Goal: Transaction & Acquisition: Obtain resource

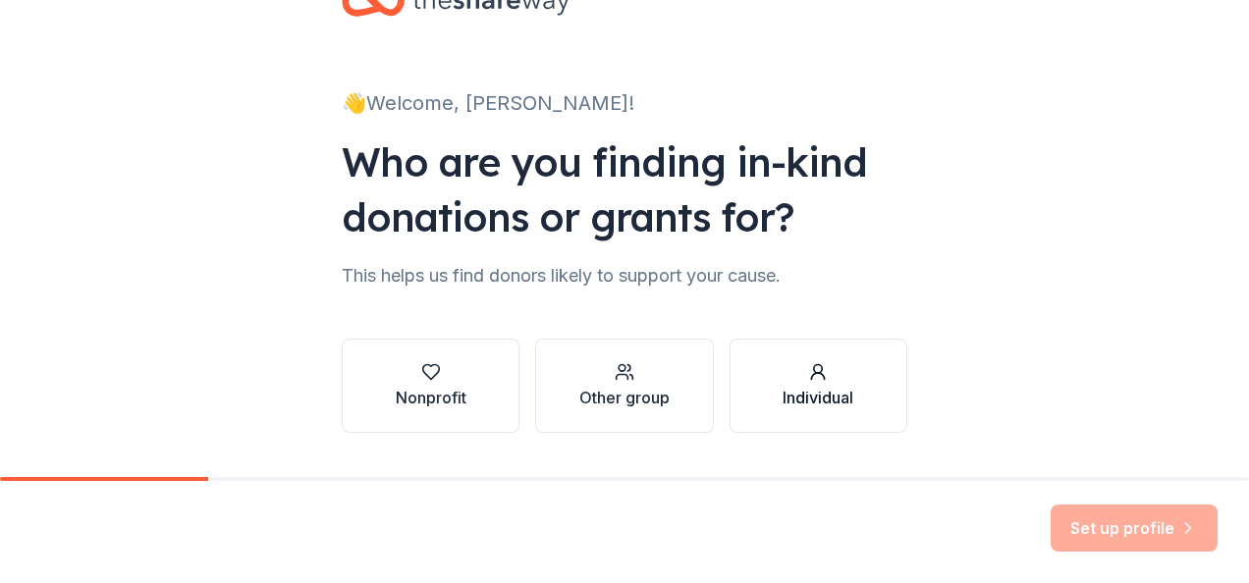
scroll to position [98, 0]
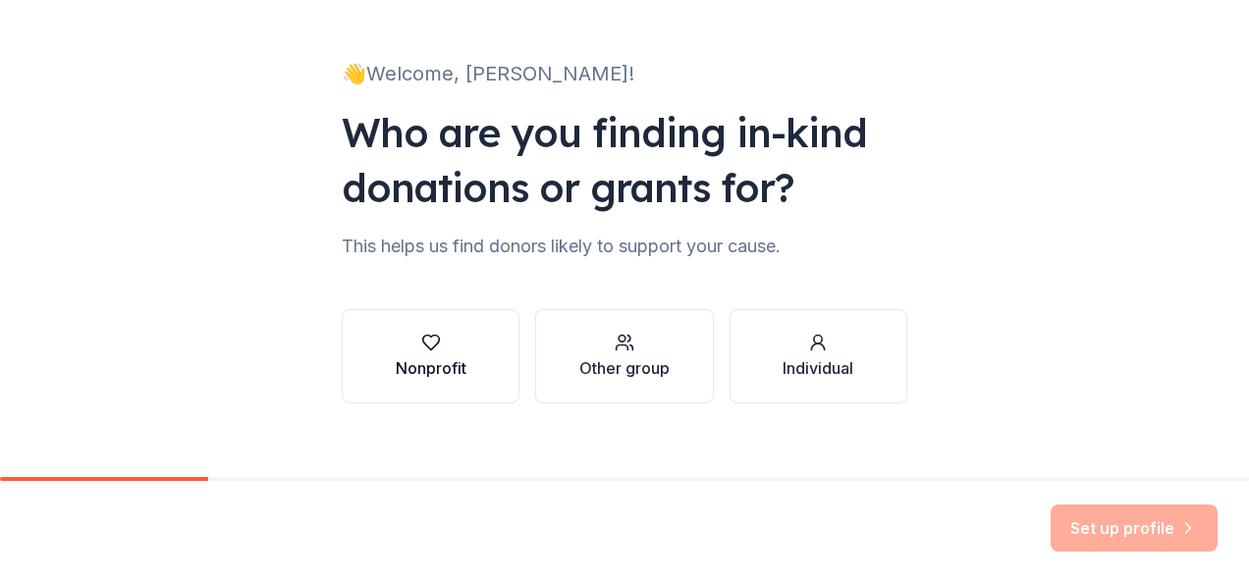
click at [400, 342] on div "button" at bounding box center [431, 343] width 71 height 20
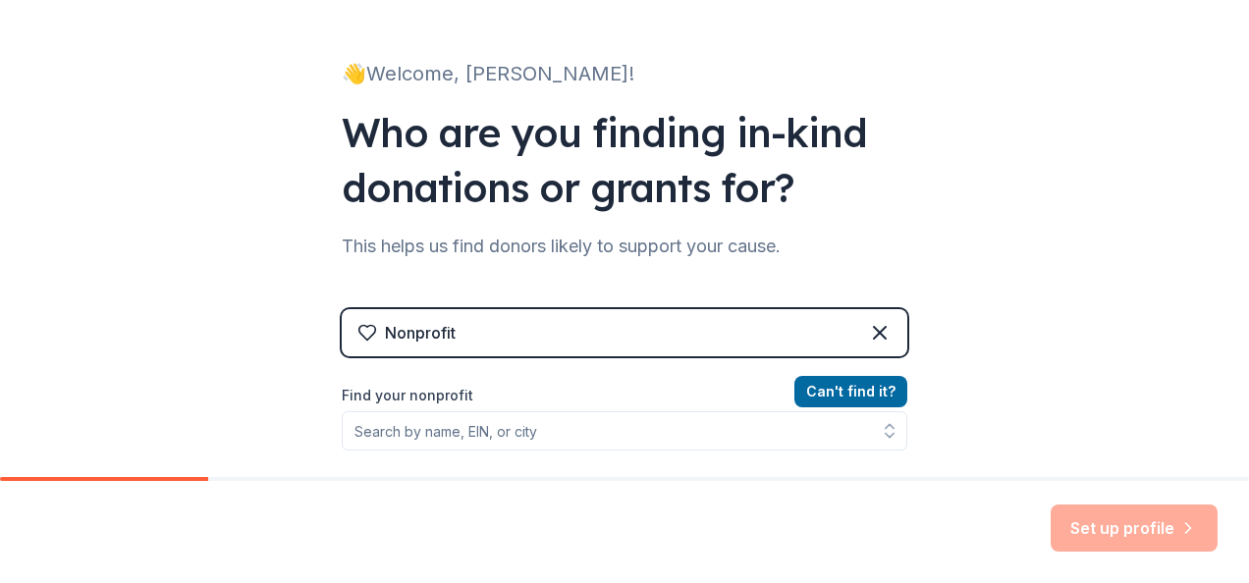
click at [579, 307] on div "Nonprofit Can ' t find it? Find your nonprofit" at bounding box center [624, 462] width 565 height 369
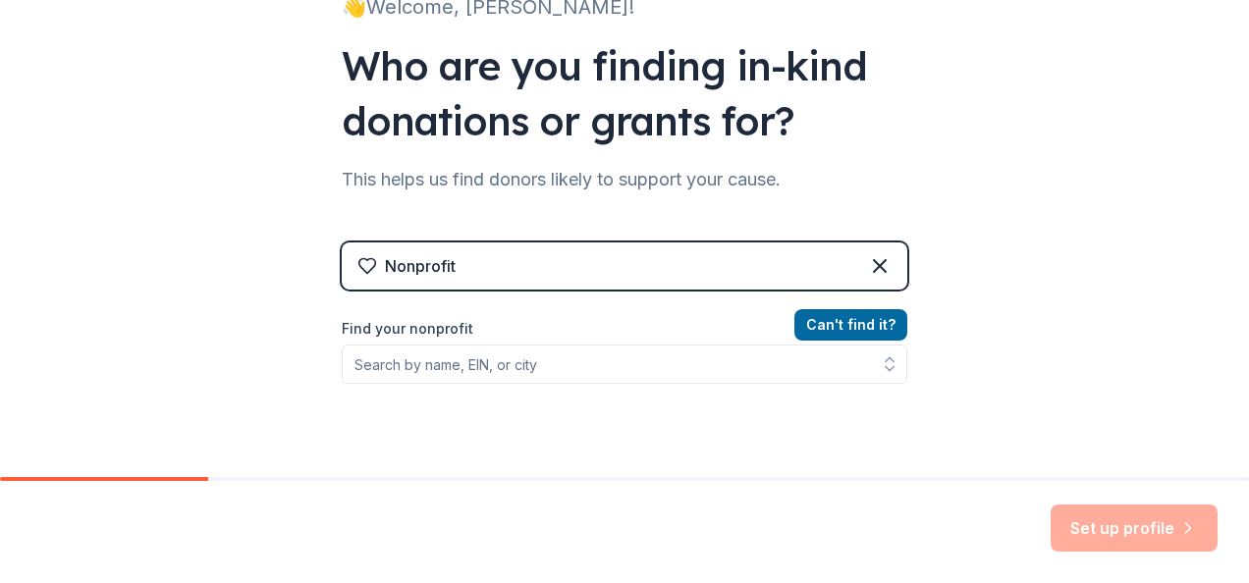
scroll to position [196, 0]
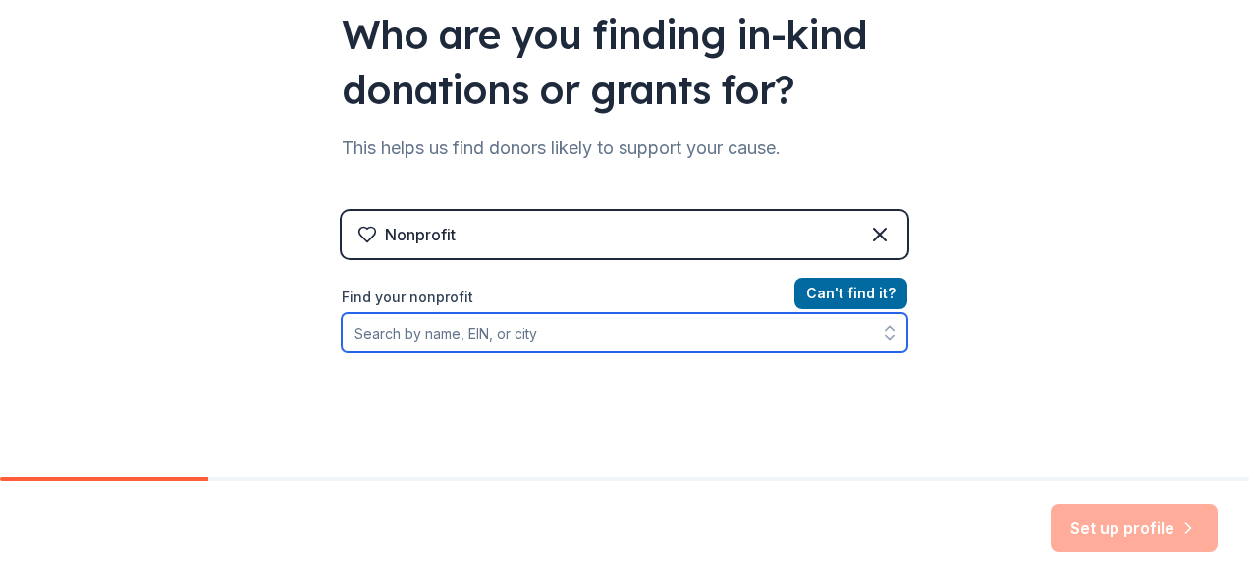
click at [591, 336] on input "Find your nonprofit" at bounding box center [624, 332] width 565 height 39
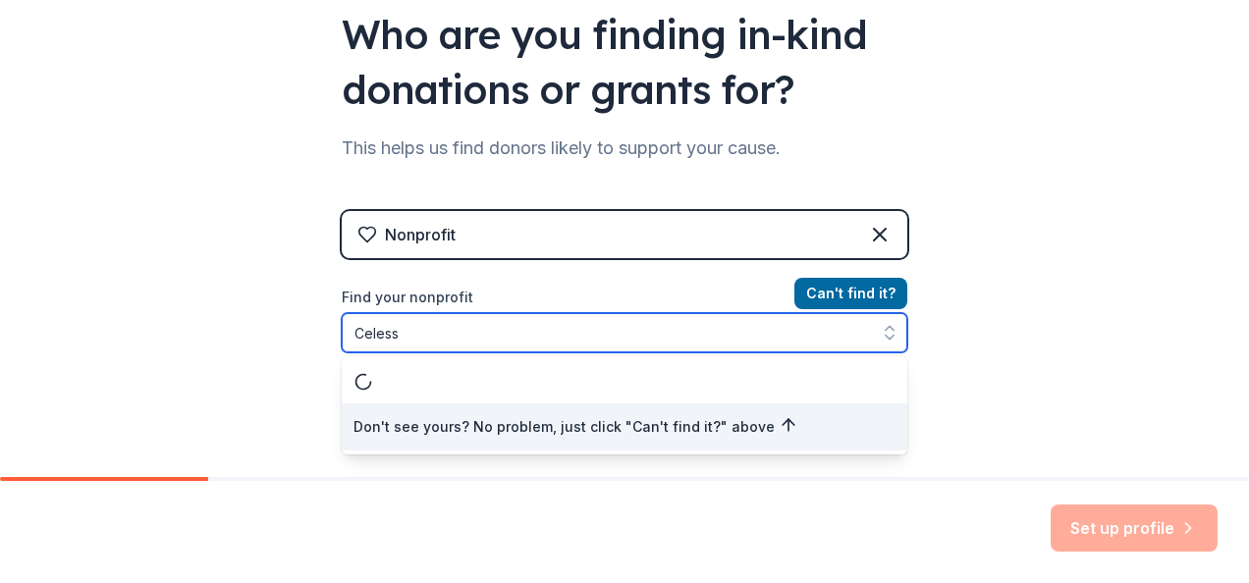
type input "Celess"
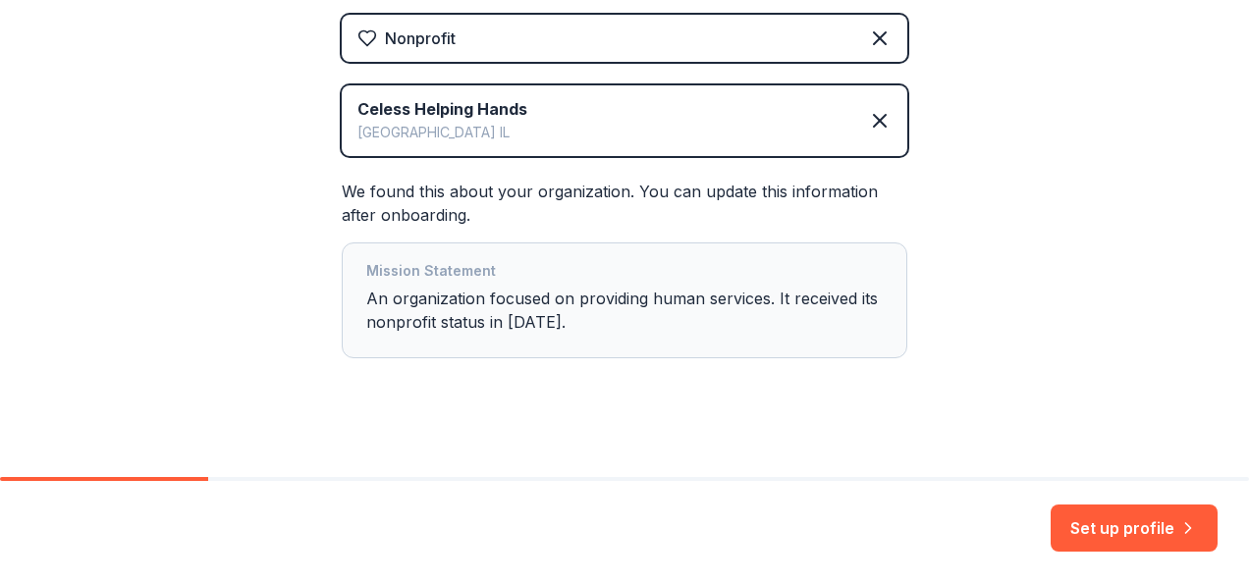
scroll to position [406, 0]
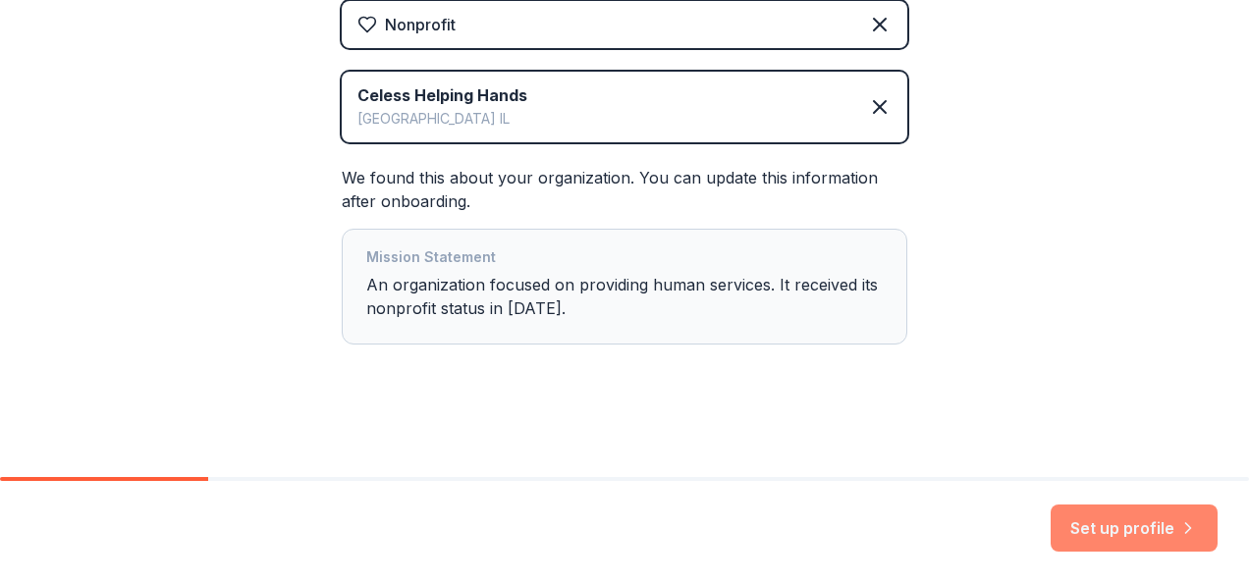
click at [1107, 536] on button "Set up profile" at bounding box center [1133, 528] width 167 height 47
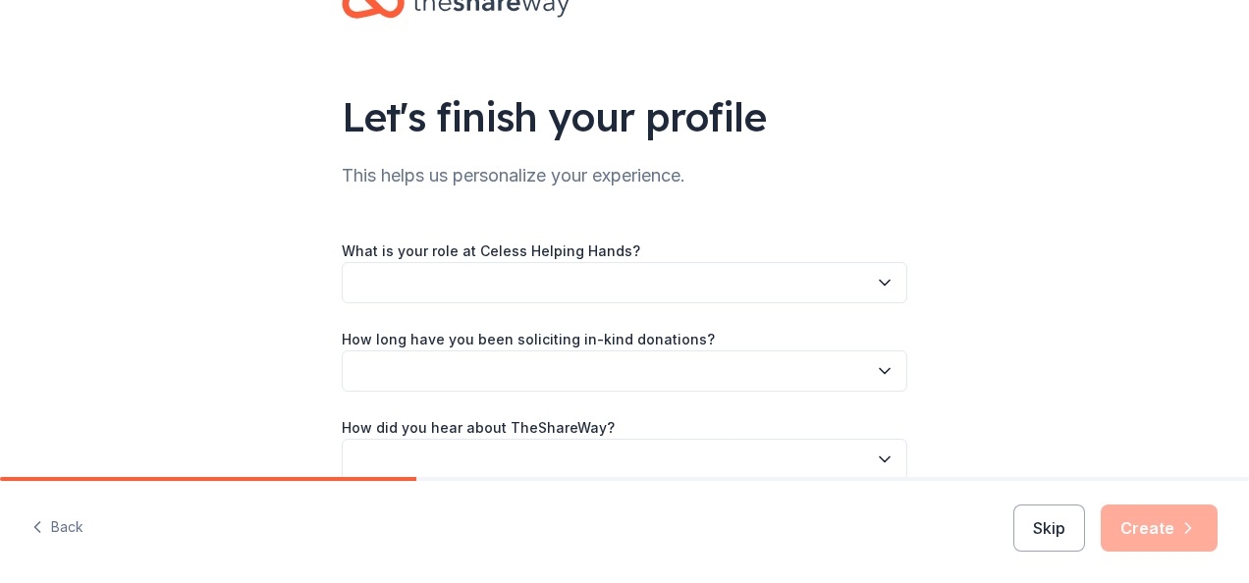
scroll to position [98, 0]
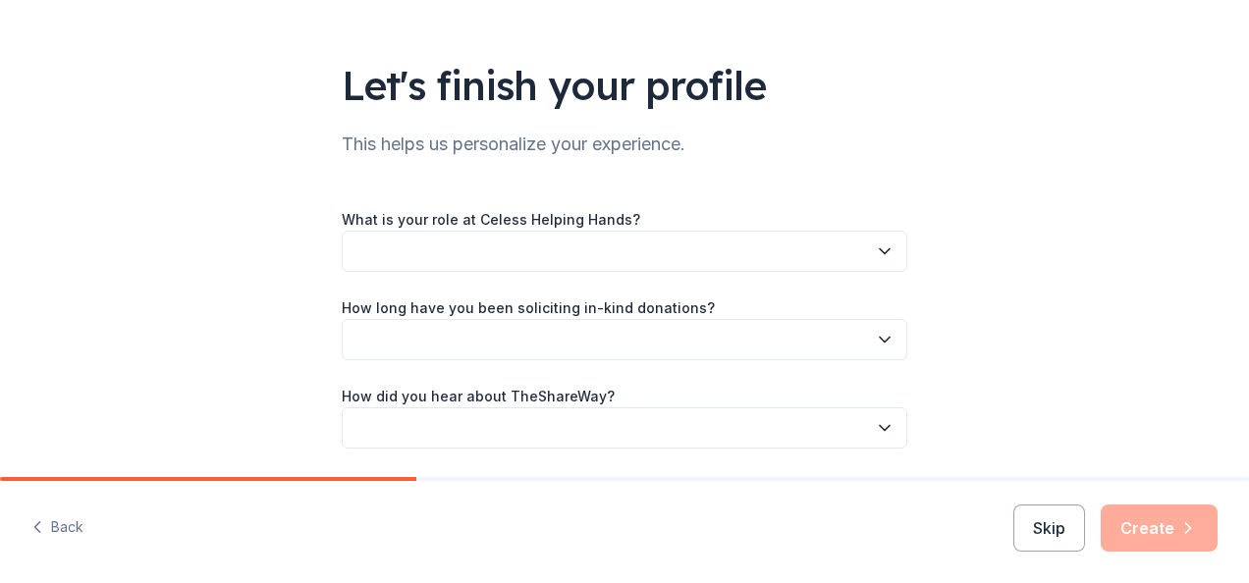
click at [883, 251] on icon "button" at bounding box center [885, 251] width 20 height 20
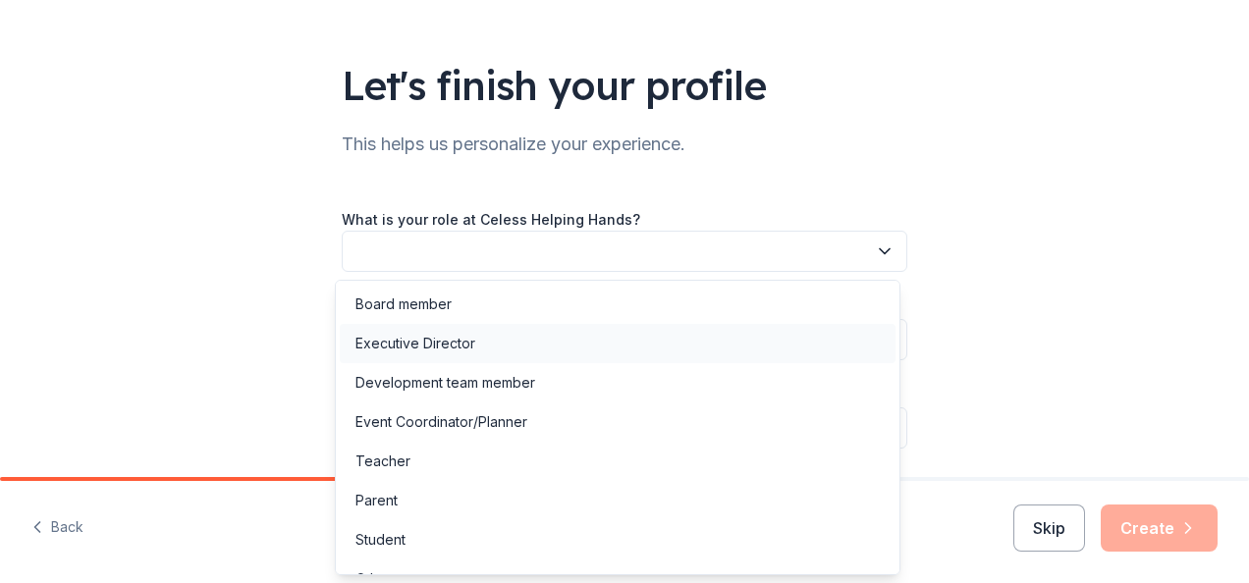
click at [789, 355] on div "Executive Director" at bounding box center [618, 343] width 556 height 39
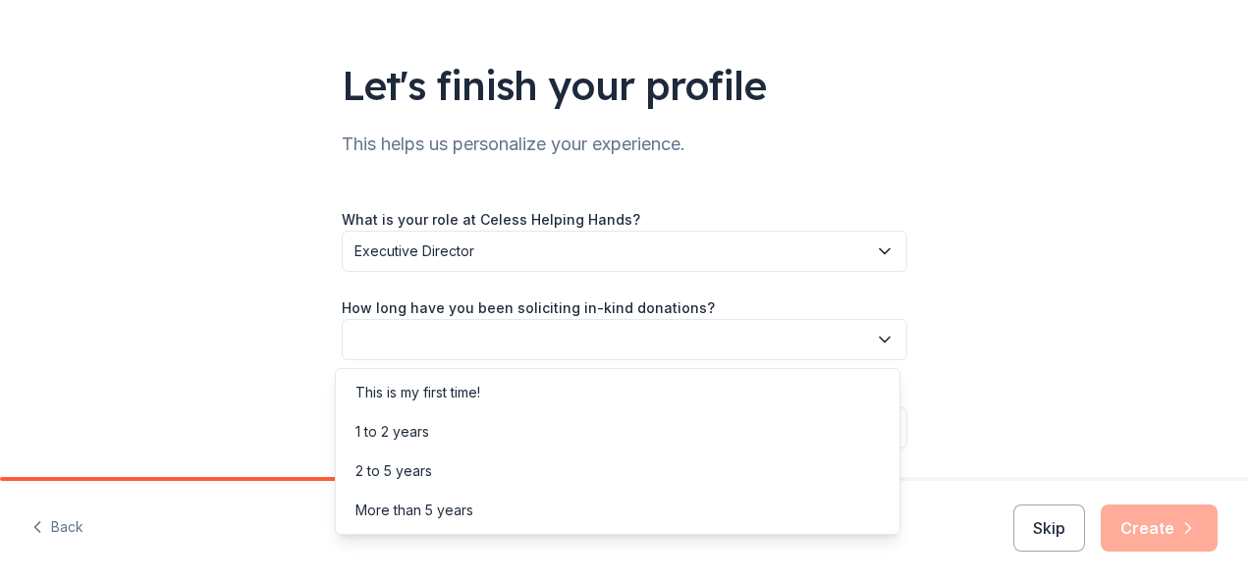
click at [882, 334] on icon "button" at bounding box center [885, 340] width 20 height 20
click at [824, 463] on div "2 to 5 years" at bounding box center [618, 471] width 556 height 39
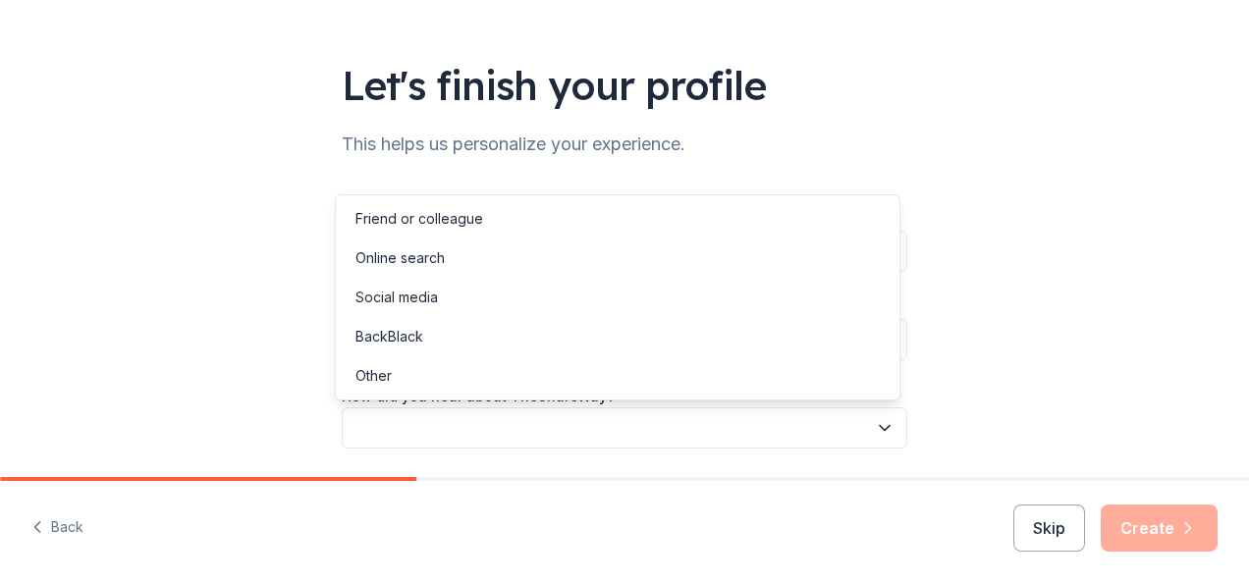
click at [883, 432] on icon "button" at bounding box center [885, 428] width 20 height 20
click at [804, 294] on div "Social media" at bounding box center [618, 297] width 556 height 39
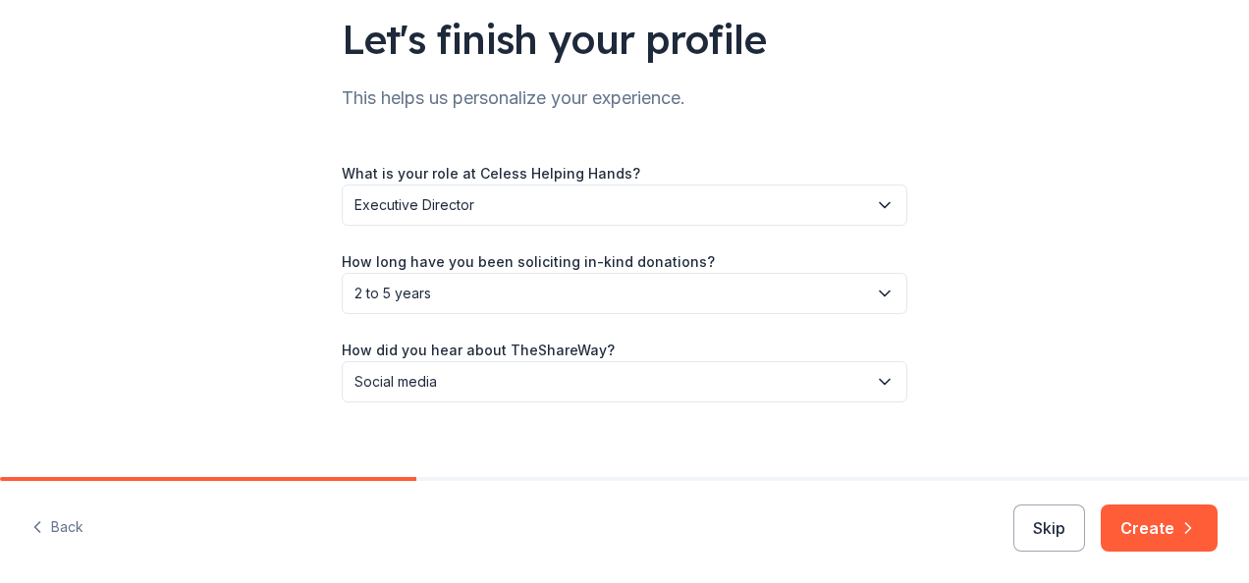
scroll to position [164, 0]
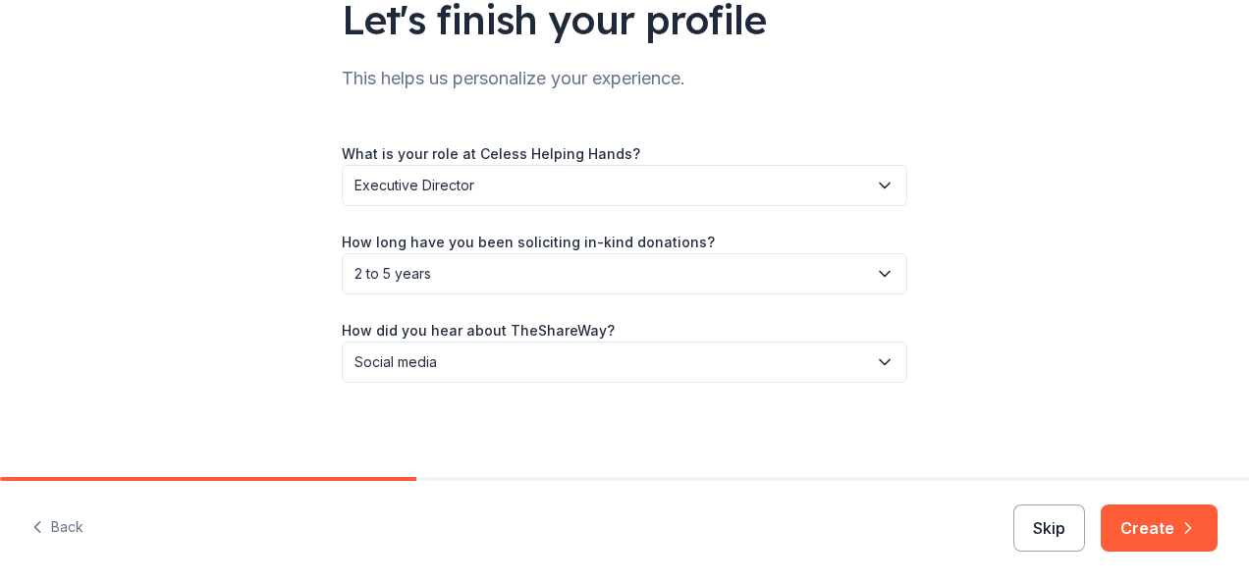
click at [1066, 524] on button "Skip" at bounding box center [1049, 528] width 72 height 47
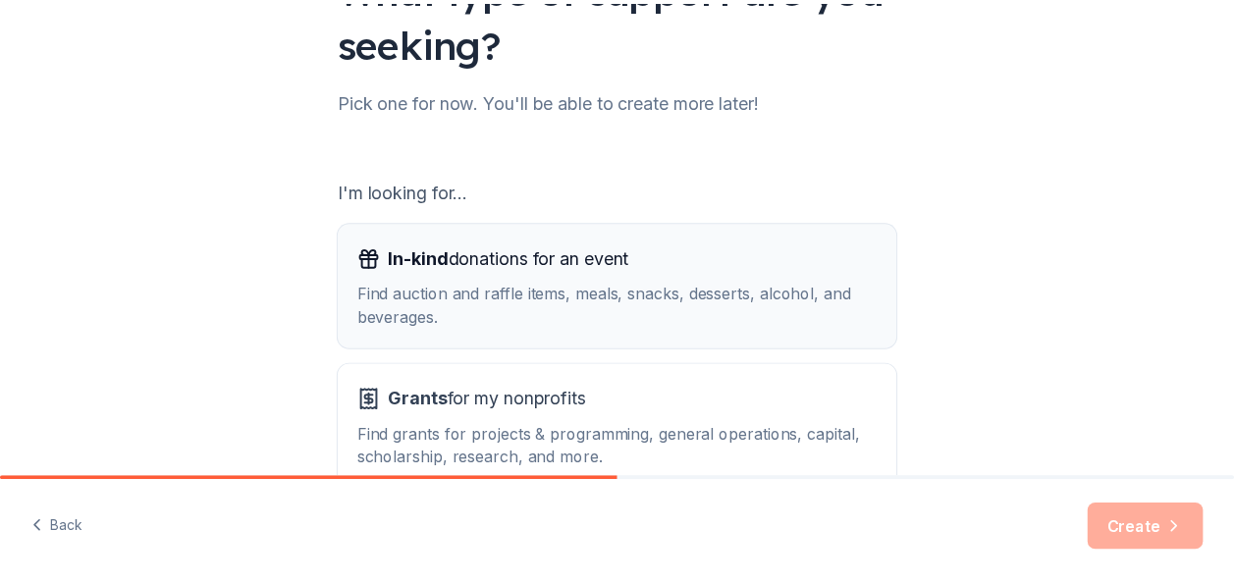
scroll to position [294, 0]
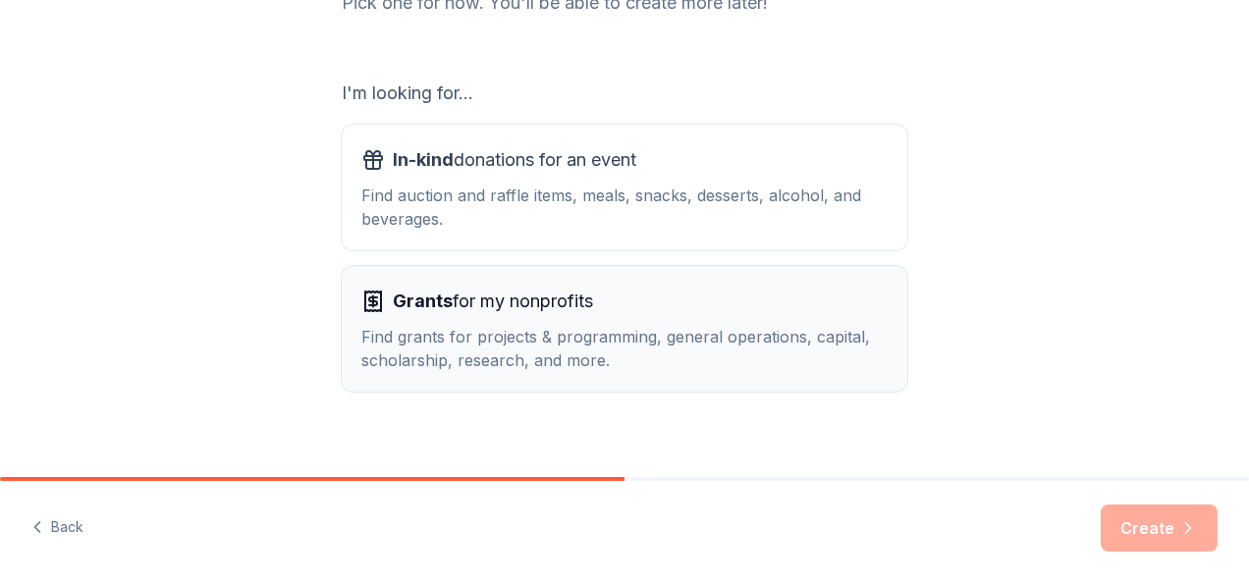
click at [804, 356] on div "Find grants for projects & programming, general operations, capital, scholarshi…" at bounding box center [624, 348] width 526 height 47
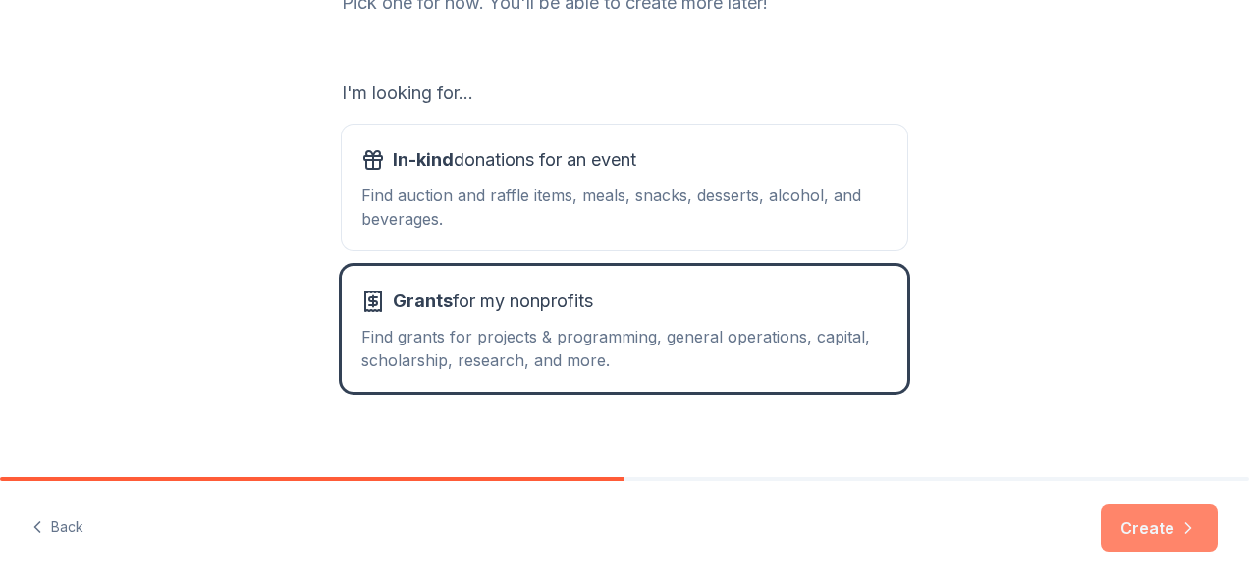
click at [1150, 536] on button "Create" at bounding box center [1158, 528] width 117 height 47
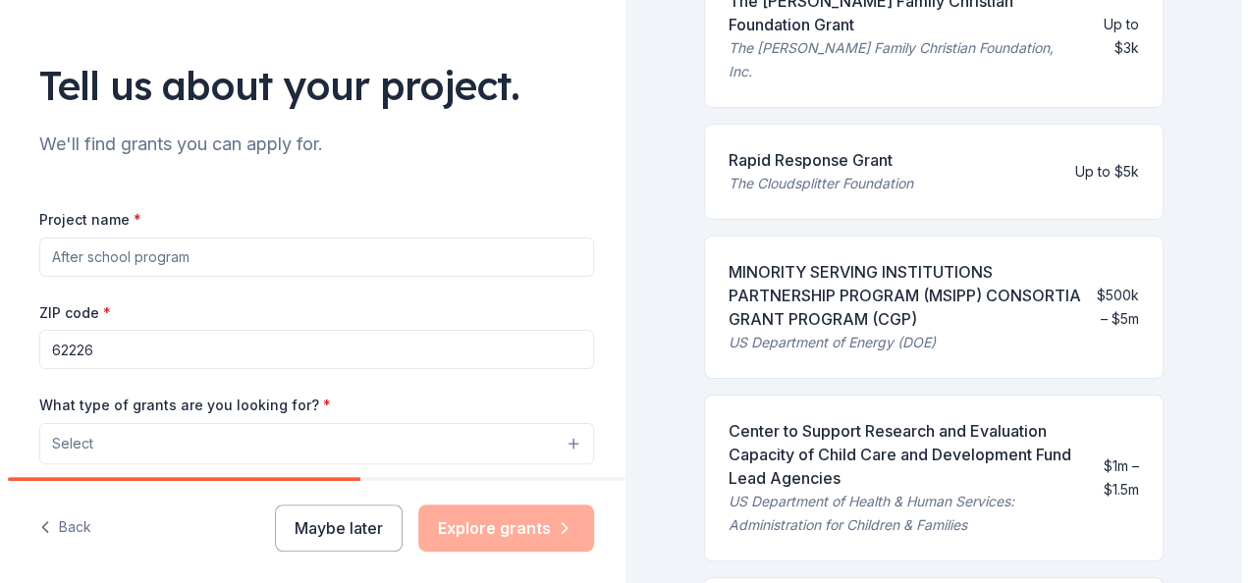
scroll to position [785, 0]
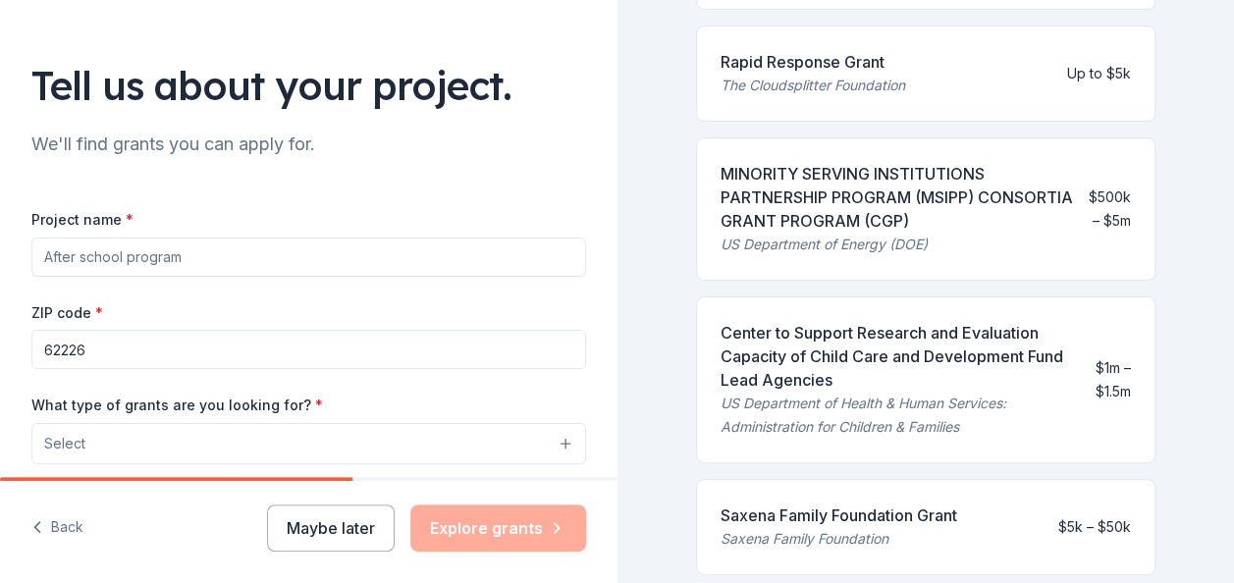
click at [490, 267] on input "Project name *" at bounding box center [308, 257] width 555 height 39
click at [481, 423] on button "Select" at bounding box center [312, 443] width 562 height 41
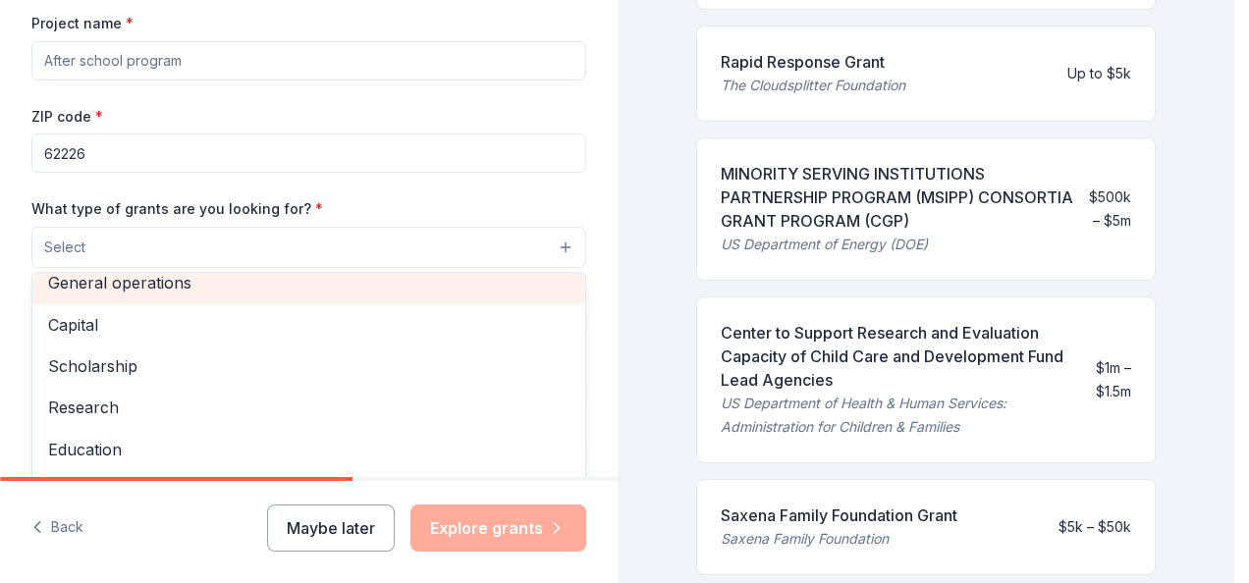
scroll to position [98, 0]
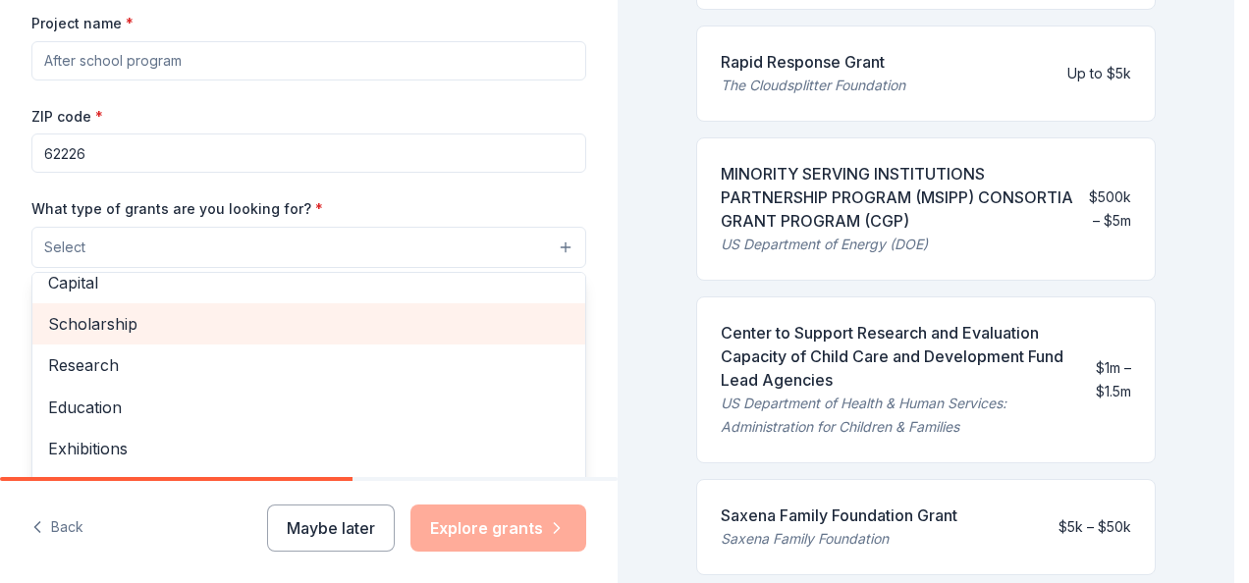
click at [446, 326] on span "Scholarship" at bounding box center [308, 324] width 521 height 26
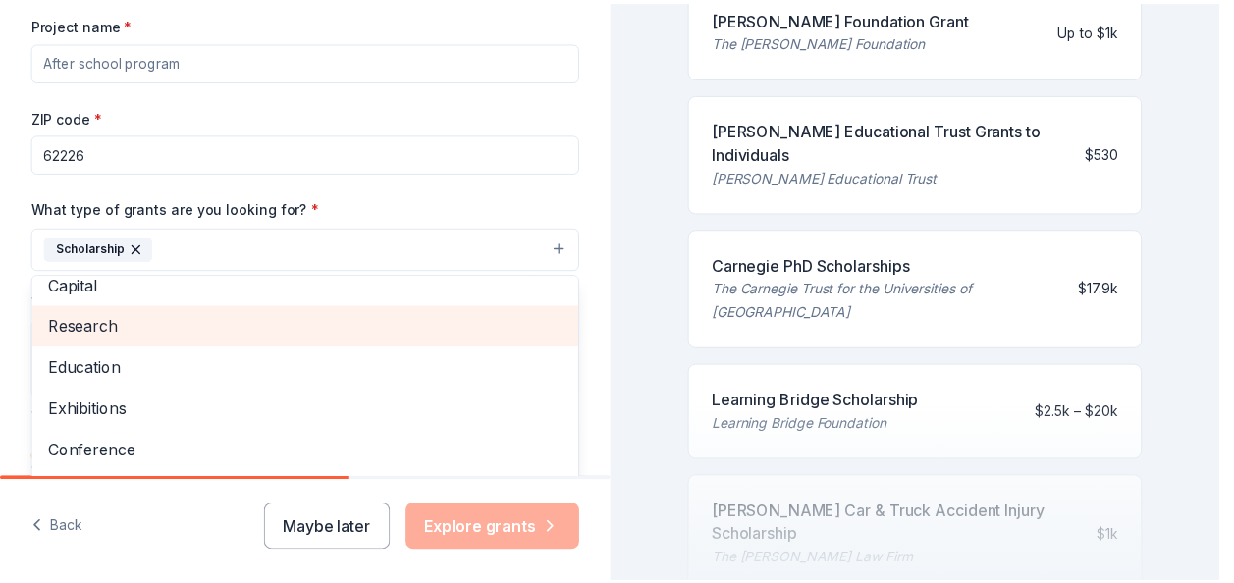
scroll to position [438, 0]
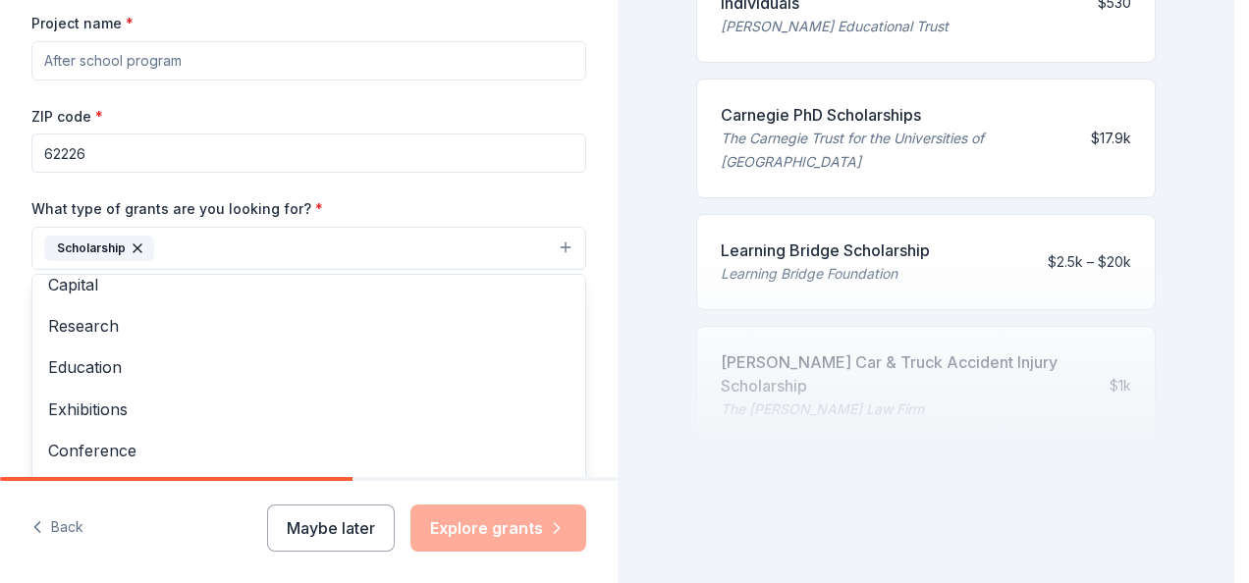
click at [1229, 77] on div "Tell us about your project. We'll find grants you can apply for. Project name *…" at bounding box center [617, 291] width 1234 height 583
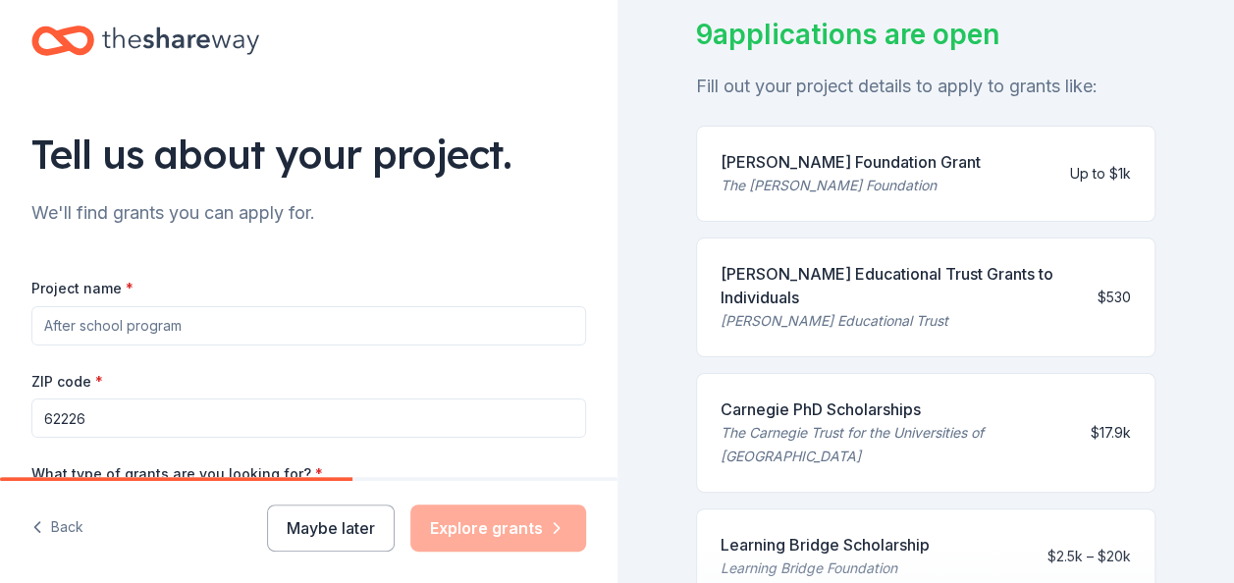
scroll to position [0, 0]
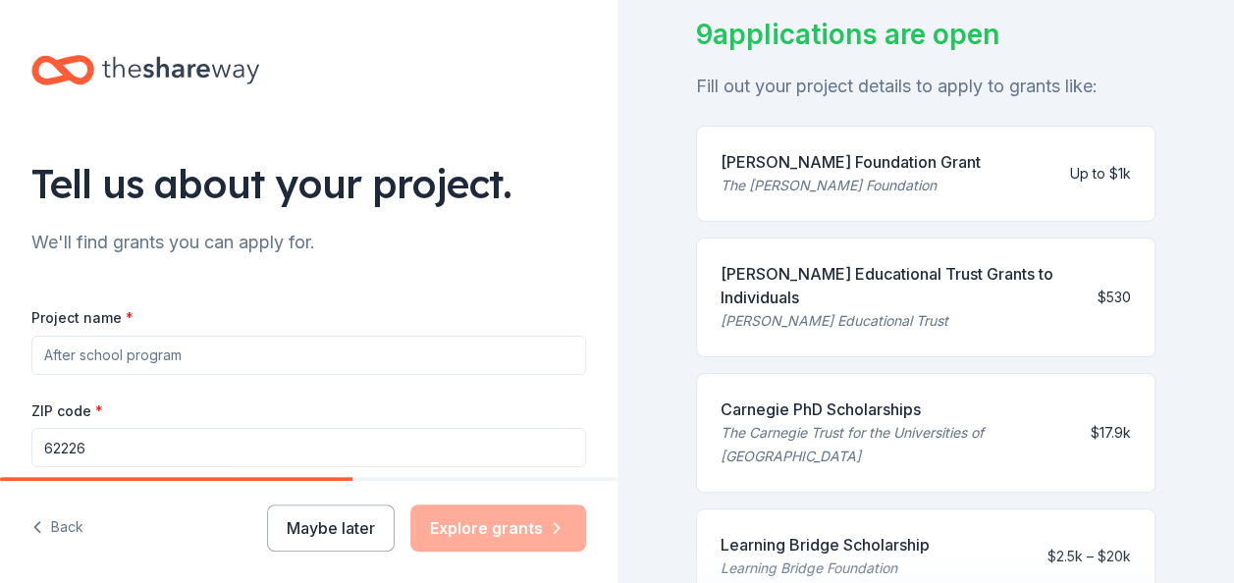
click at [434, 346] on input "Project name *" at bounding box center [308, 355] width 555 height 39
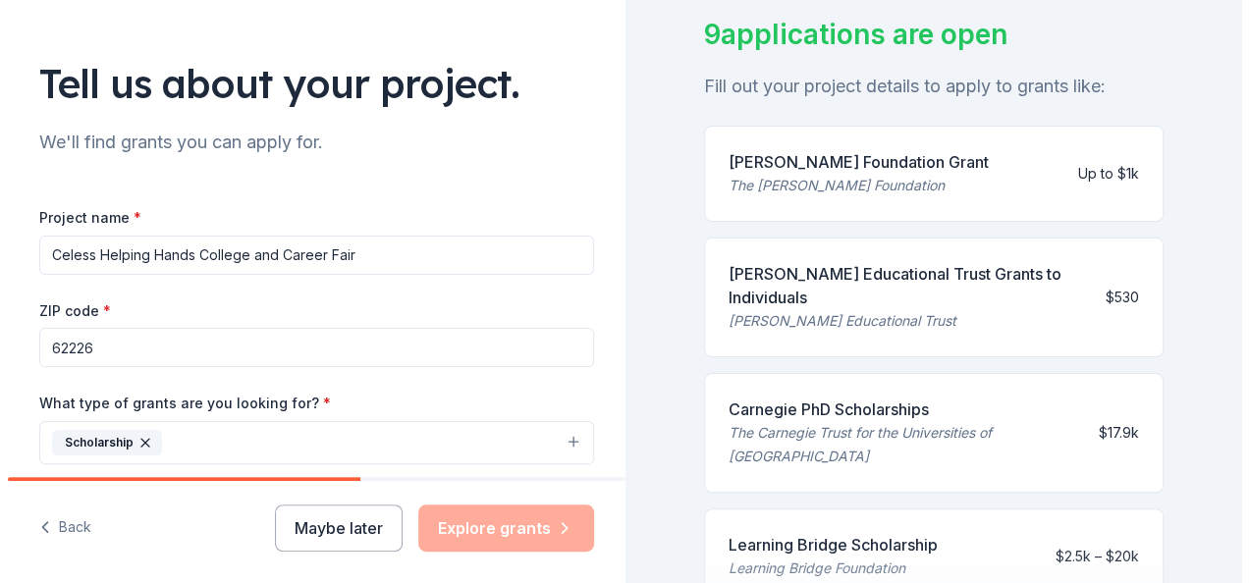
scroll to position [294, 0]
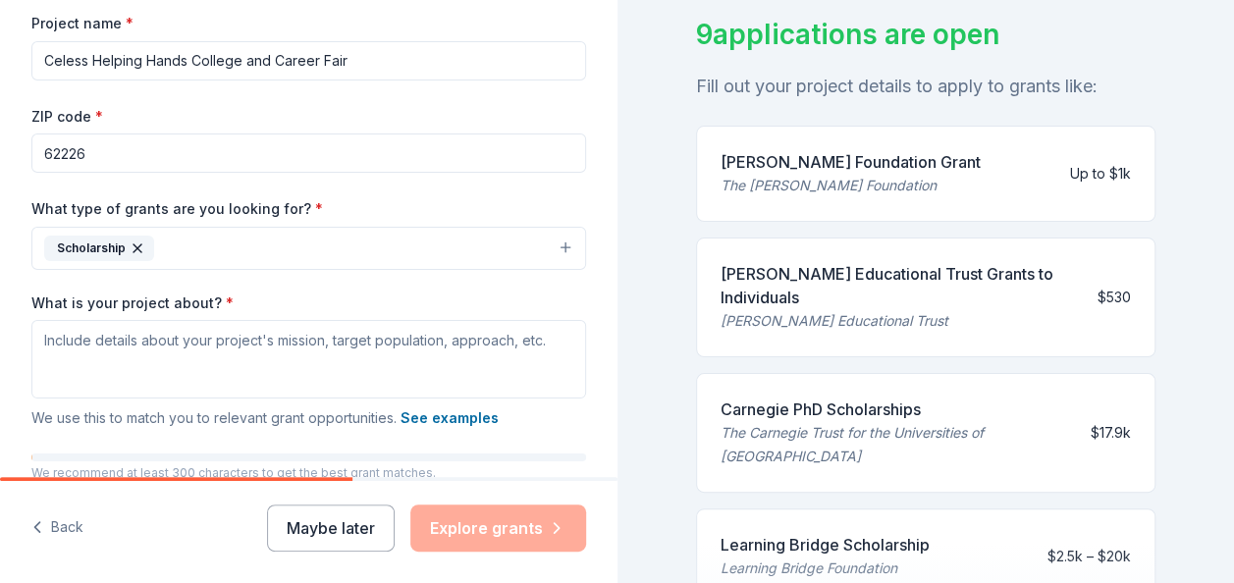
type input "Celess Helping Hands College and Career Fair"
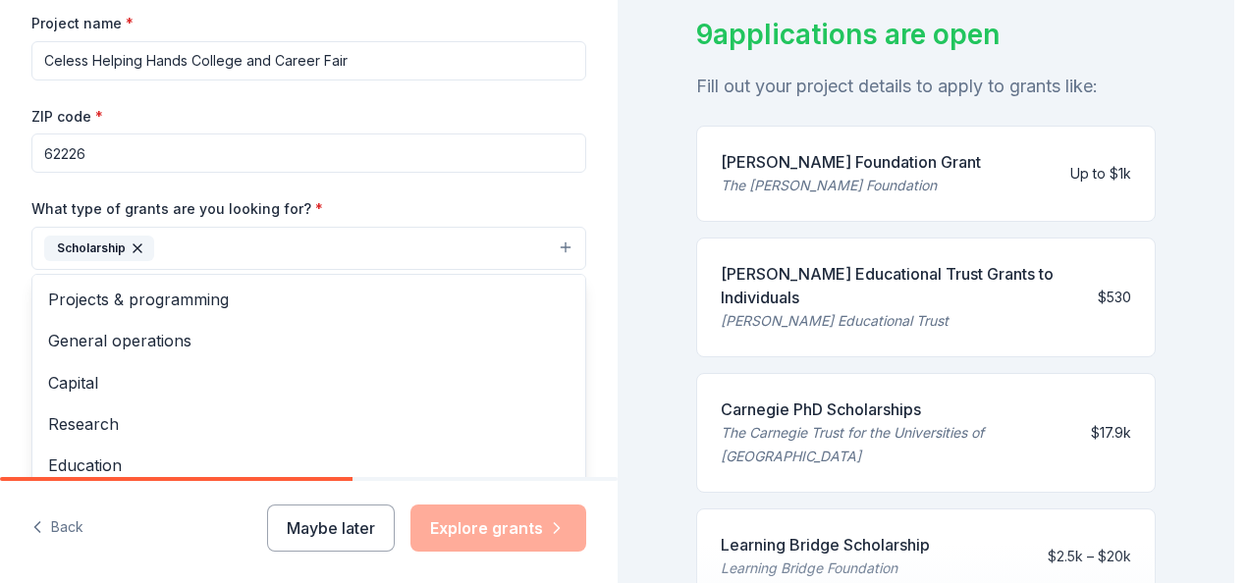
click at [367, 237] on button "Scholarship" at bounding box center [308, 248] width 555 height 43
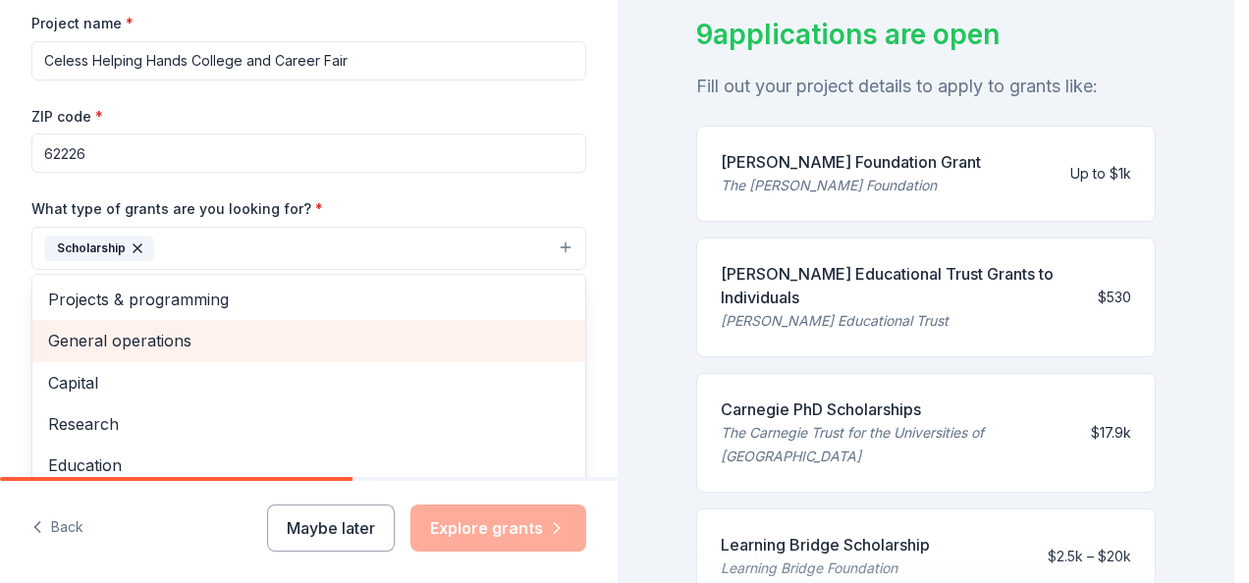
click at [219, 346] on span "General operations" at bounding box center [308, 341] width 521 height 26
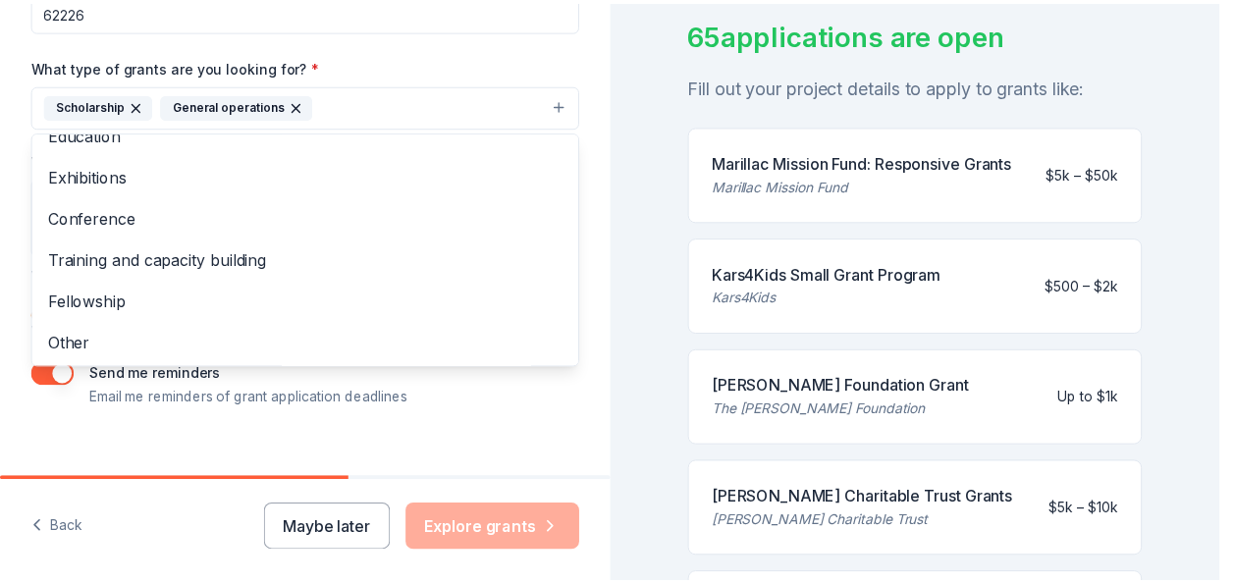
scroll to position [461, 0]
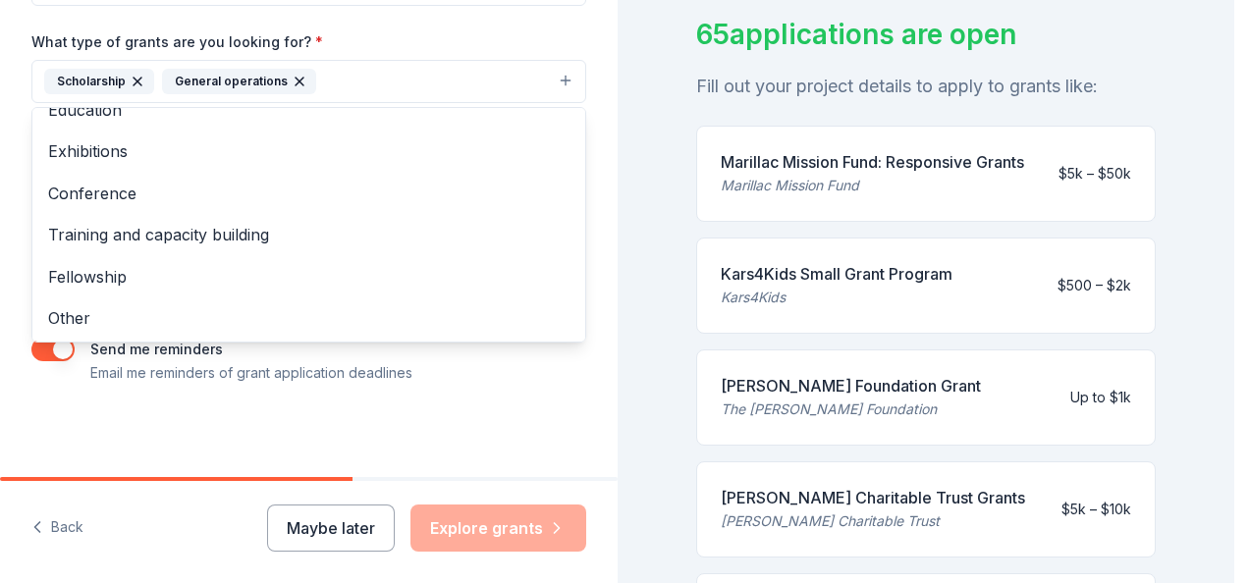
click at [514, 391] on div "Tell us about your project. We'll find grants you can apply for. Project name *…" at bounding box center [308, 9] width 617 height 940
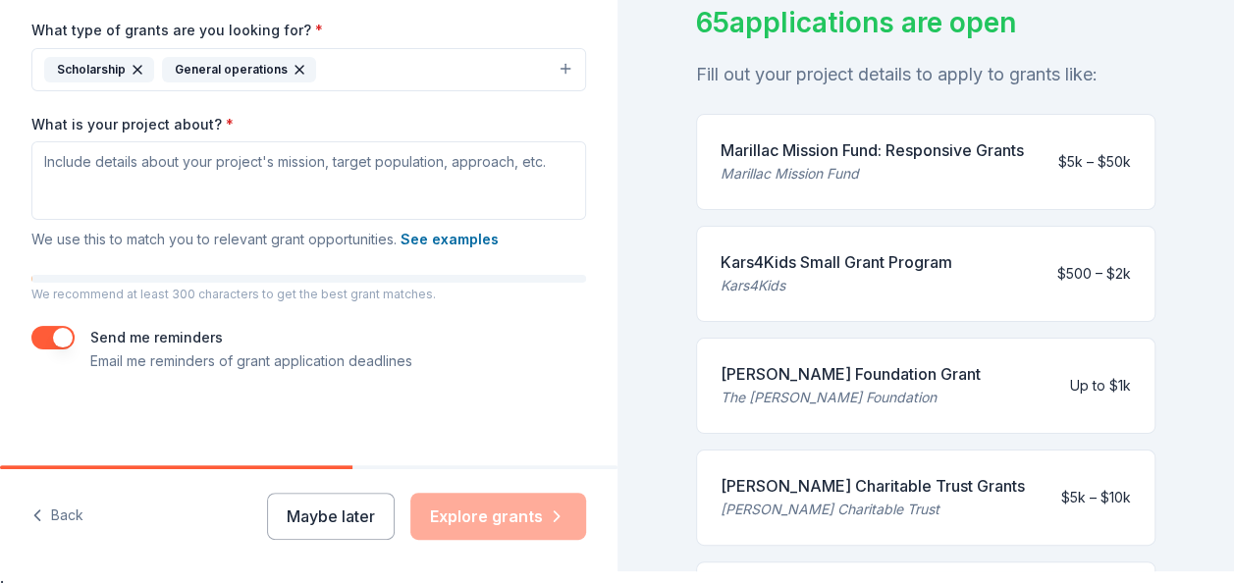
scroll to position [24, 0]
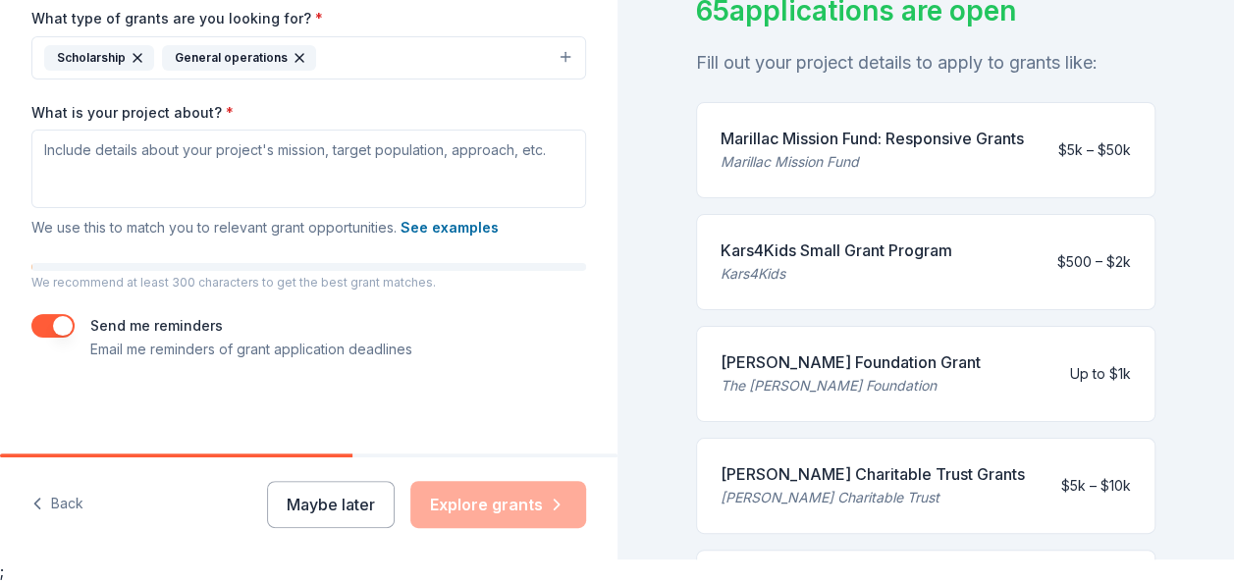
click at [795, 174] on div "Marillac Mission Fund" at bounding box center [872, 162] width 303 height 24
click at [867, 136] on div "Marillac Mission Fund: Responsive Grants" at bounding box center [872, 139] width 303 height 24
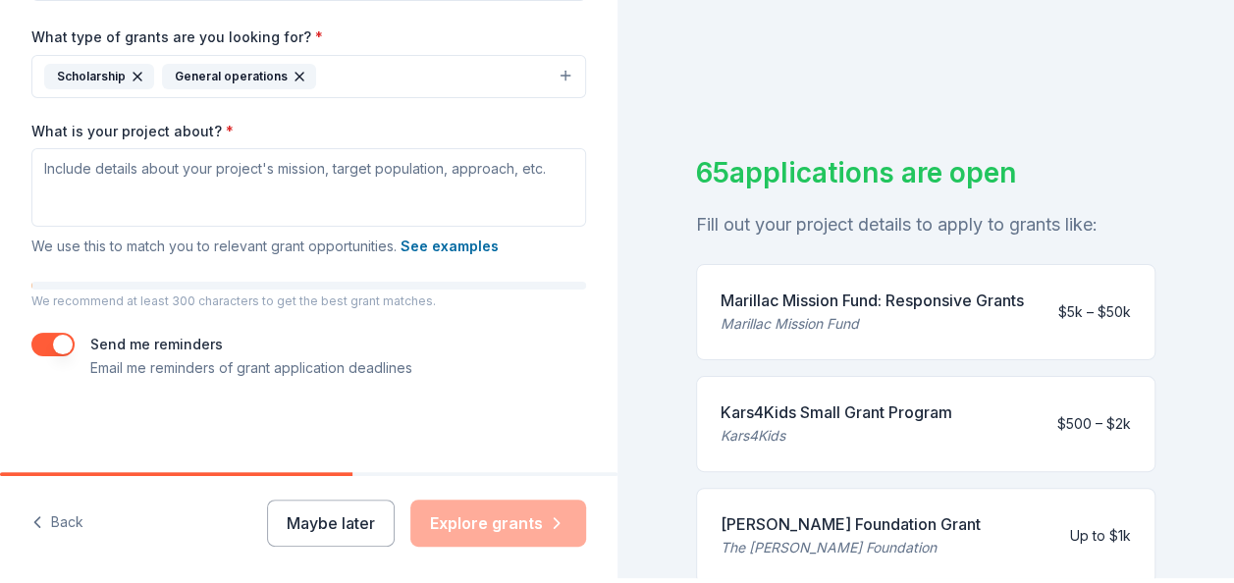
scroll to position [0, 0]
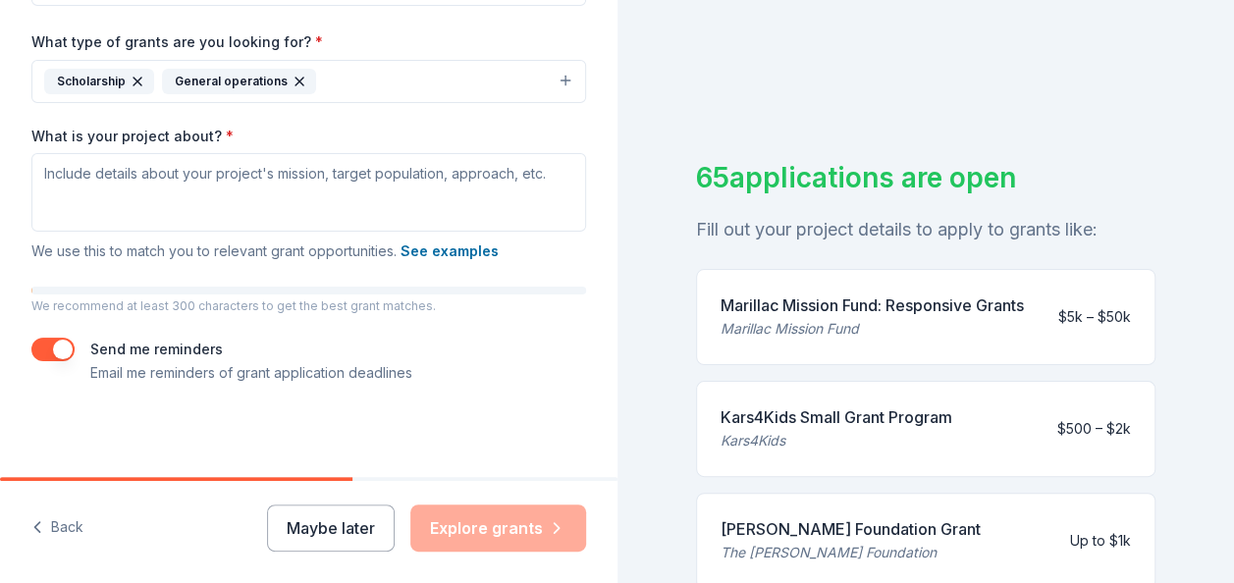
click at [454, 516] on div "Maybe later Explore grants" at bounding box center [426, 528] width 319 height 47
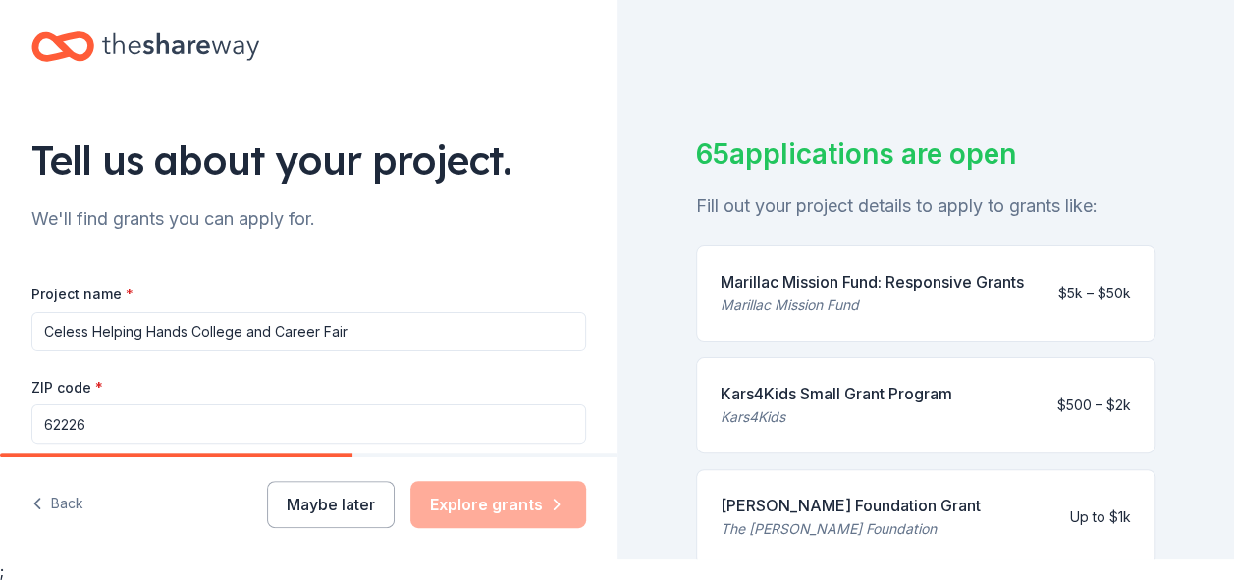
click at [131, 434] on input "62226" at bounding box center [308, 423] width 555 height 39
click at [234, 373] on div "Project name * Celess Helping Hands College and Career Fair ZIP code * 62226 Wh…" at bounding box center [308, 552] width 555 height 541
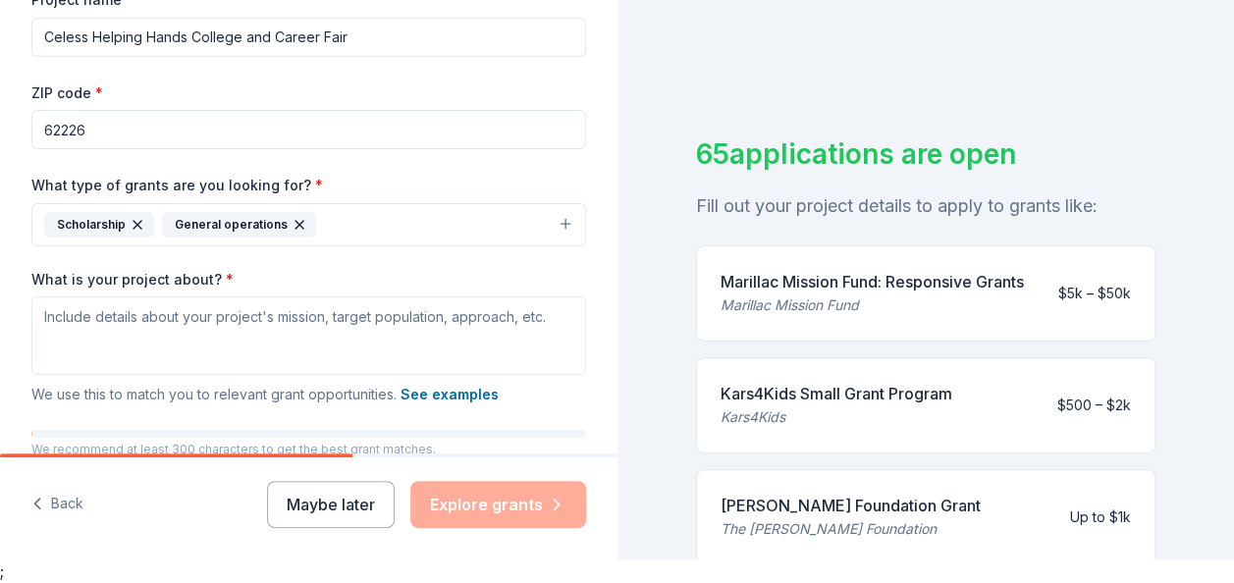
scroll to position [393, 0]
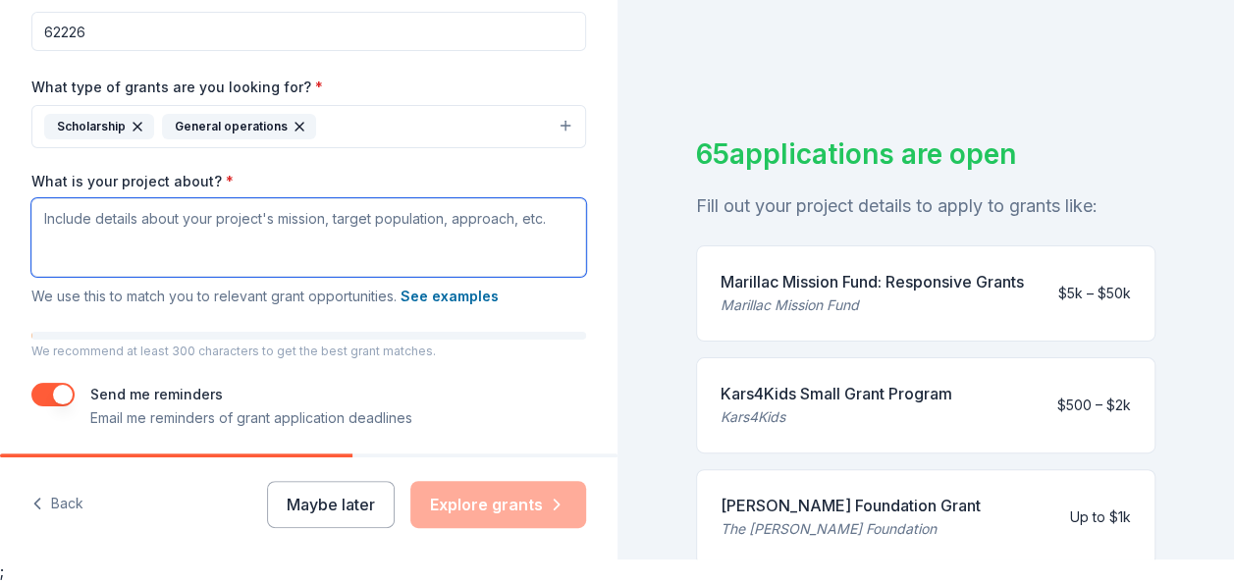
click at [428, 227] on textarea "What is your project about? *" at bounding box center [308, 237] width 555 height 79
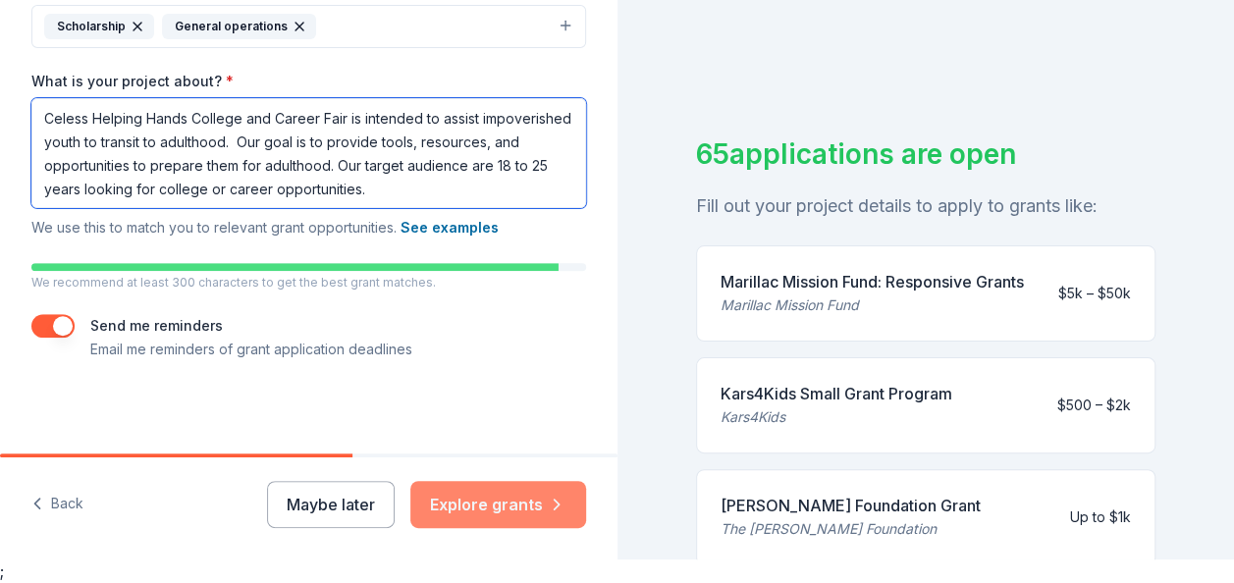
scroll to position [12, 0]
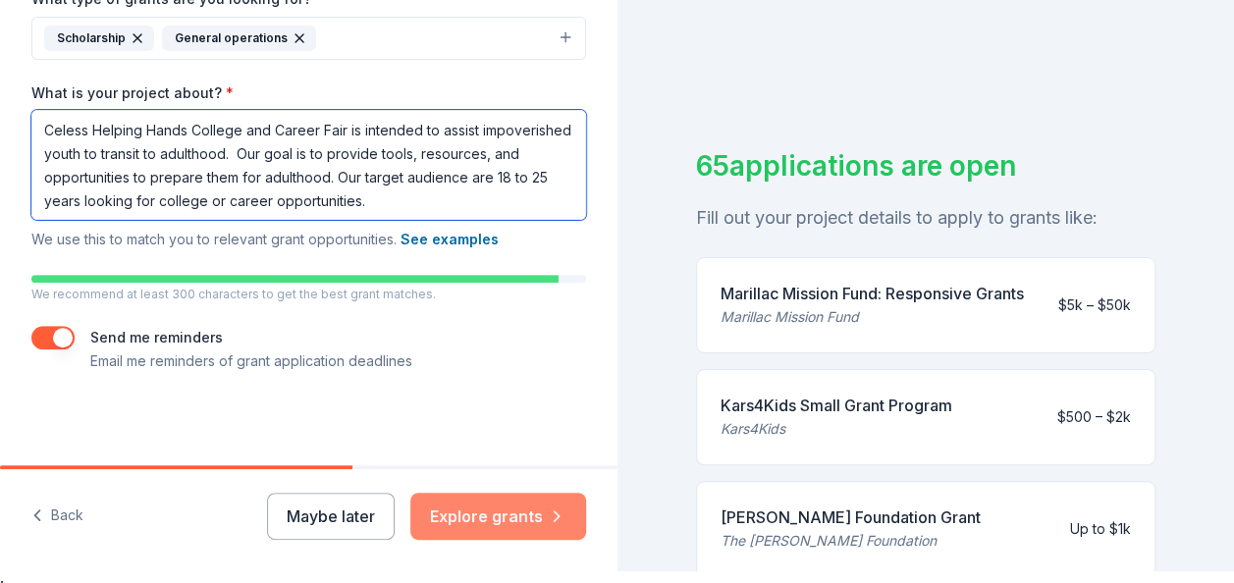
type textarea "Celess Helping Hands College and Career Fair is intended to assist impoverished…"
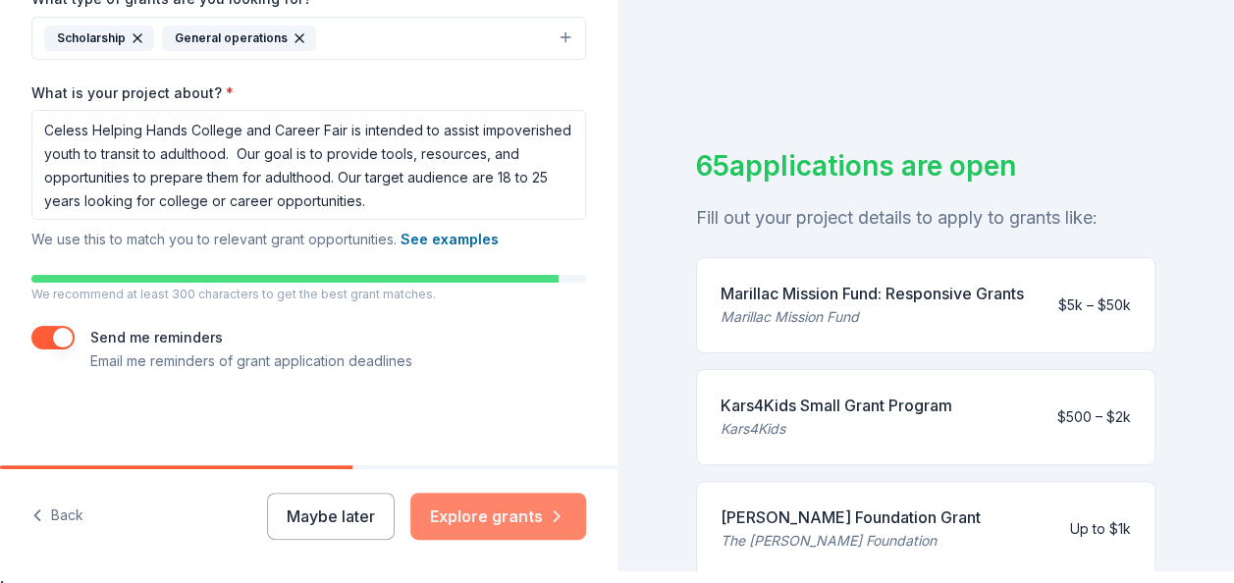
click at [528, 515] on button "Explore grants" at bounding box center [498, 516] width 176 height 47
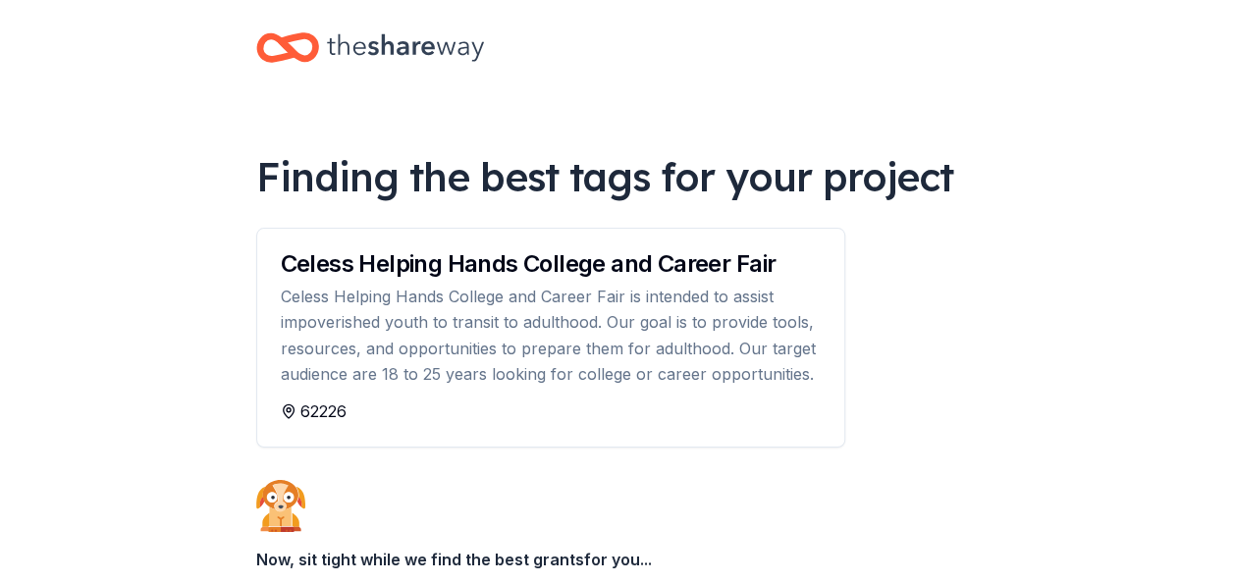
scroll to position [16, 0]
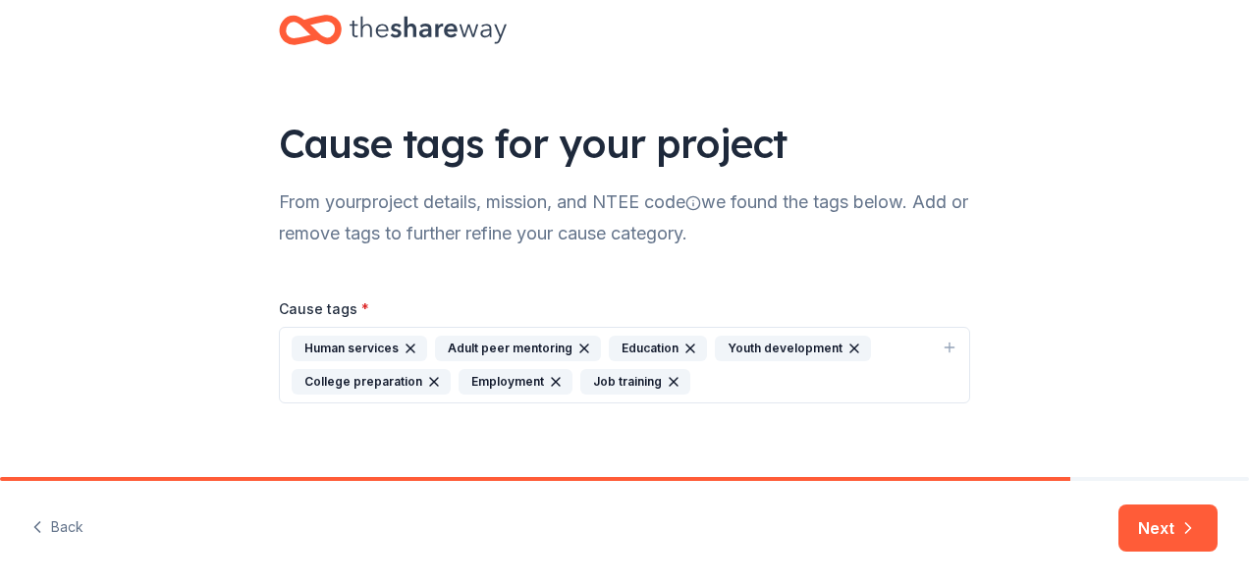
scroll to position [58, 0]
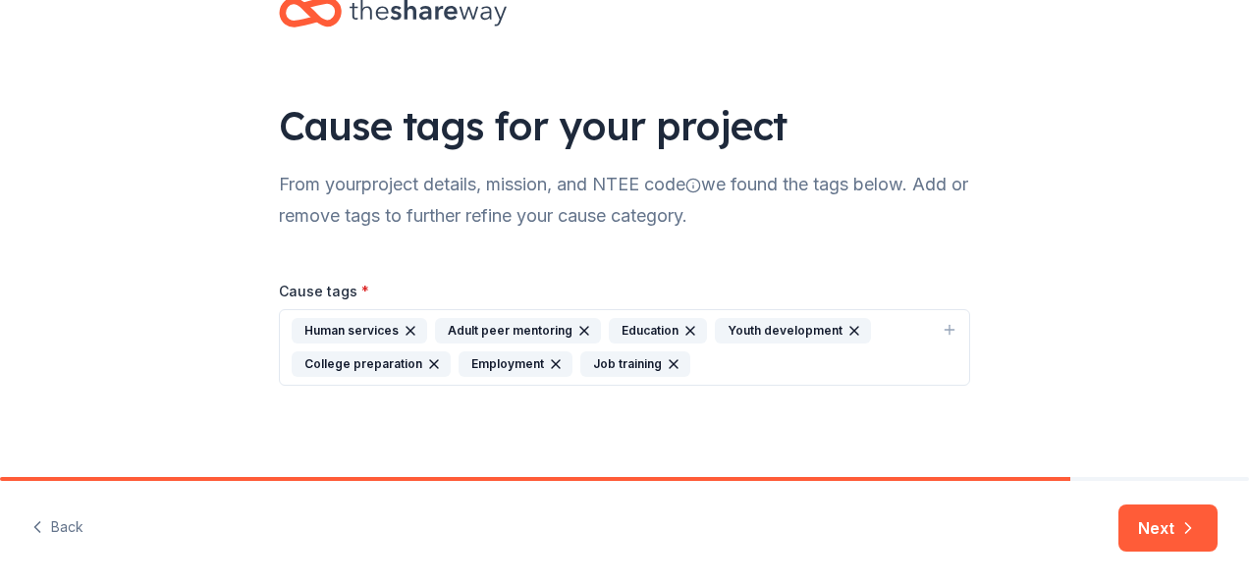
click at [360, 353] on div "College preparation" at bounding box center [371, 364] width 159 height 26
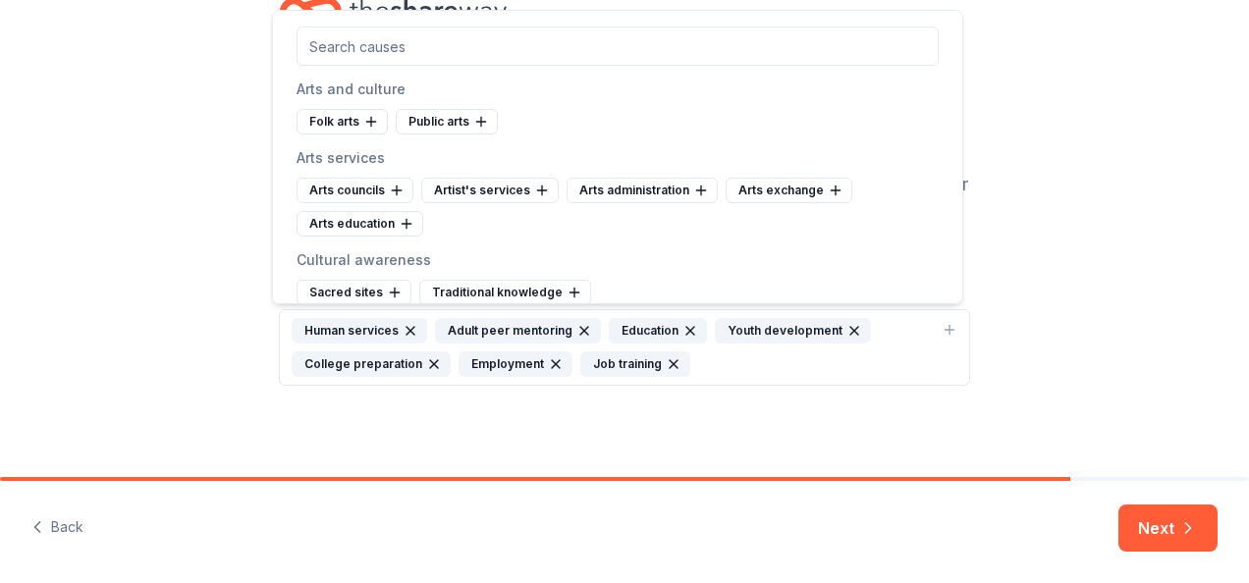
click at [379, 359] on div "College preparation" at bounding box center [371, 364] width 159 height 26
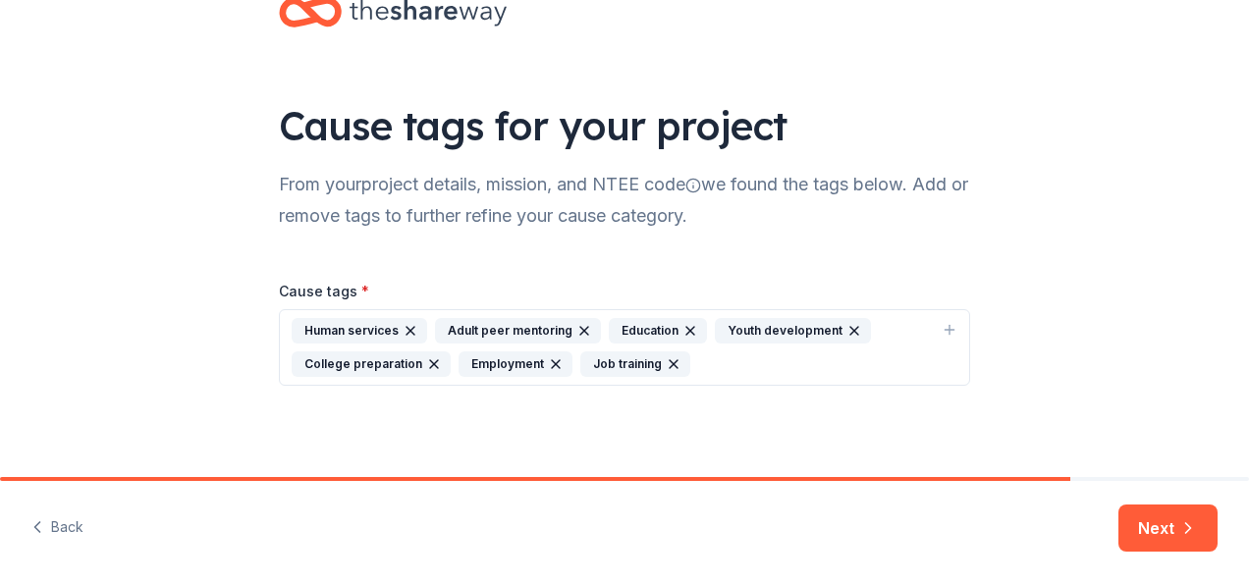
click at [499, 357] on div "Employment" at bounding box center [515, 364] width 114 height 26
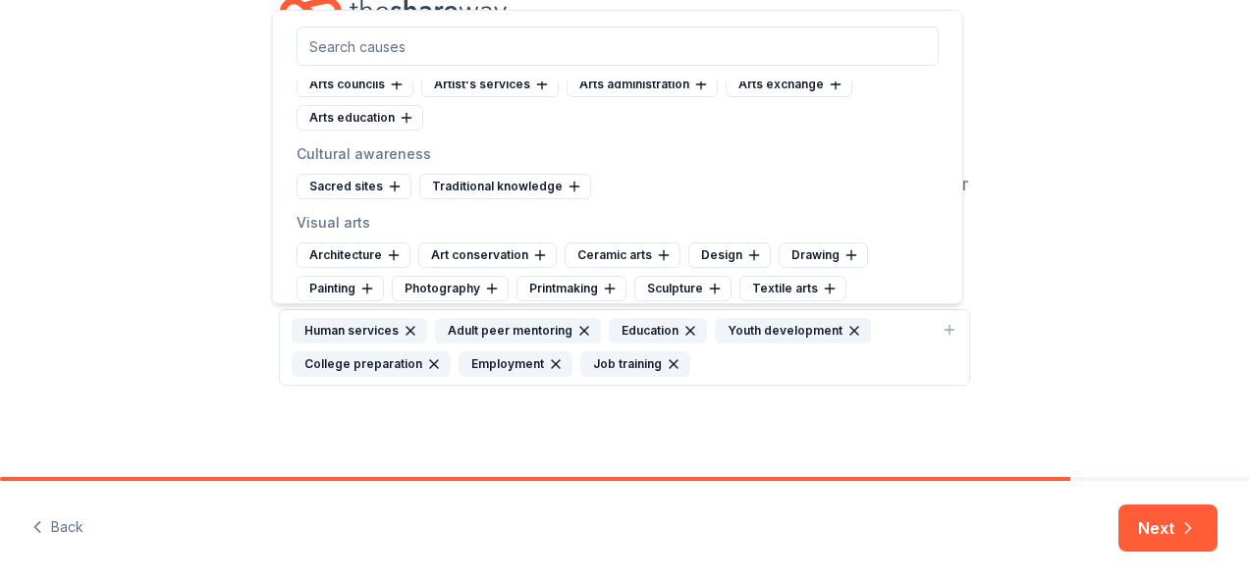
scroll to position [98, 0]
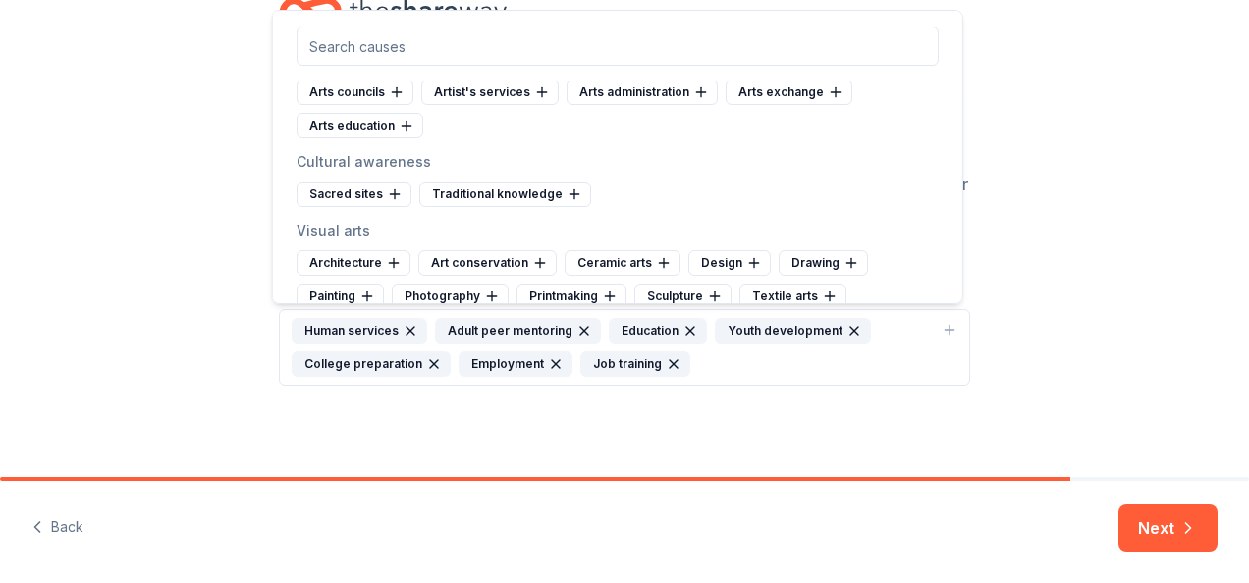
click at [606, 362] on div "Job training" at bounding box center [635, 364] width 110 height 26
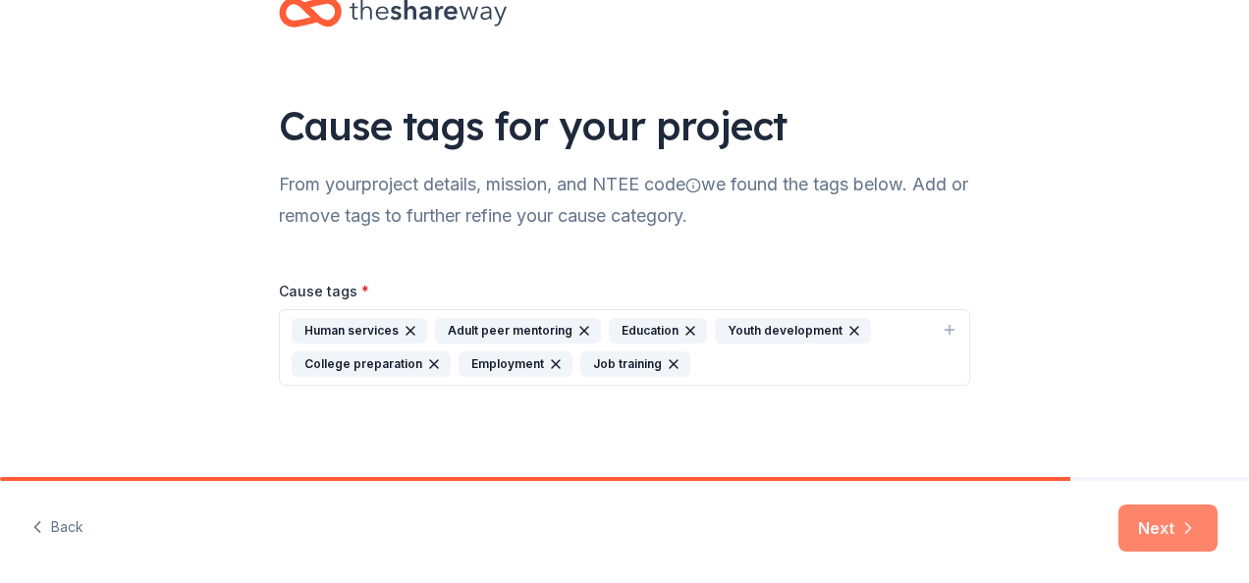
click at [1164, 526] on button "Next" at bounding box center [1167, 528] width 99 height 47
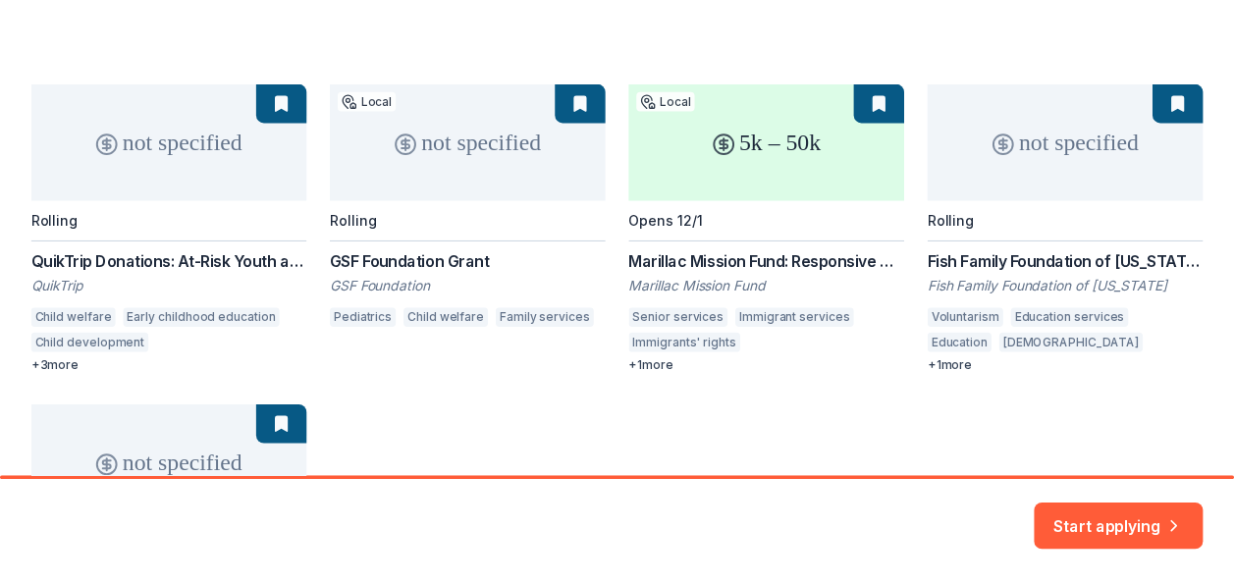
scroll to position [294, 0]
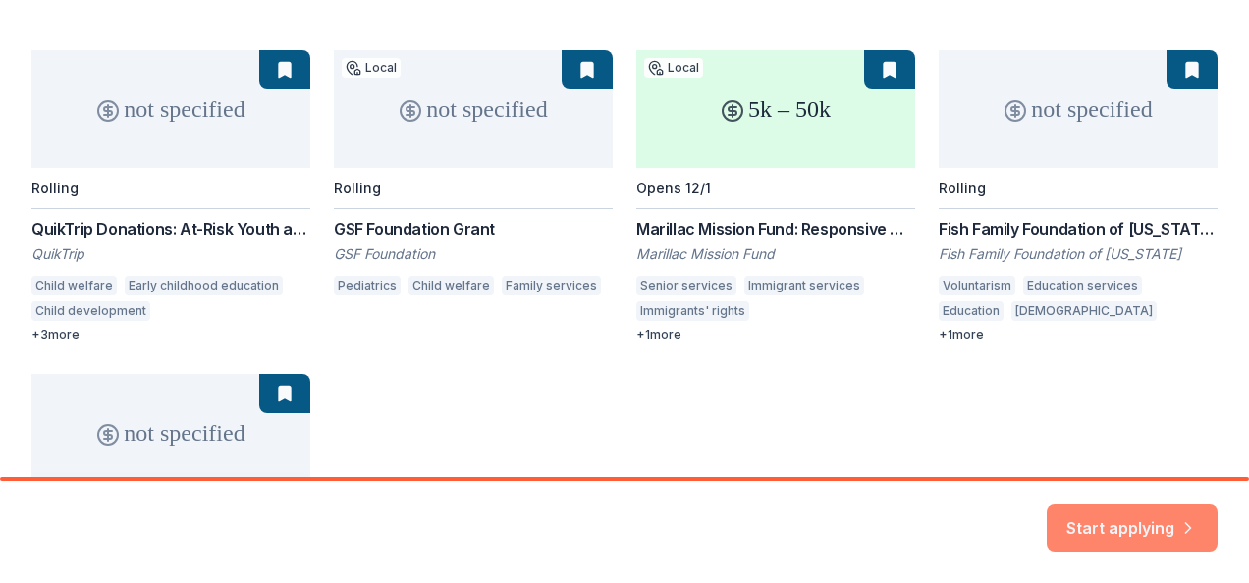
click at [1140, 523] on button "Start applying" at bounding box center [1131, 521] width 171 height 47
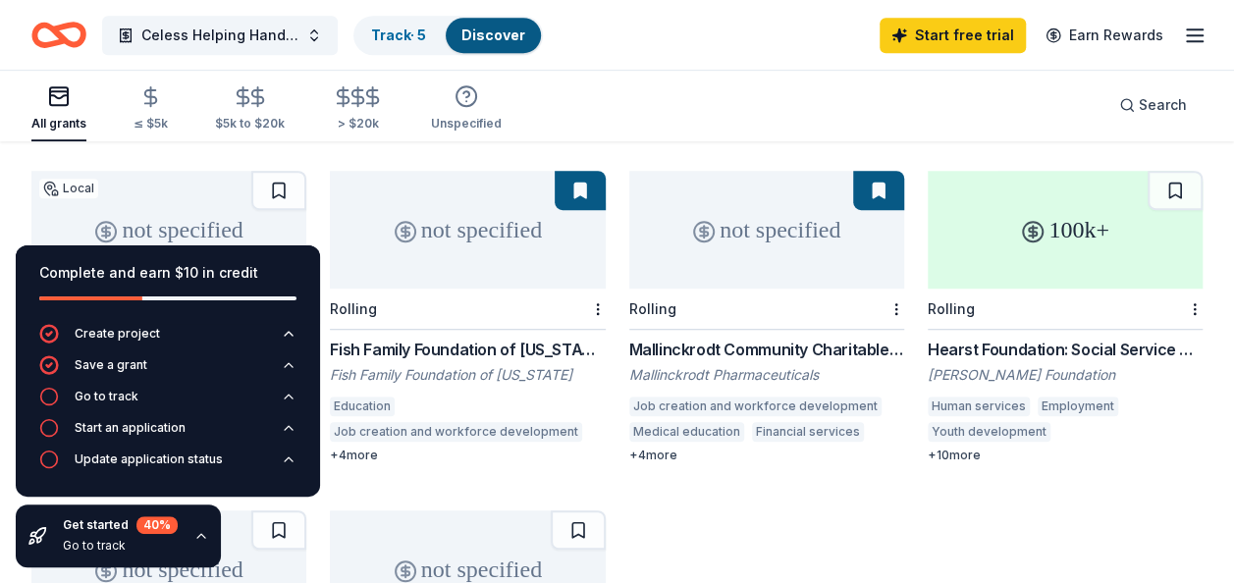
scroll to position [491, 0]
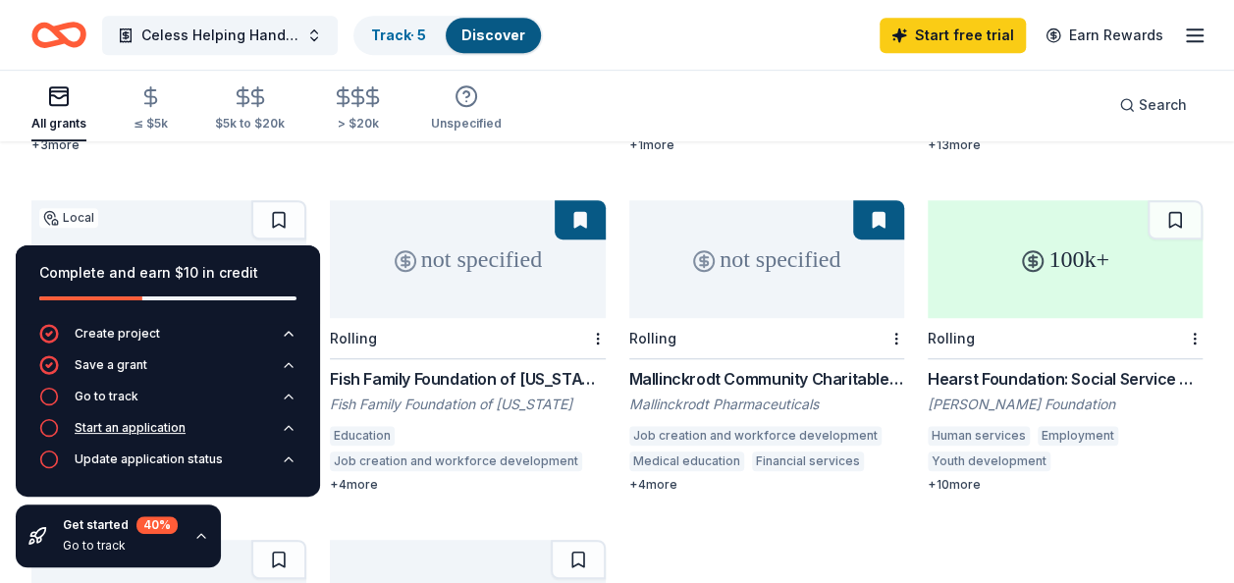
click icon "button"
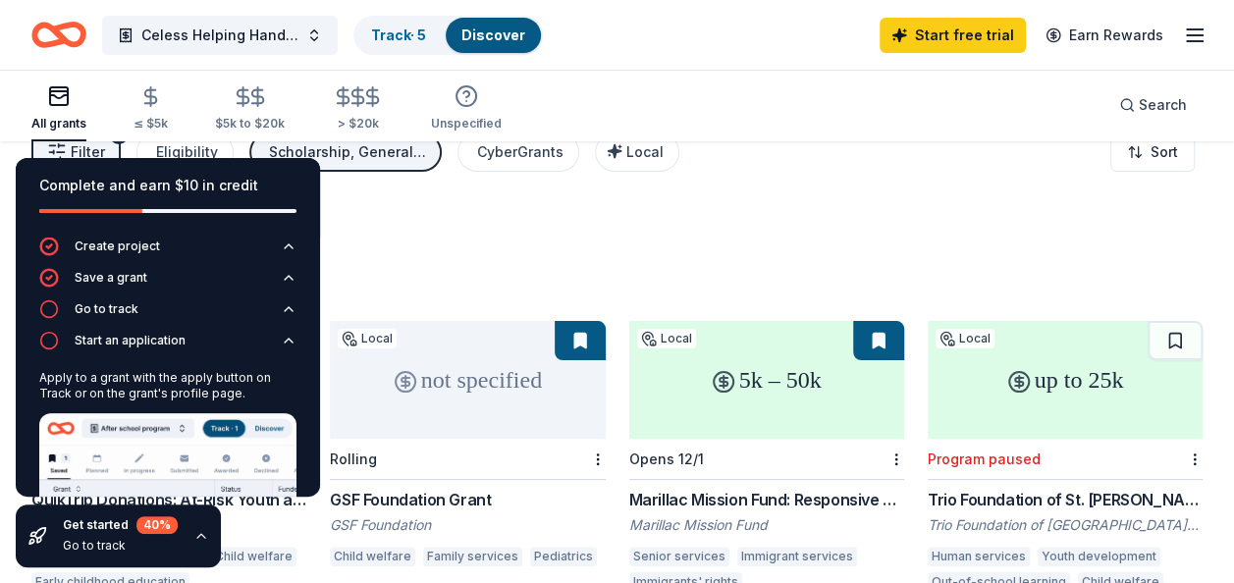
scroll to position [0, 0]
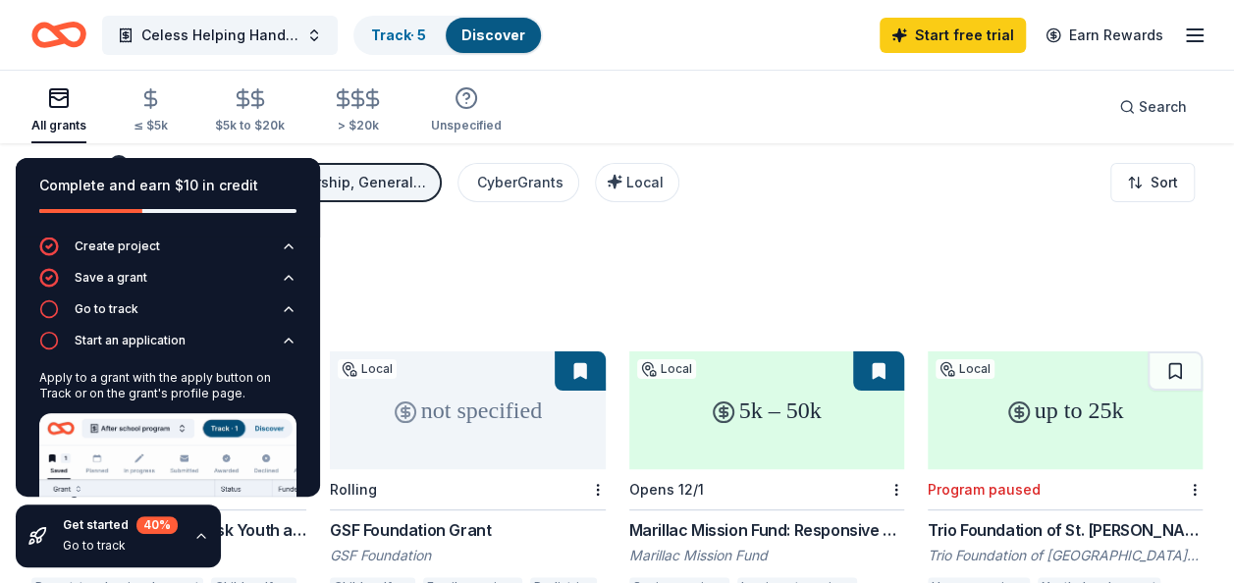
click div "276 results in [GEOGRAPHIC_DATA], [GEOGRAPHIC_DATA]"
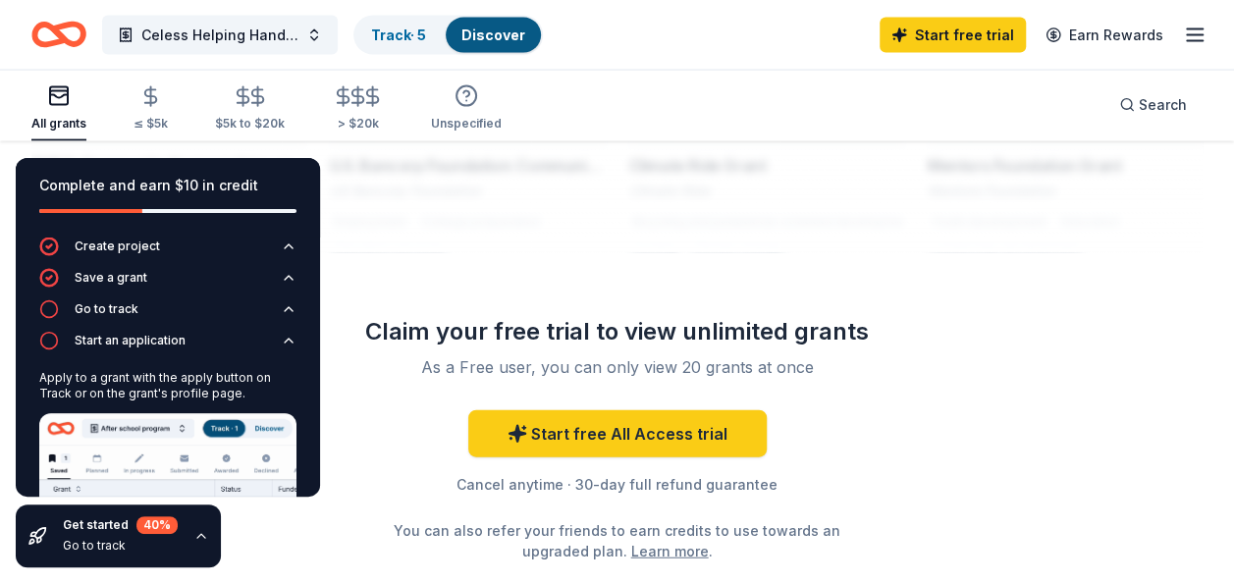
scroll to position [2152, 0]
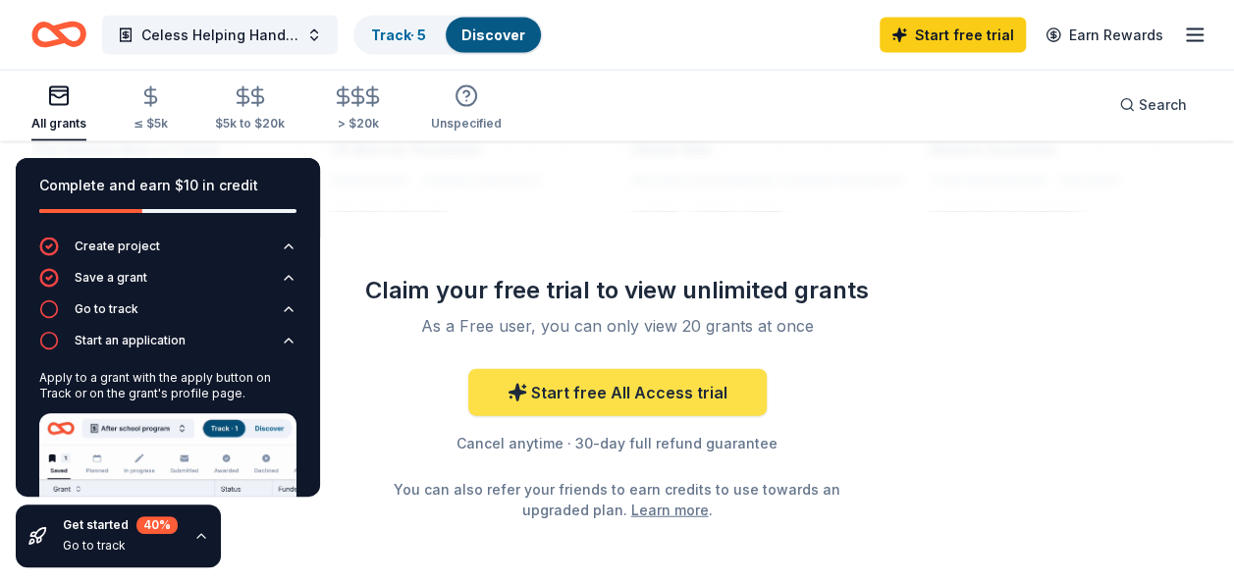
click link "Start free All Access trial"
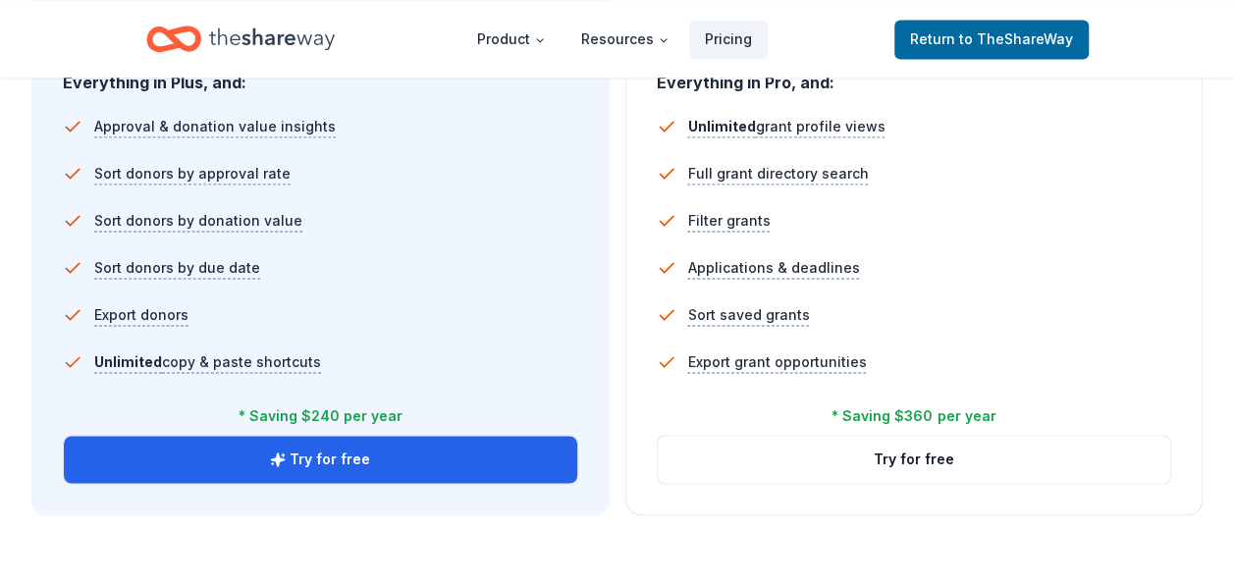
scroll to position [1472, 0]
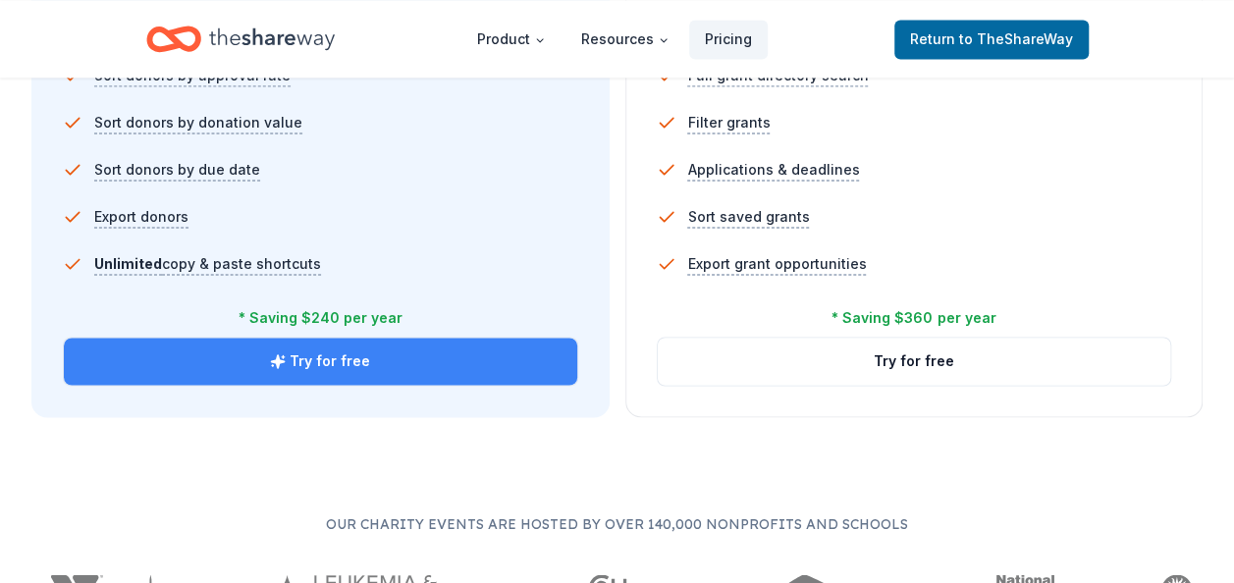
click button "Try for free"
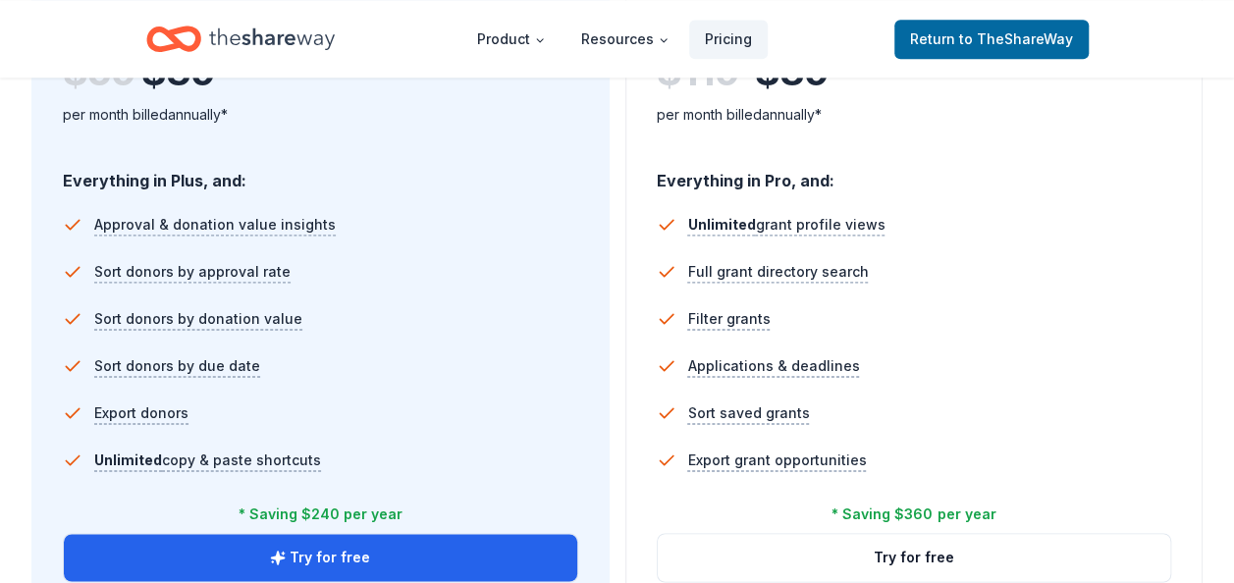
scroll to position [1374, 0]
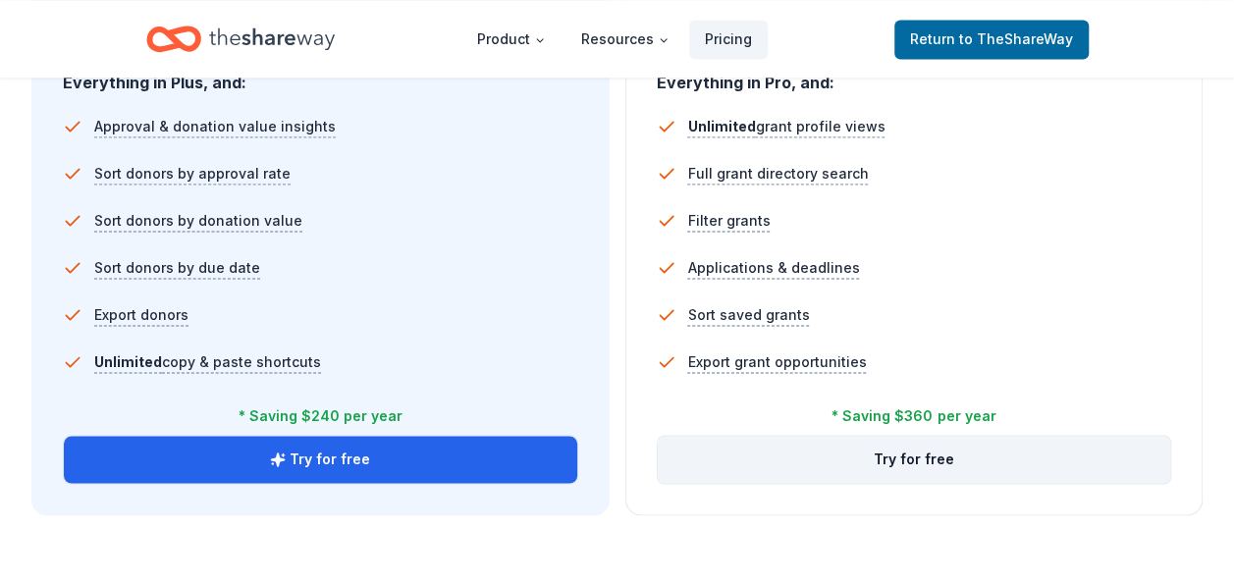
click at [961, 465] on button "Try for free" at bounding box center [914, 459] width 513 height 47
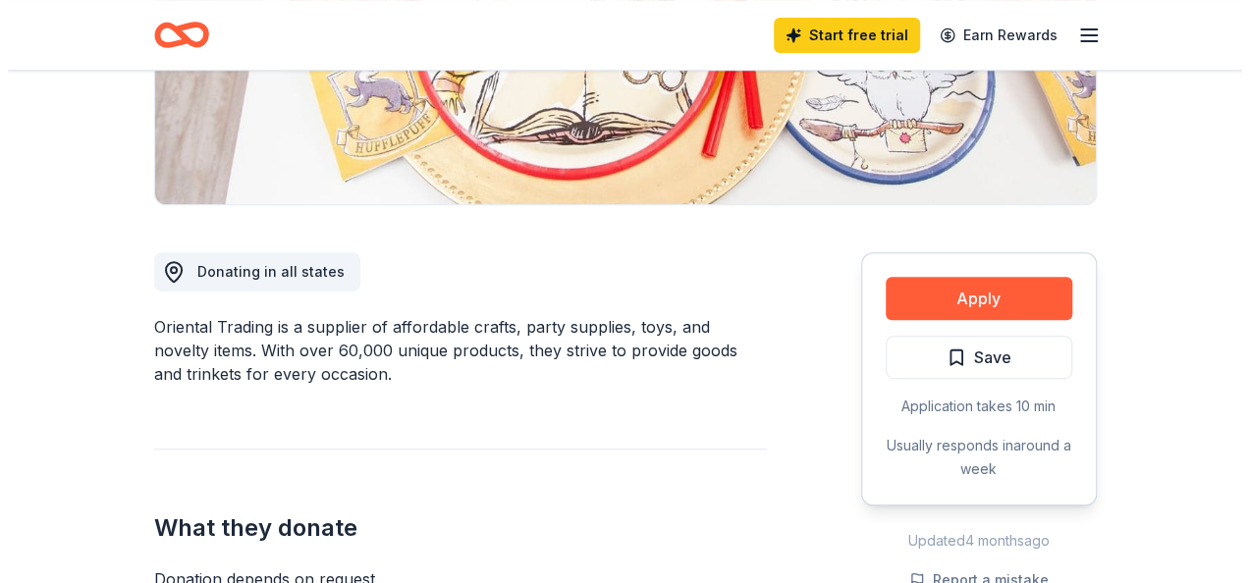
scroll to position [393, 0]
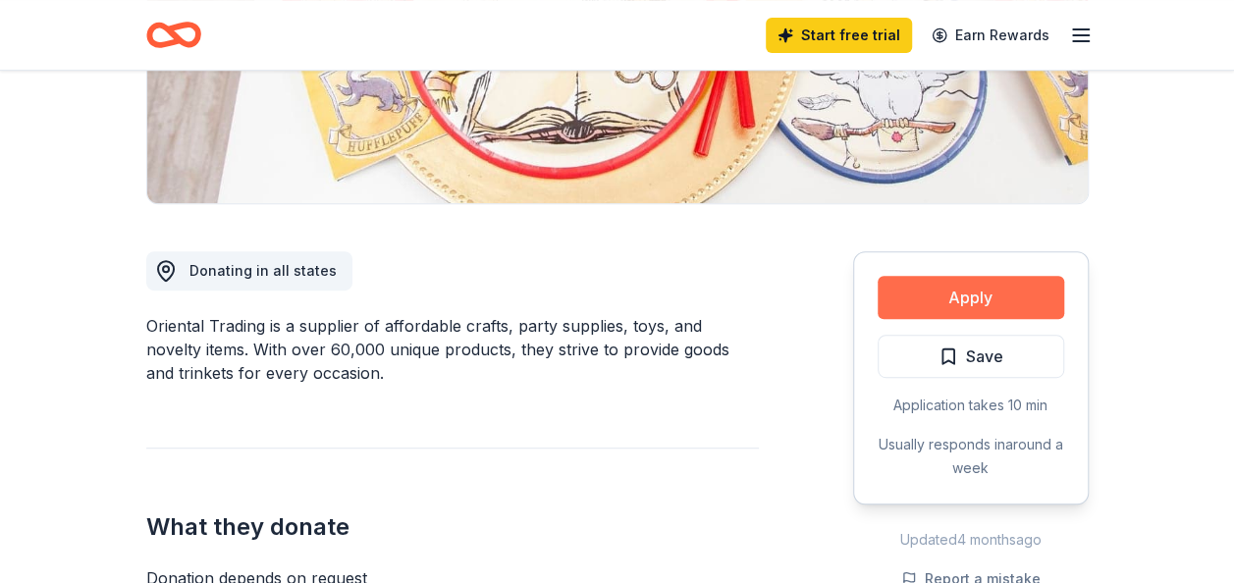
click at [999, 281] on button "Apply" at bounding box center [971, 297] width 187 height 43
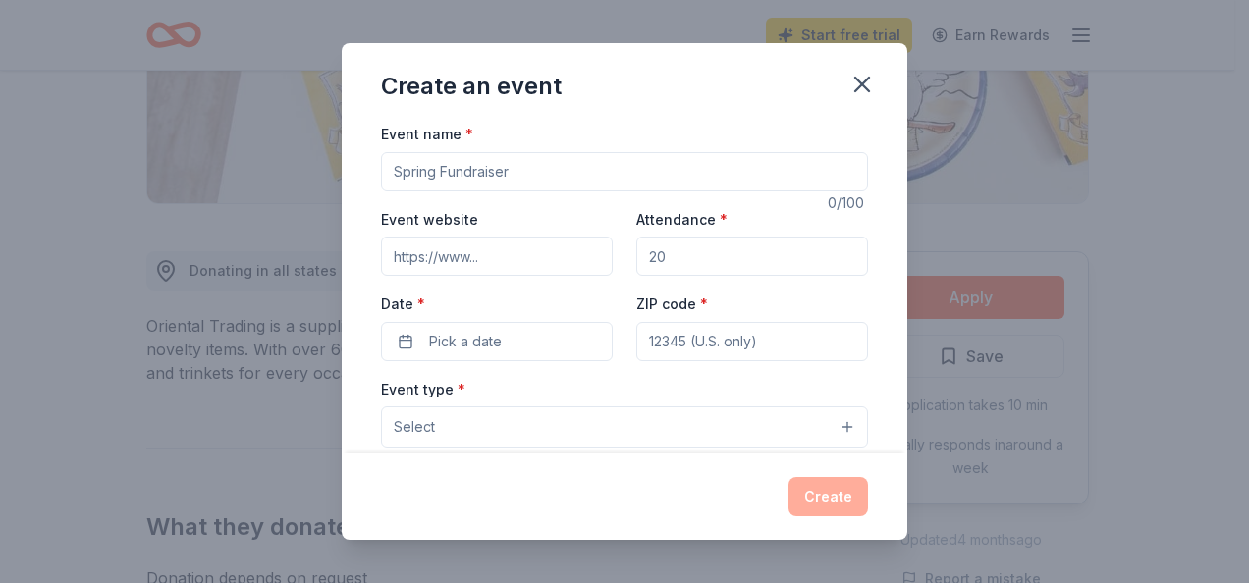
click at [647, 161] on input "Event name *" at bounding box center [624, 171] width 487 height 39
type input "Spooktacular Teen Sip & Paint"
click at [495, 257] on input "Event website" at bounding box center [497, 256] width 232 height 39
type input "c"
type input "[DOMAIN_NAME]"
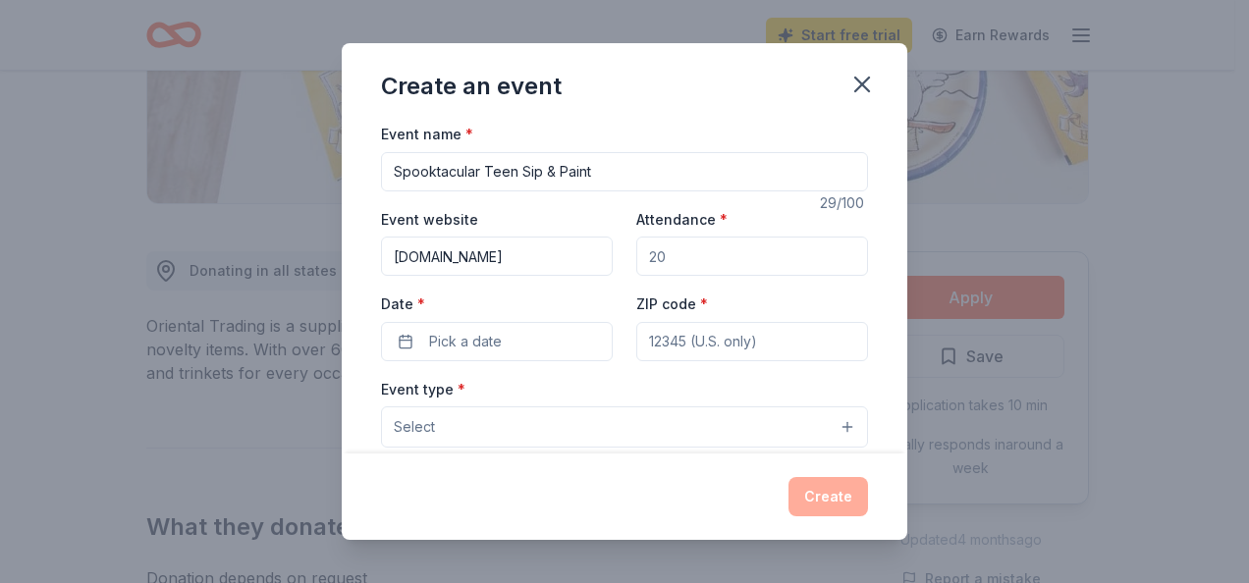
click at [701, 247] on input "Attendance *" at bounding box center [752, 256] width 232 height 39
type input "30"
click at [518, 340] on button "Pick a date" at bounding box center [497, 341] width 232 height 39
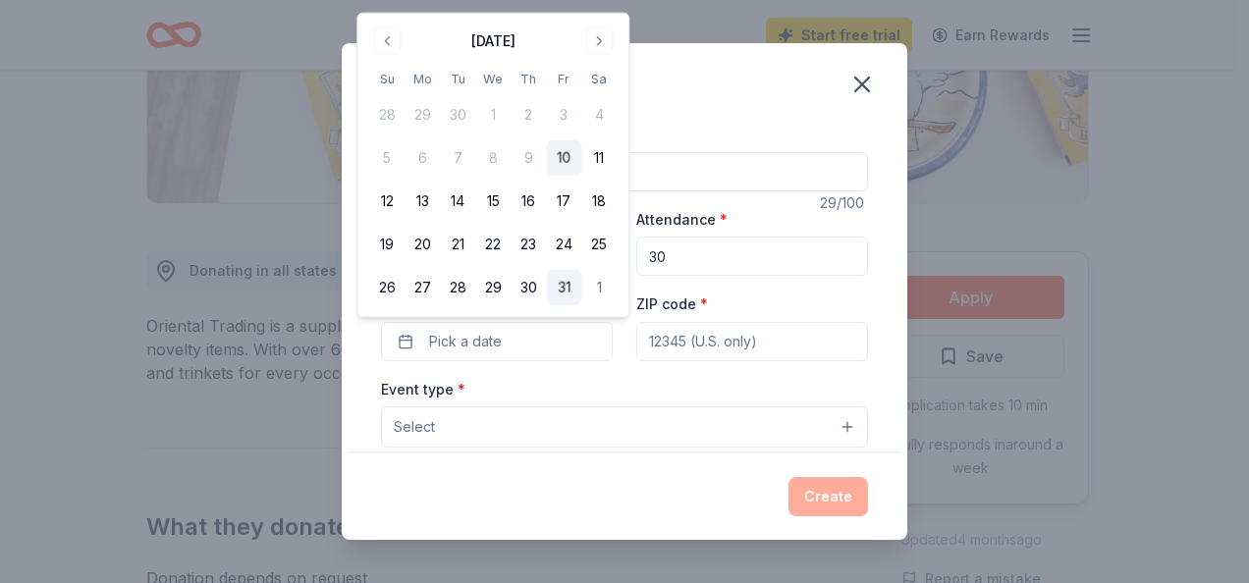
click at [563, 290] on button "31" at bounding box center [563, 287] width 35 height 35
click at [534, 408] on button "Select" at bounding box center [624, 426] width 487 height 41
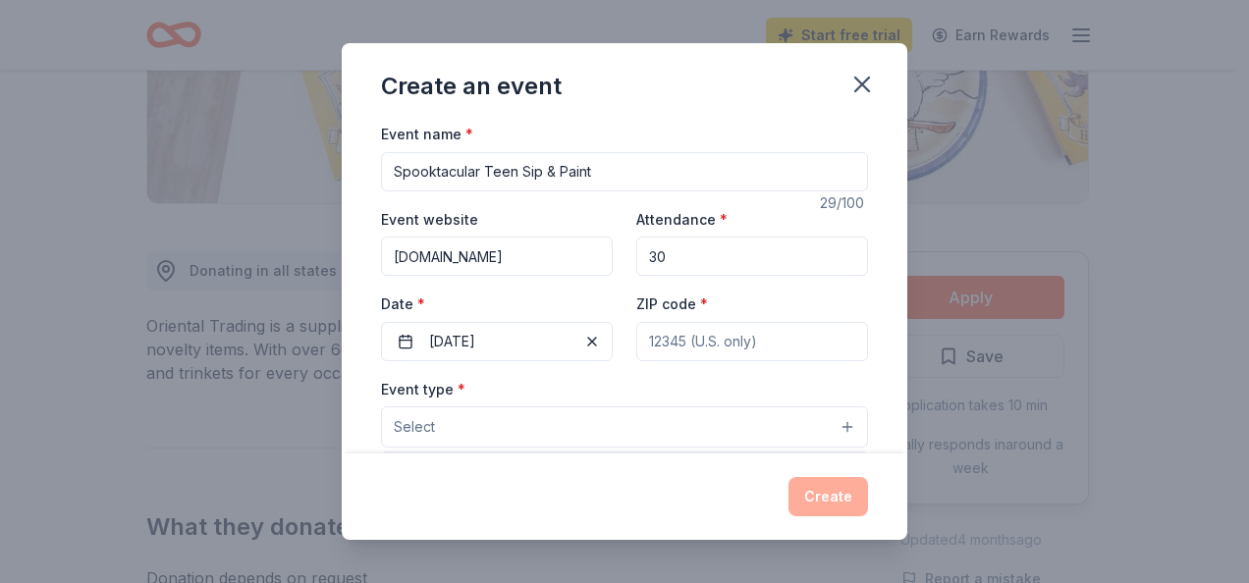
click at [773, 327] on div "Event name * Spooktacular Teen Sip & Paint 29 /100 Event website www.celesshelp…" at bounding box center [624, 575] width 487 height 907
click at [759, 335] on input "ZIP code *" at bounding box center [752, 341] width 232 height 39
type input "62226"
type input "5720 N Belt West"
type input "Suite 20-103"
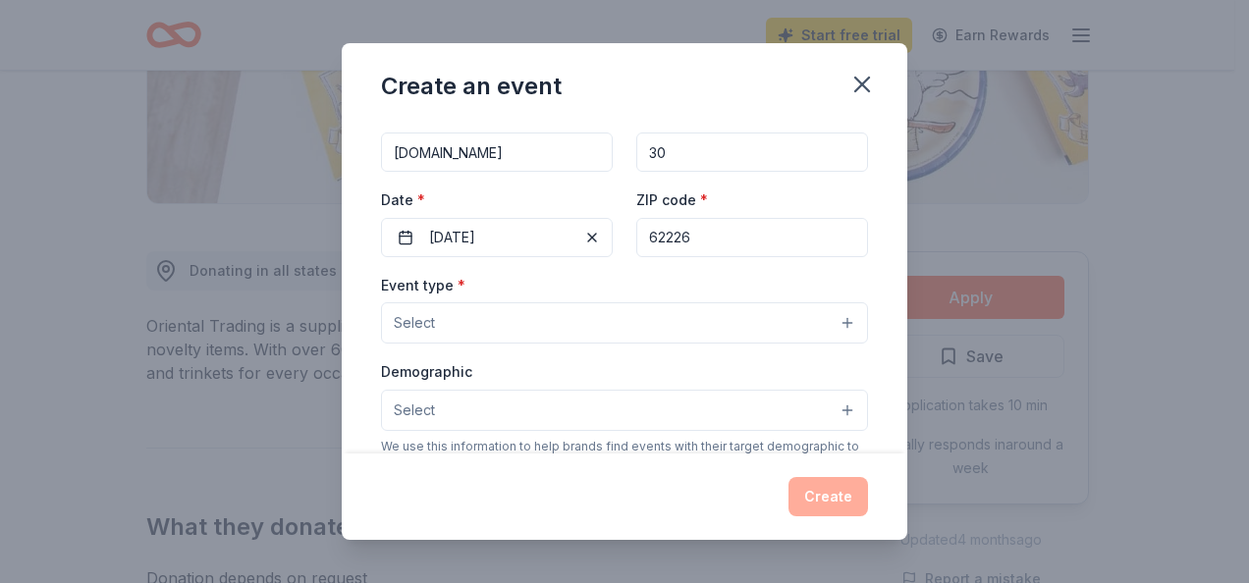
scroll to position [196, 0]
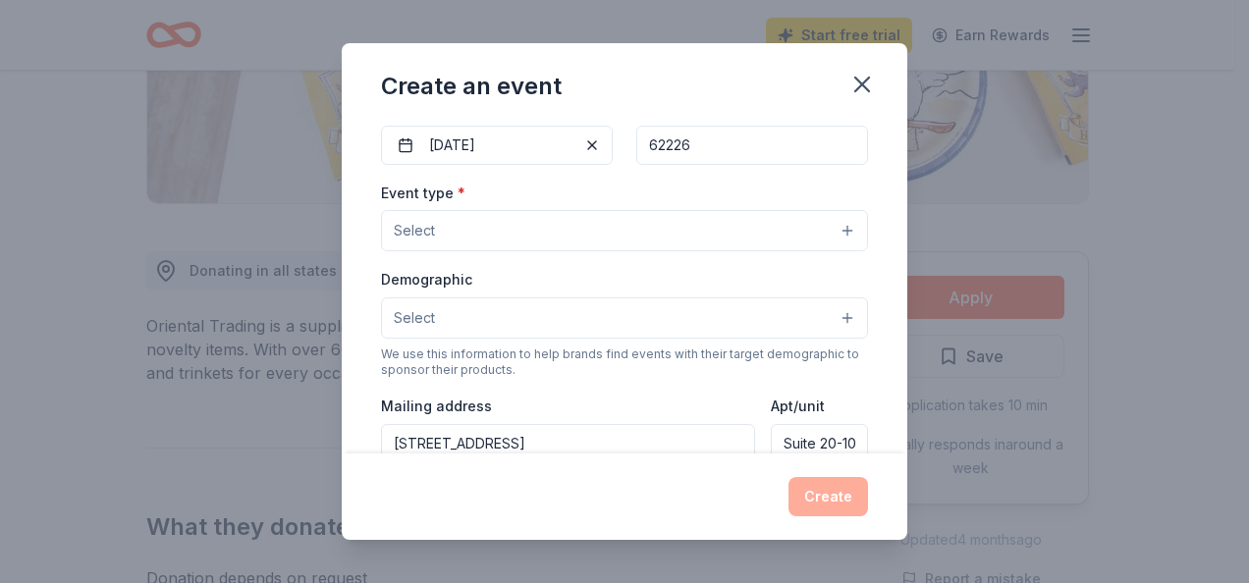
click at [792, 224] on button "Select" at bounding box center [624, 230] width 487 height 41
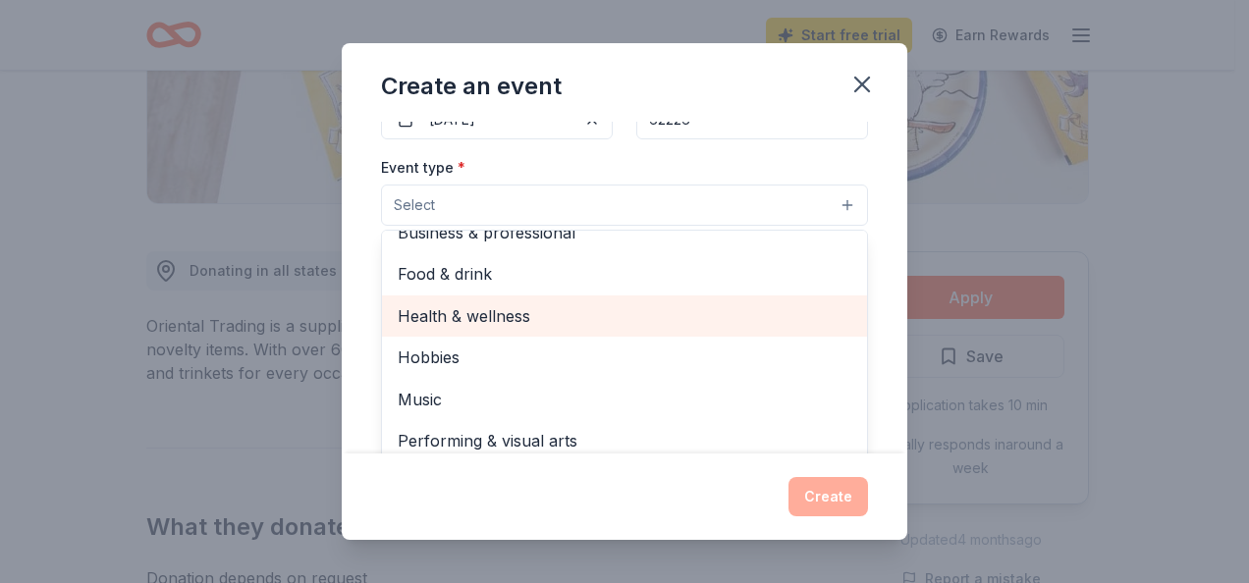
scroll to position [294, 0]
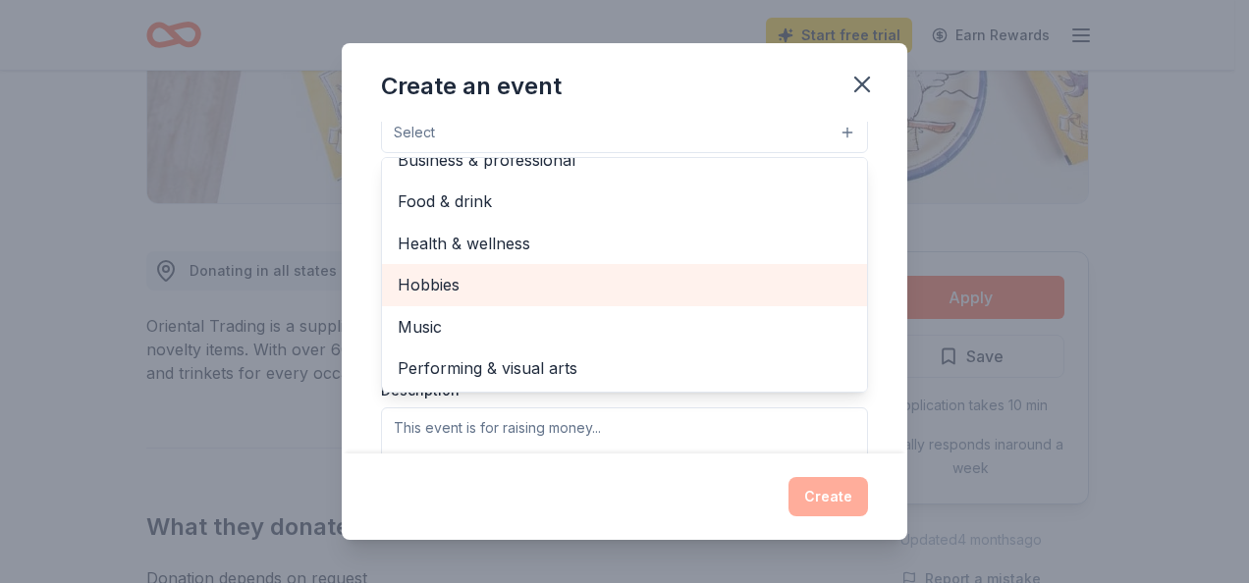
click at [638, 272] on span "Hobbies" at bounding box center [625, 285] width 454 height 26
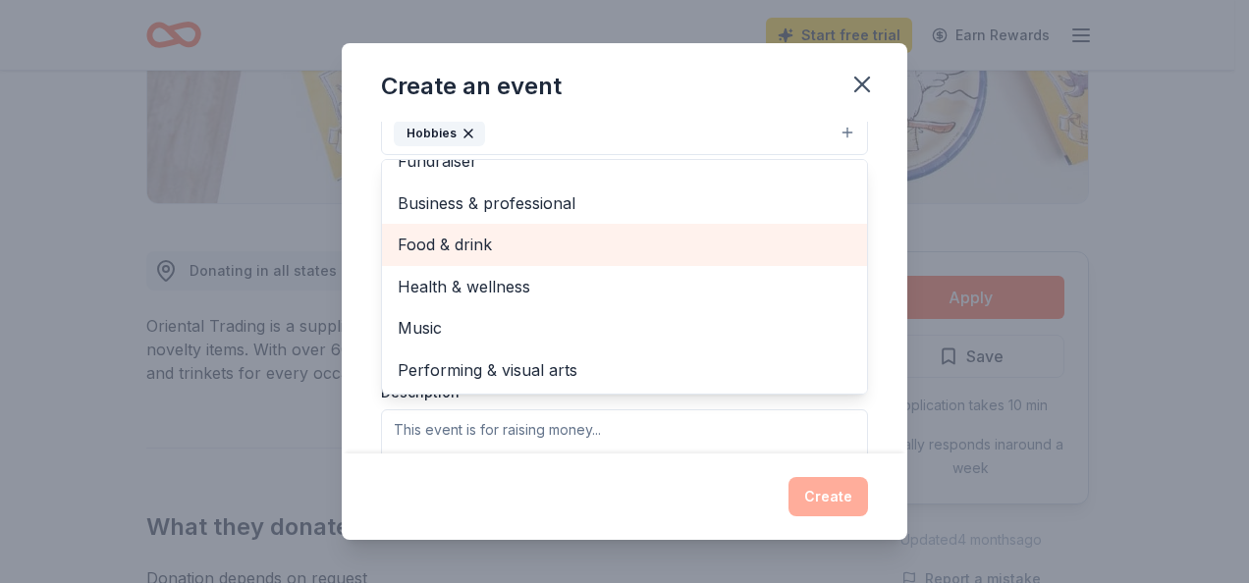
click at [695, 247] on span "Food & drink" at bounding box center [625, 245] width 454 height 26
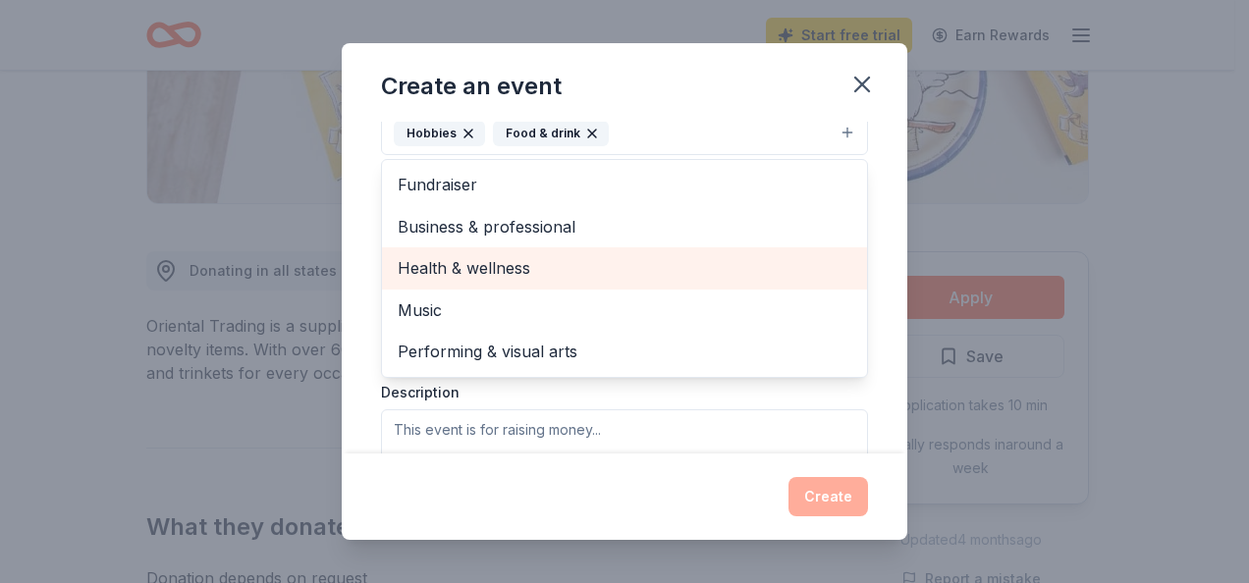
scroll to position [393, 0]
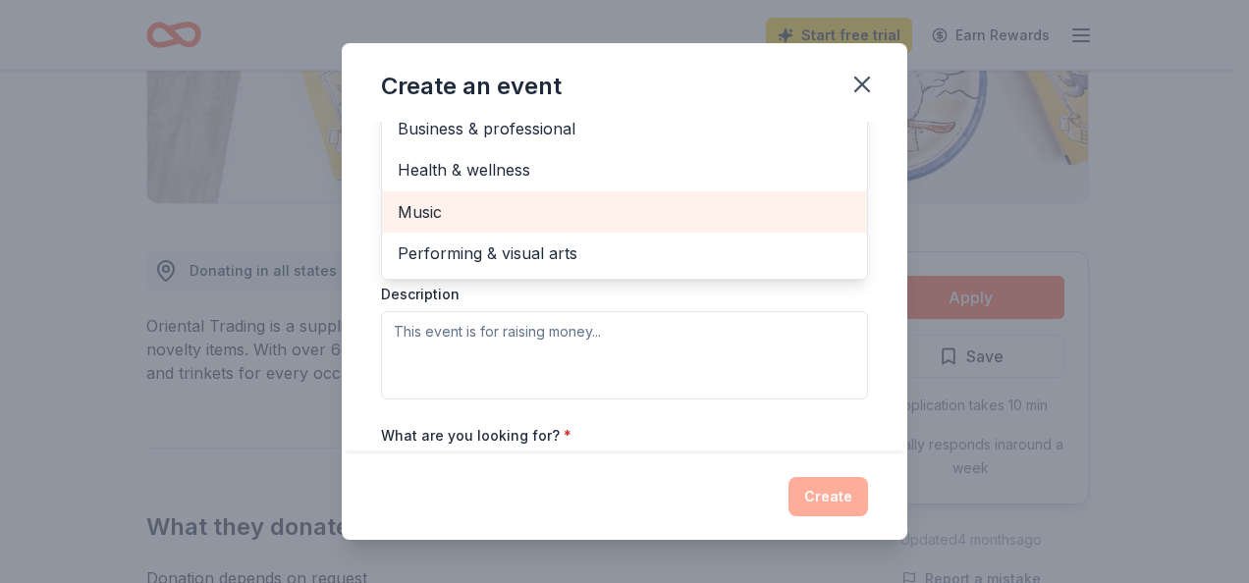
click at [664, 196] on div "Music" at bounding box center [624, 211] width 485 height 41
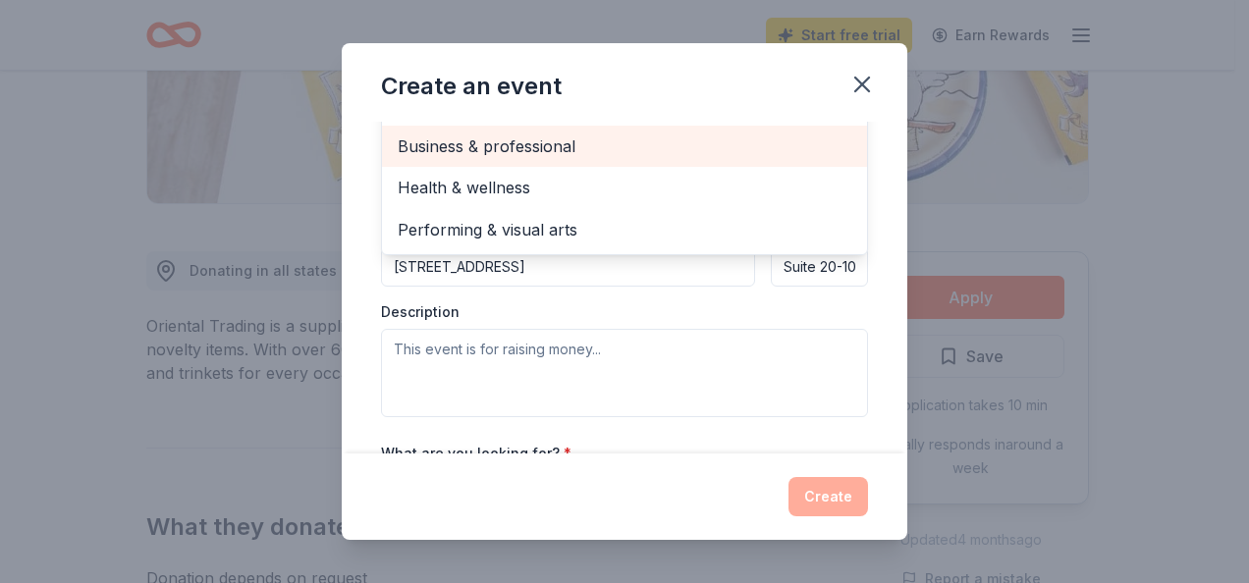
click at [675, 147] on div "Business & professional" at bounding box center [624, 146] width 485 height 41
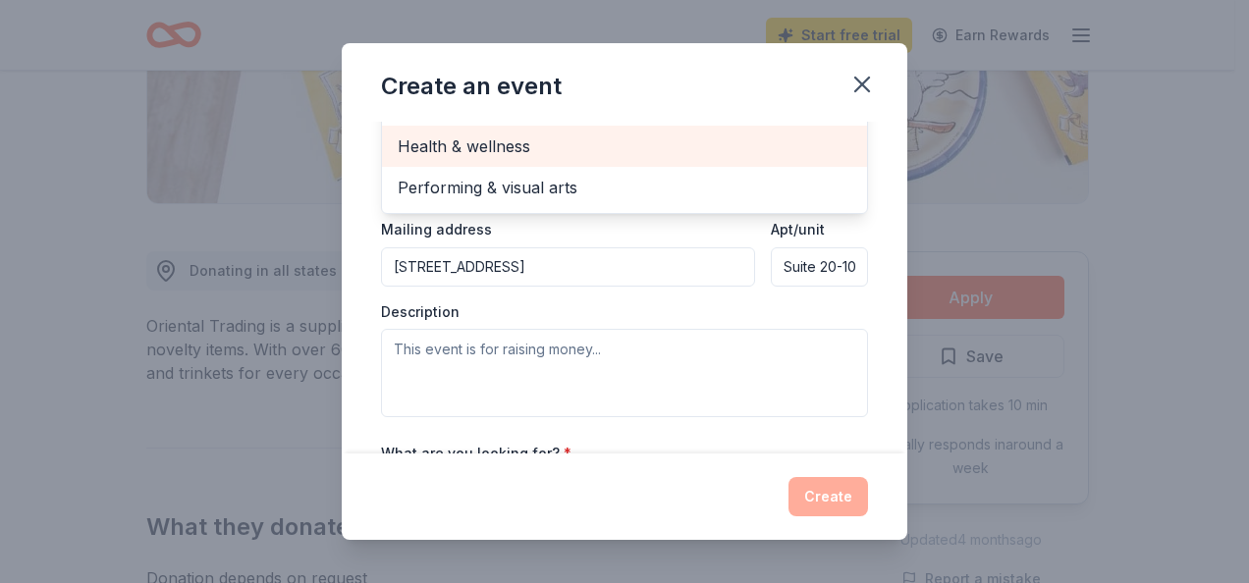
click at [675, 149] on span "Health & wellness" at bounding box center [625, 147] width 454 height 26
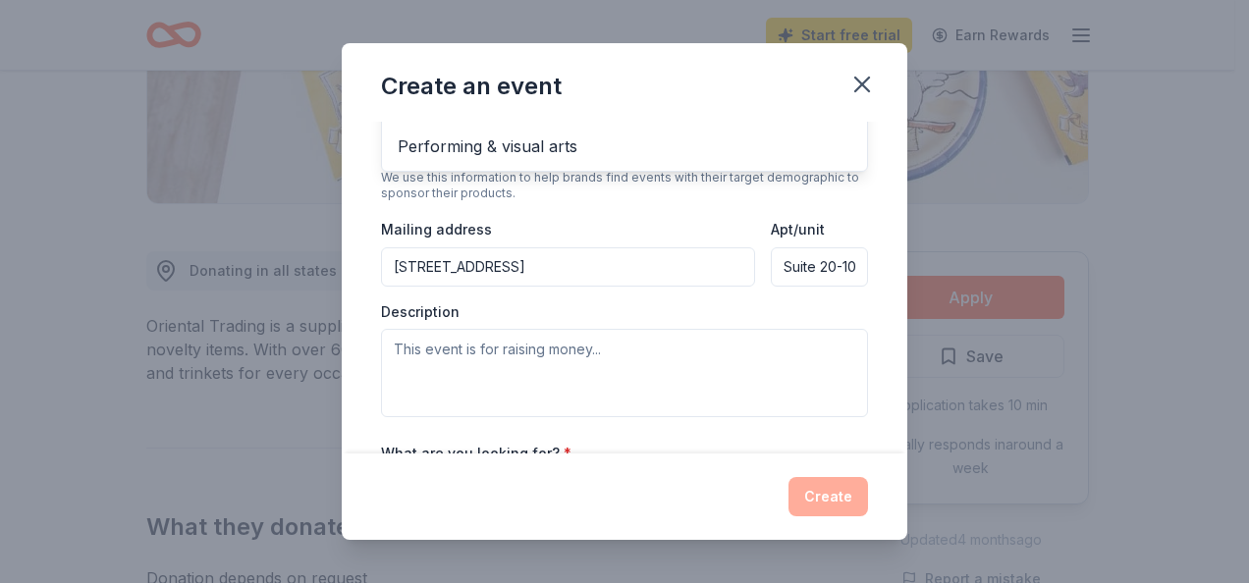
click at [695, 120] on div "Create an event Event name * Spooktacular Teen Sip & Paint 29 /100 Event websit…" at bounding box center [624, 291] width 565 height 497
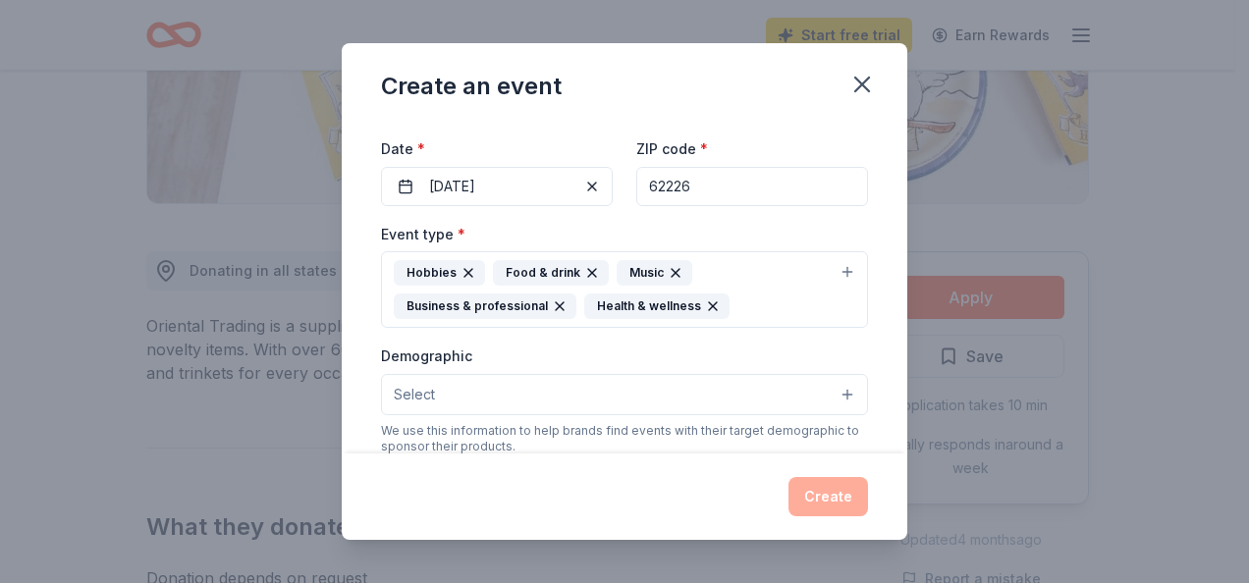
click at [668, 265] on icon "button" at bounding box center [676, 273] width 16 height 16
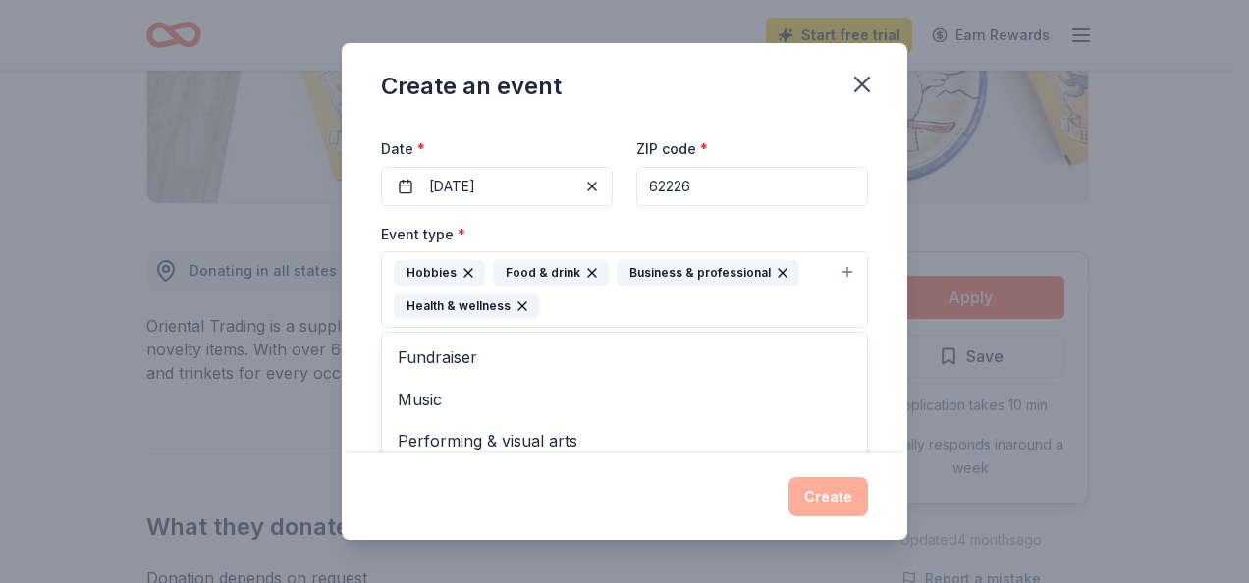
click at [775, 268] on icon "button" at bounding box center [783, 273] width 16 height 16
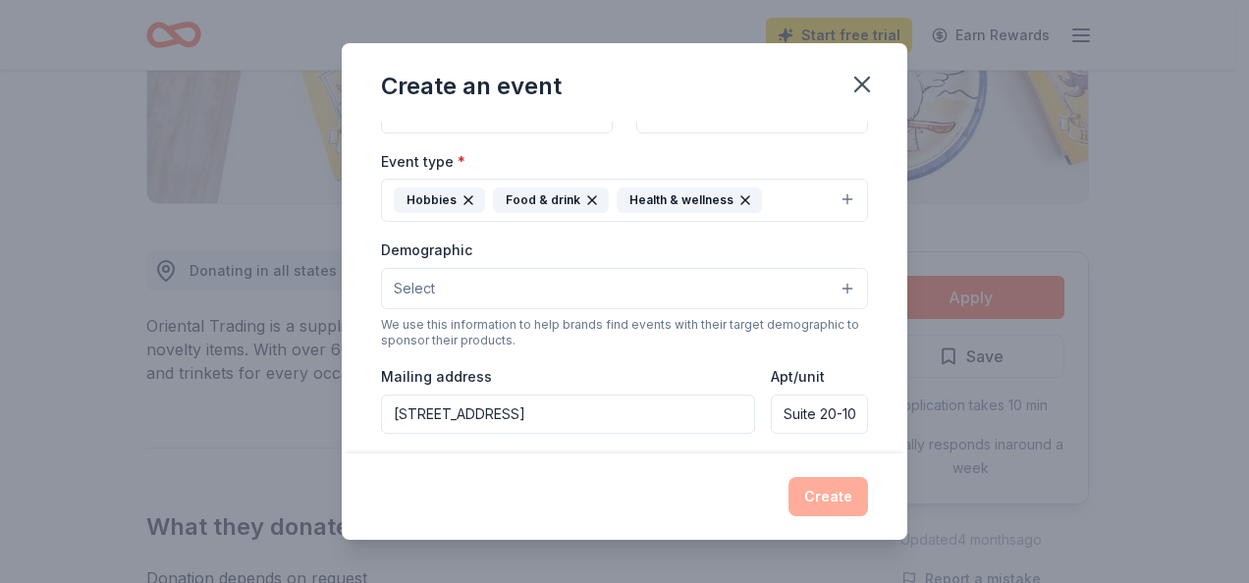
scroll to position [253, 0]
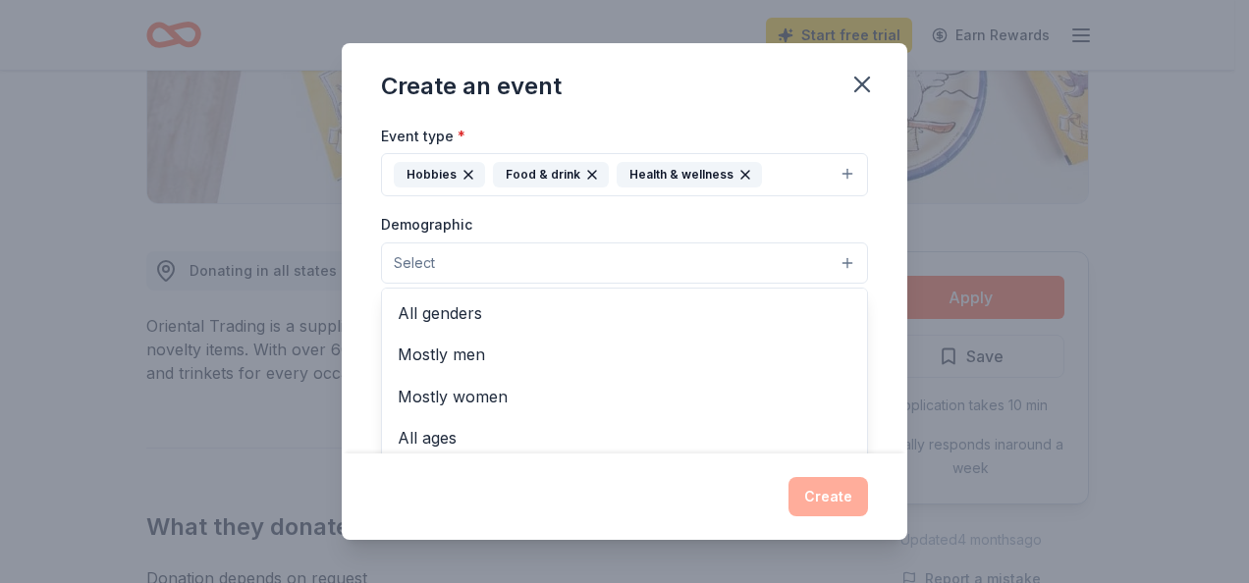
click at [828, 263] on button "Select" at bounding box center [624, 262] width 487 height 41
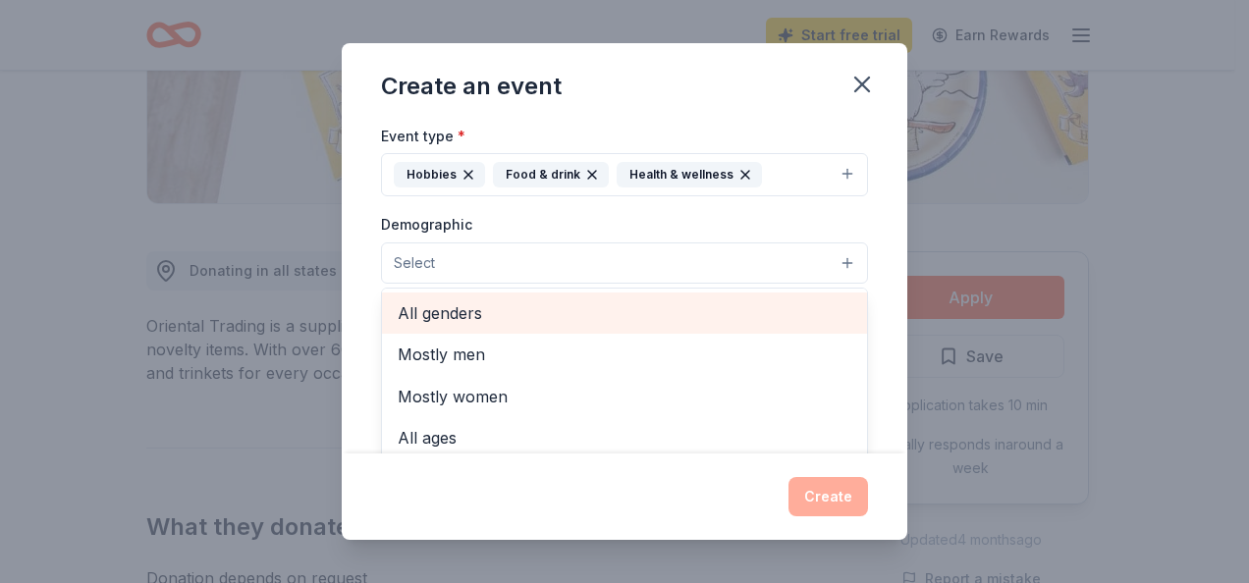
click at [731, 326] on div "All genders" at bounding box center [624, 313] width 485 height 41
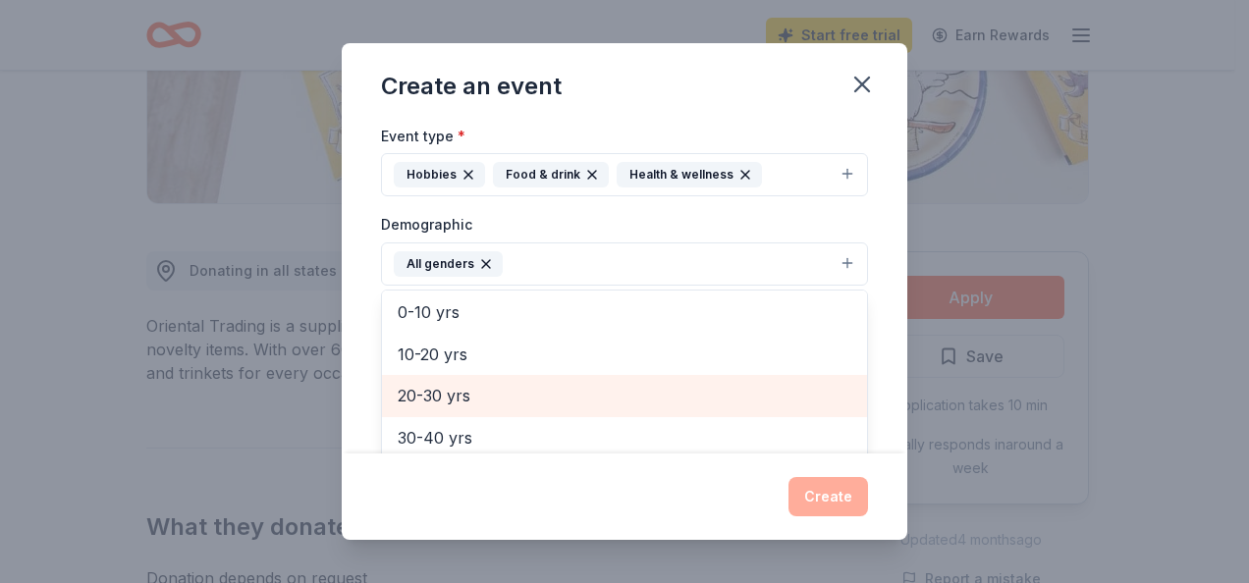
scroll to position [98, 0]
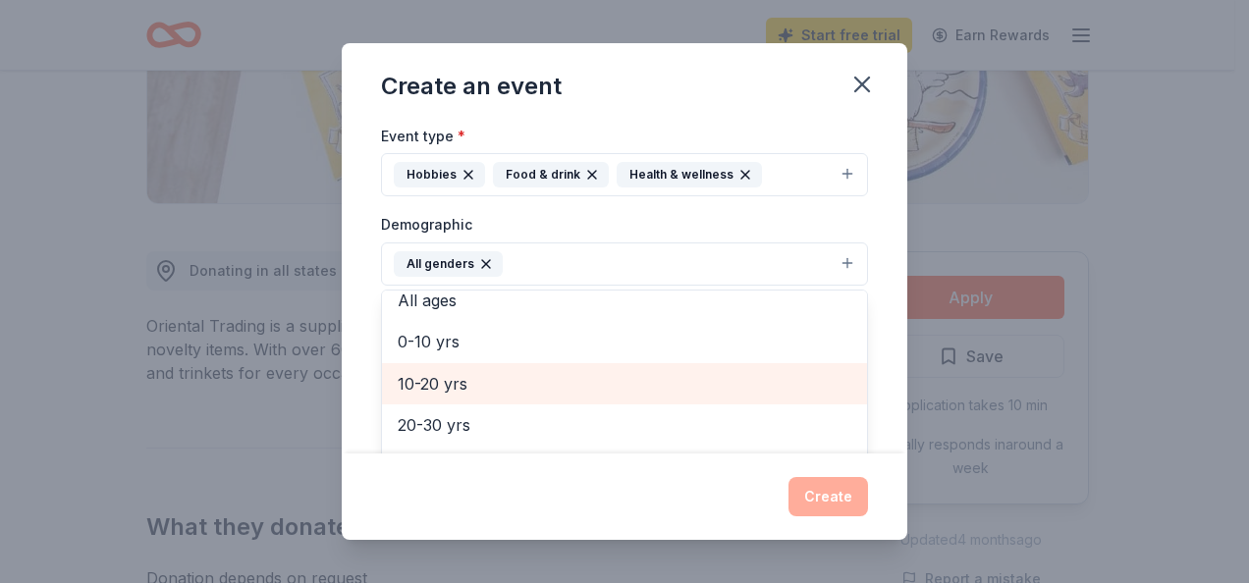
click at [748, 371] on span "10-20 yrs" at bounding box center [625, 384] width 454 height 26
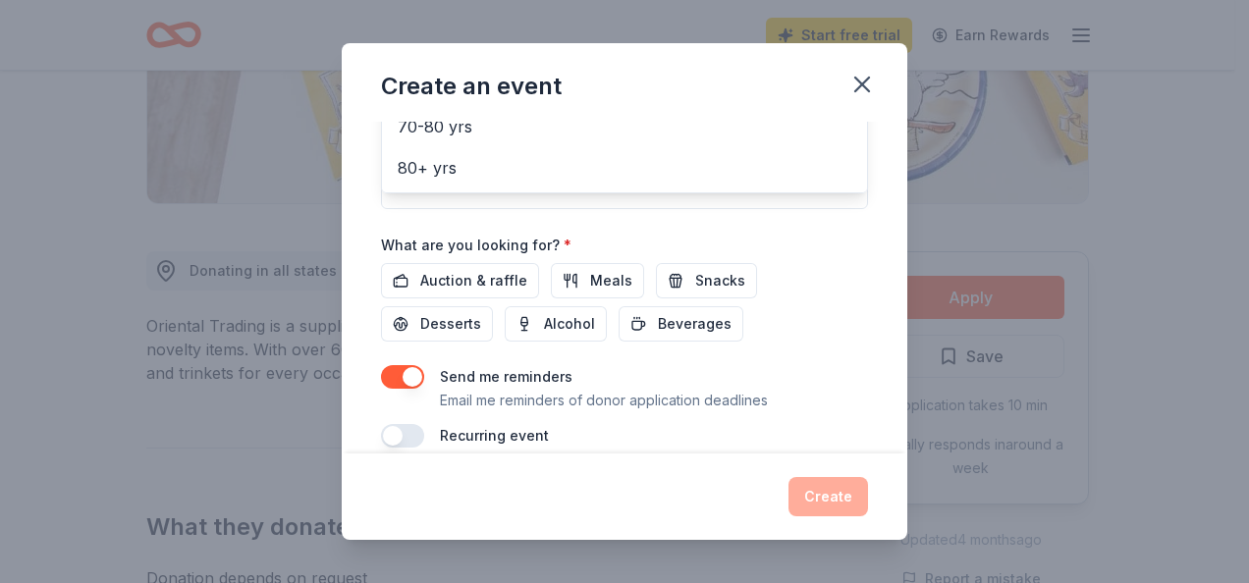
scroll to position [605, 0]
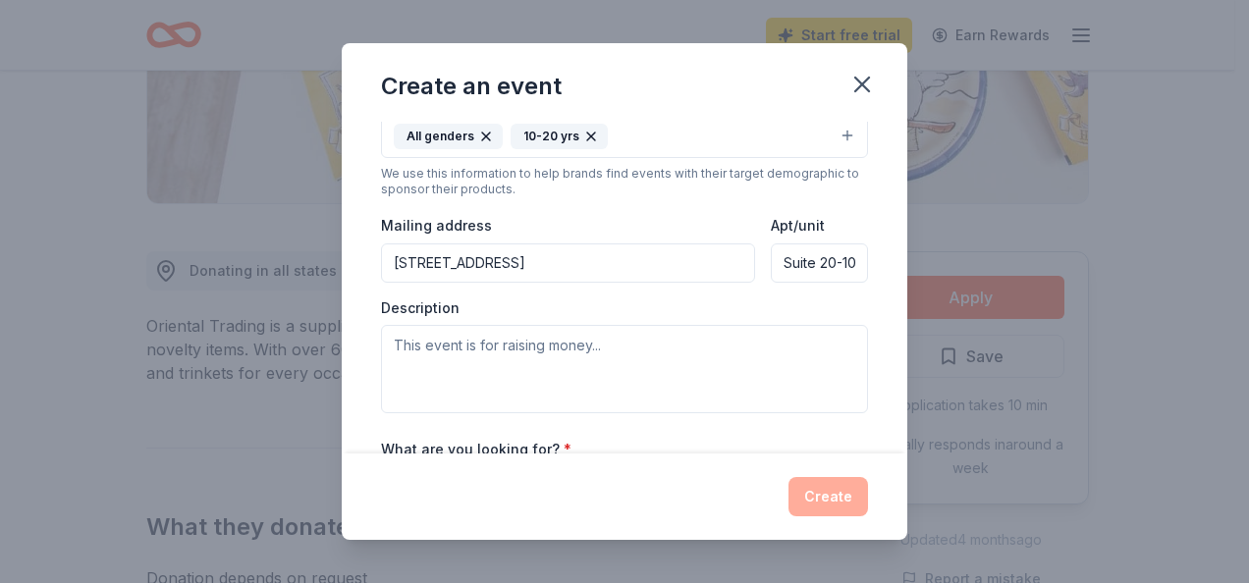
scroll to position [422, 0]
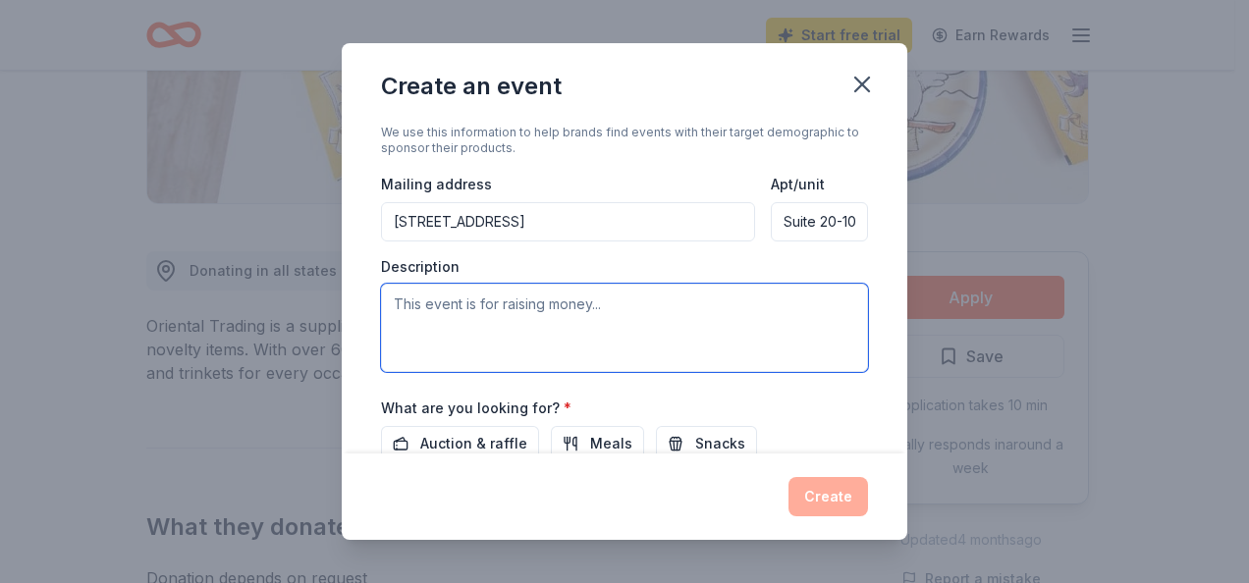
click at [662, 308] on textarea at bounding box center [624, 328] width 487 height 88
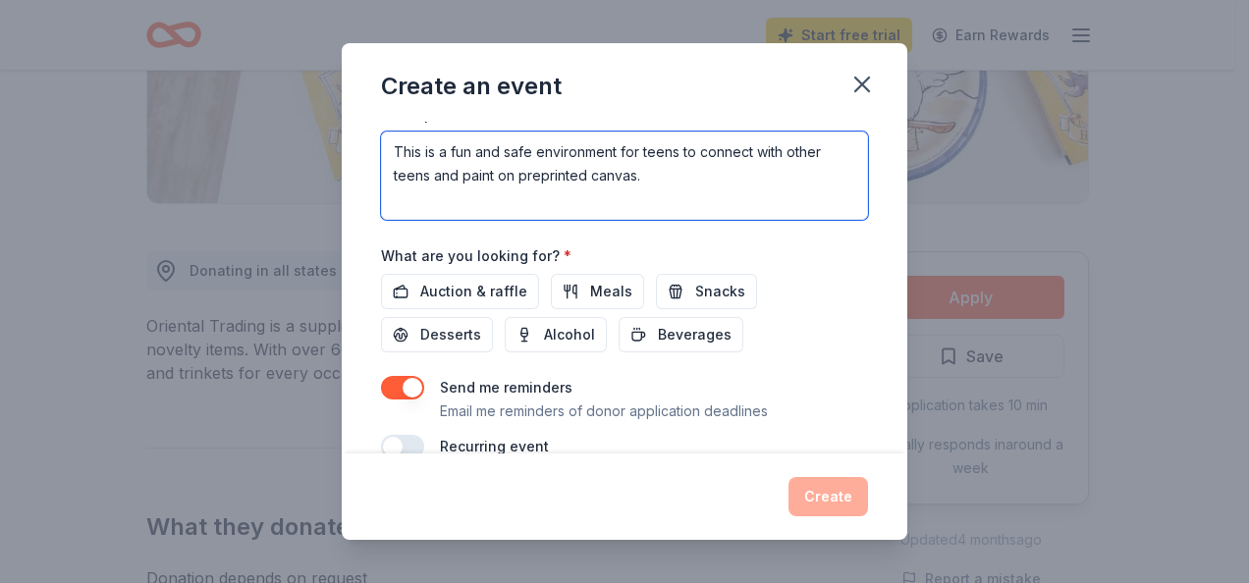
scroll to position [589, 0]
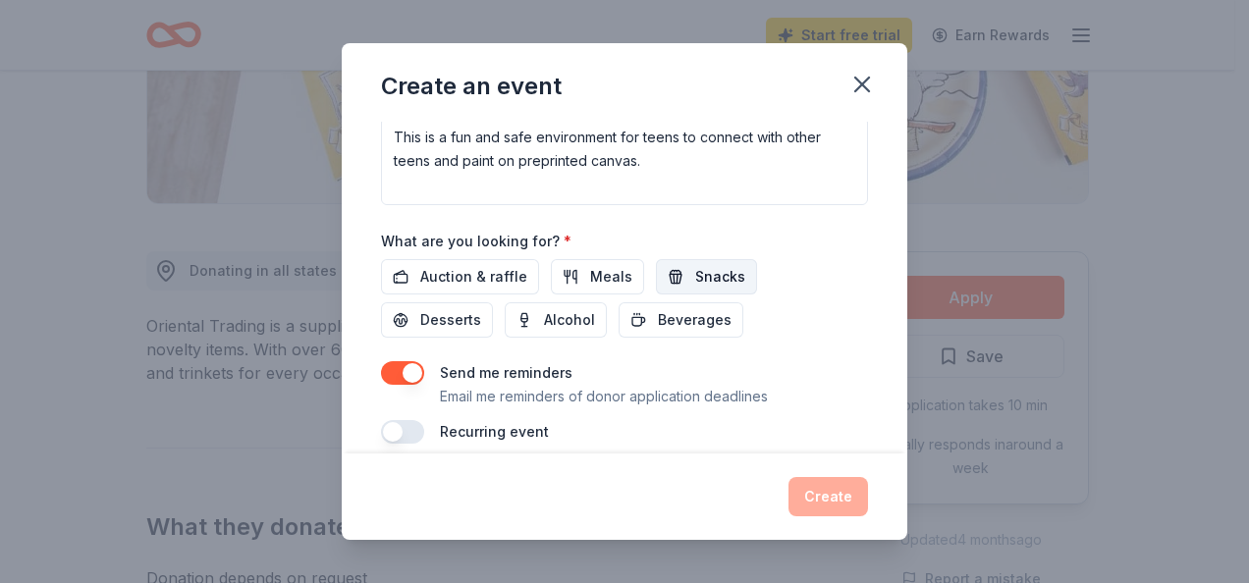
click at [696, 269] on span "Snacks" at bounding box center [720, 277] width 50 height 24
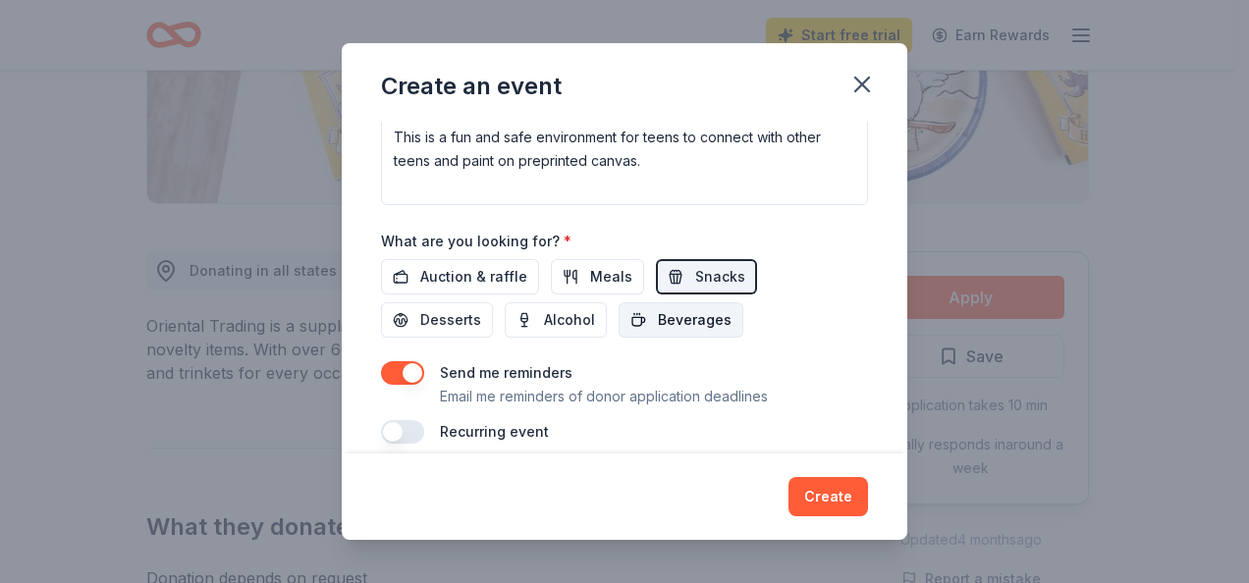
click at [667, 316] on span "Beverages" at bounding box center [695, 320] width 74 height 24
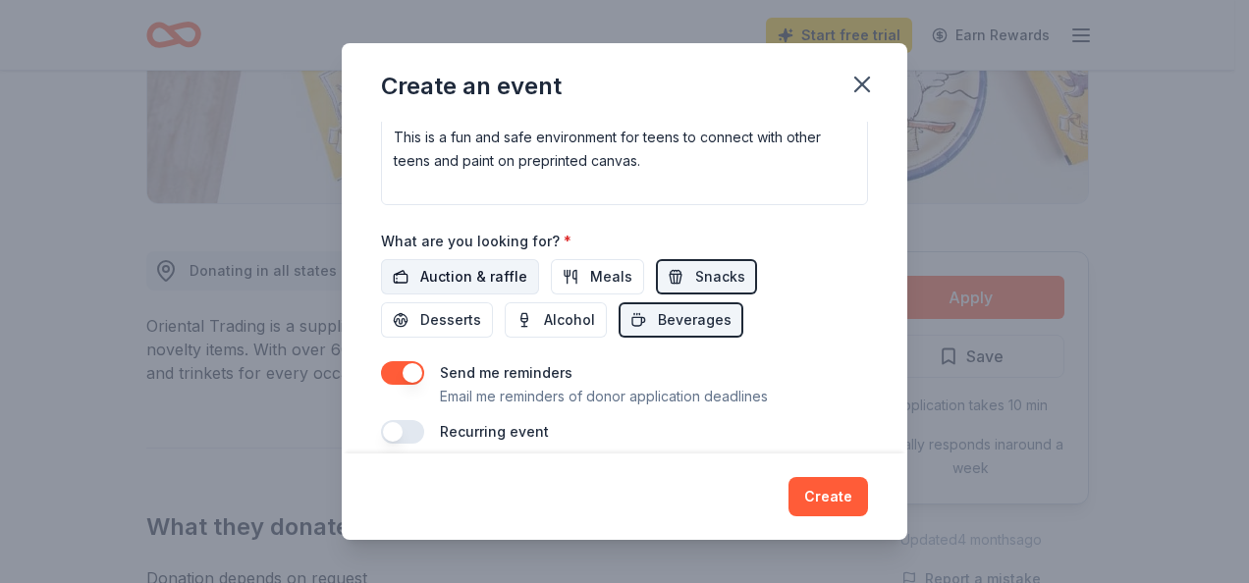
click at [477, 269] on span "Auction & raffle" at bounding box center [473, 277] width 107 height 24
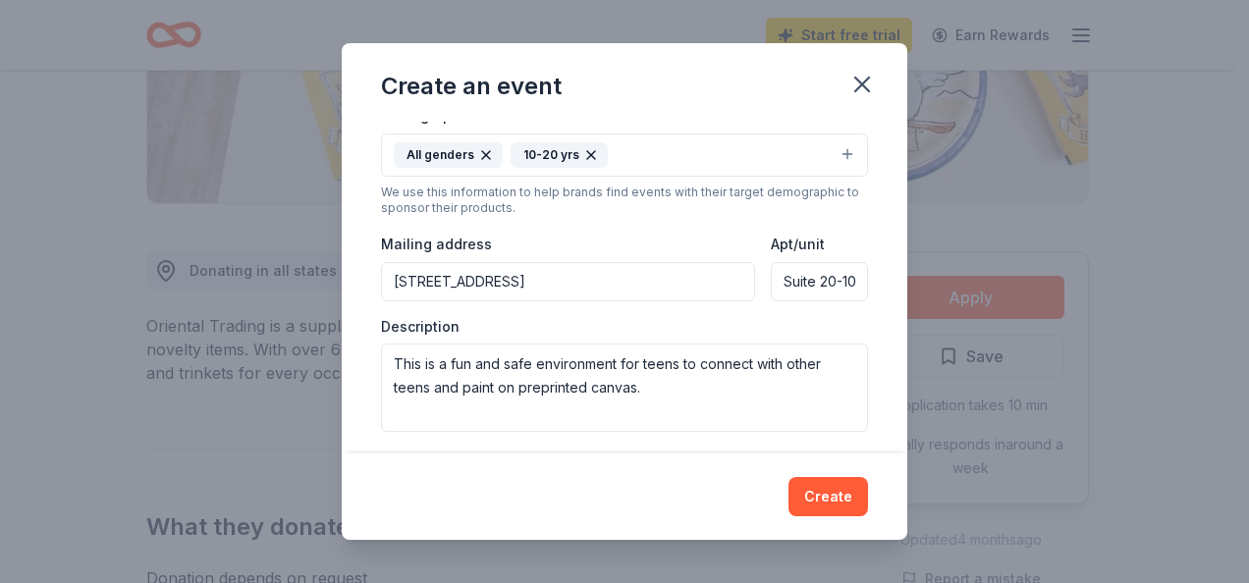
scroll to position [393, 0]
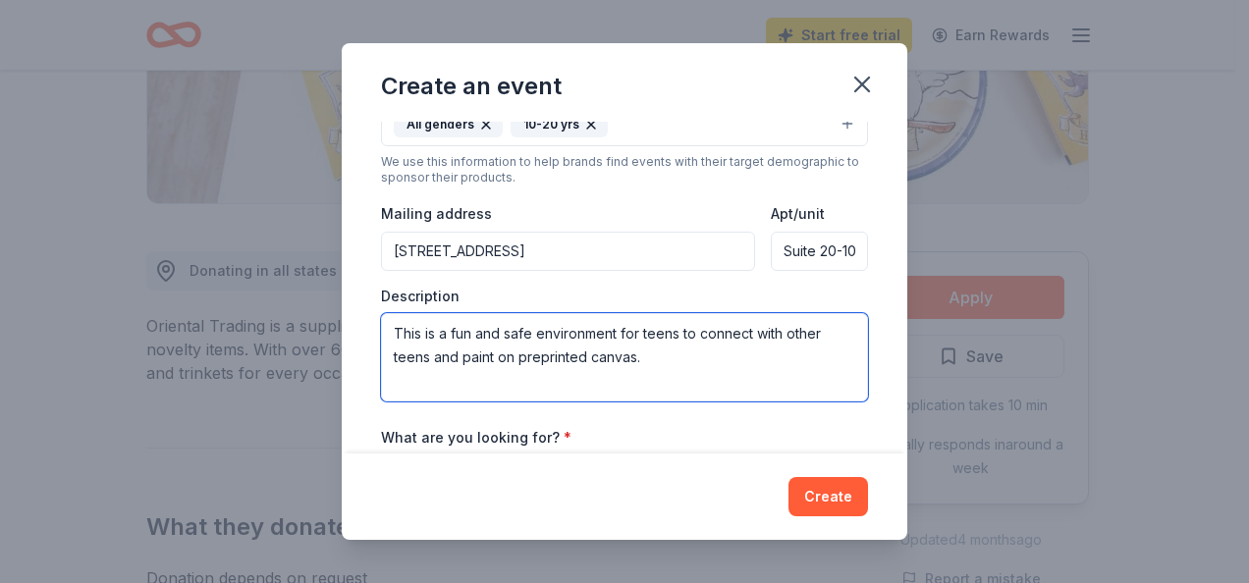
click at [535, 330] on textarea "This is a fun and safe environment for teens to connect with other teens and pa…" at bounding box center [624, 357] width 487 height 88
drag, startPoint x: 557, startPoint y: 324, endPoint x: 556, endPoint y: 335, distance: 10.8
click at [753, 332] on textarea "This is a fun and safe Halloween environment for teens to connect with other te…" at bounding box center [624, 357] width 487 height 88
click at [514, 353] on textarea "This is a fun and safe Halloween environment for teens 13to 17 to connect with …" at bounding box center [624, 357] width 487 height 88
click at [554, 351] on textarea "This is a fun and safe Halloween environment for teens 13to 17 to connect with …" at bounding box center [624, 357] width 487 height 88
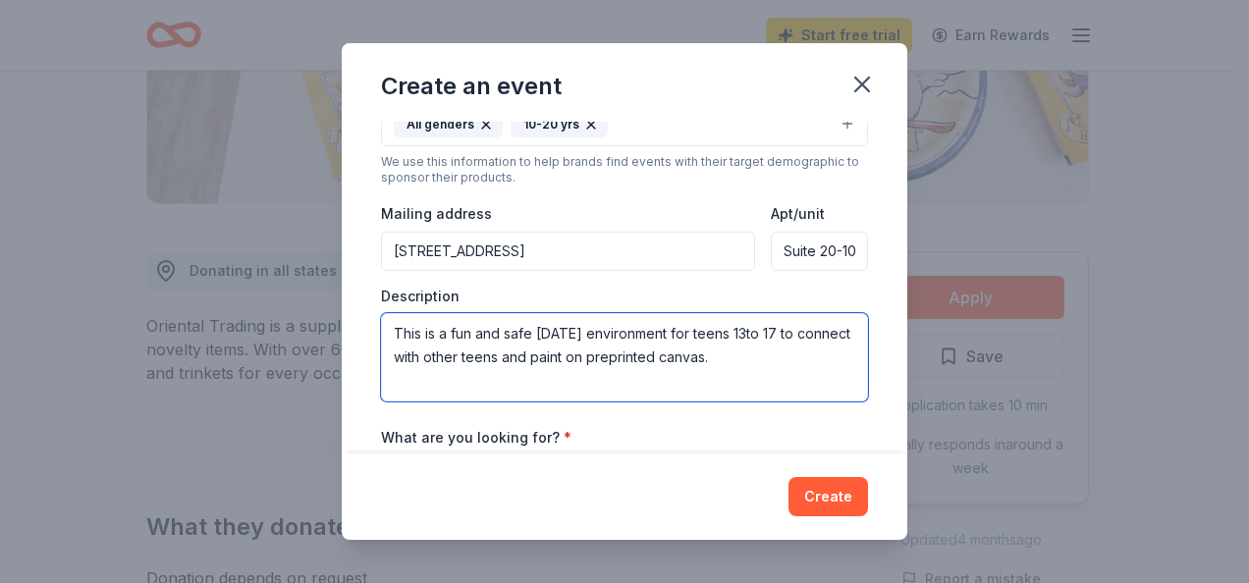
click at [562, 349] on textarea "This is a fun and safe Halloween environment for teens 13to 17 to connect with …" at bounding box center [624, 357] width 487 height 88
click at [591, 351] on textarea "This is a fun and safe Halloween environment for teens 13to 17 to connect with …" at bounding box center [624, 357] width 487 height 88
click at [588, 352] on textarea "This is a fun and safe Halloween environment for teens 13to 17 to connect with …" at bounding box center [624, 357] width 487 height 88
click at [509, 365] on textarea "This is a fun and safe Halloween environment for teens 13to 17 to connect with …" at bounding box center [624, 357] width 487 height 88
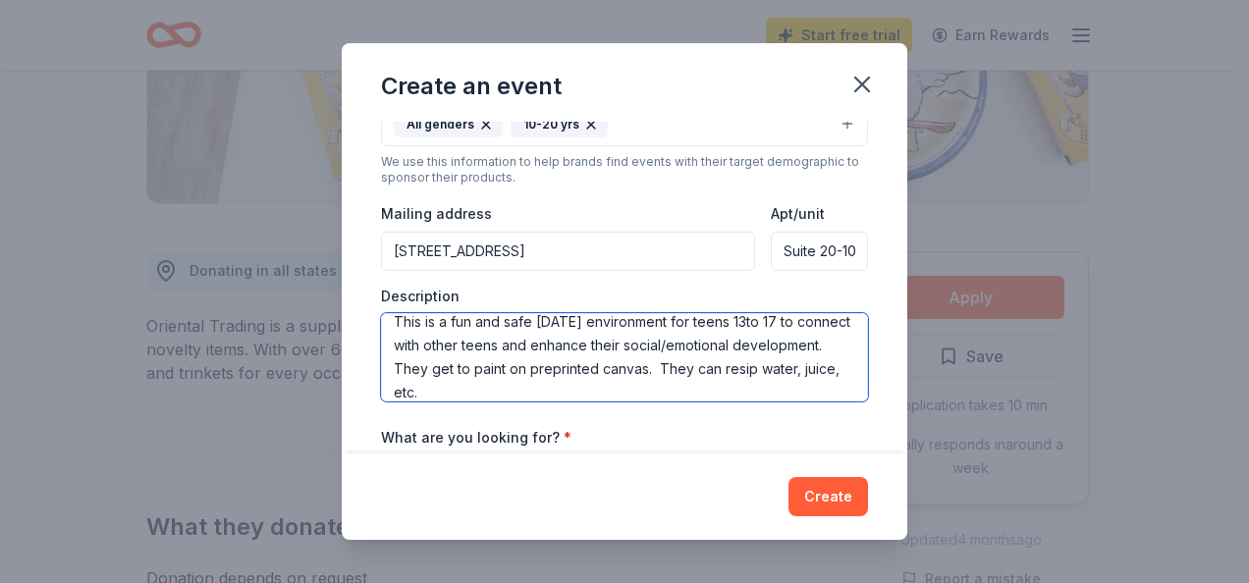
click at [505, 363] on textarea "This is a fun and safe Halloween environment for teens 13to 17 to connect with …" at bounding box center [624, 357] width 487 height 88
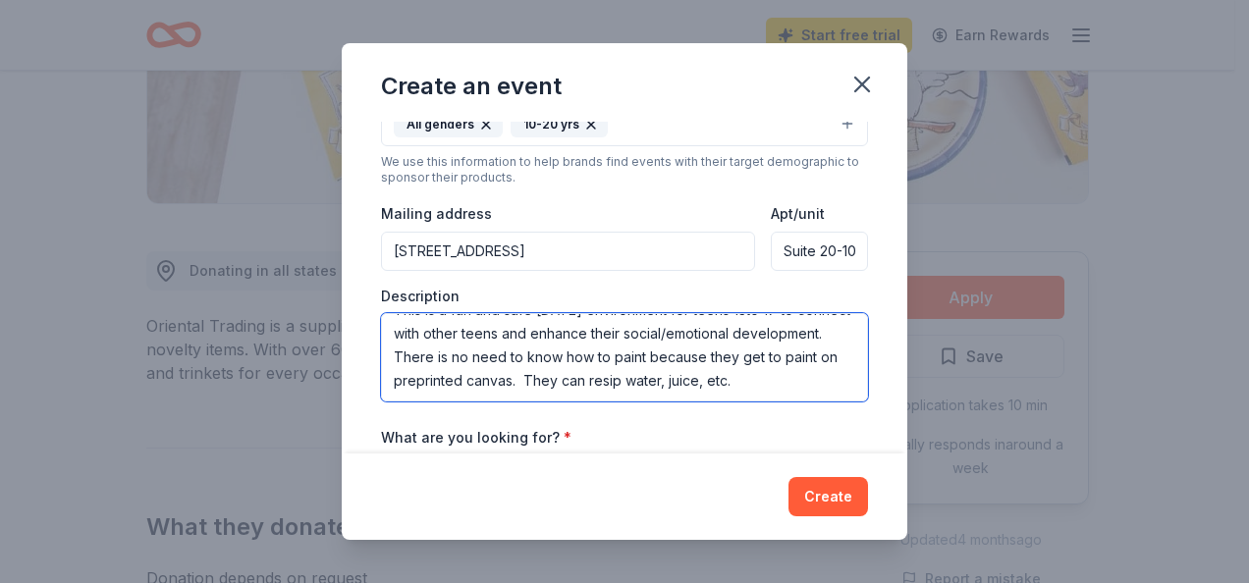
scroll to position [47, 0]
drag, startPoint x: 647, startPoint y: 386, endPoint x: 767, endPoint y: 391, distance: 119.9
click at [767, 391] on textarea "This is a fun and safe Halloween environment for teens 13to 17 to connect with …" at bounding box center [624, 357] width 487 height 88
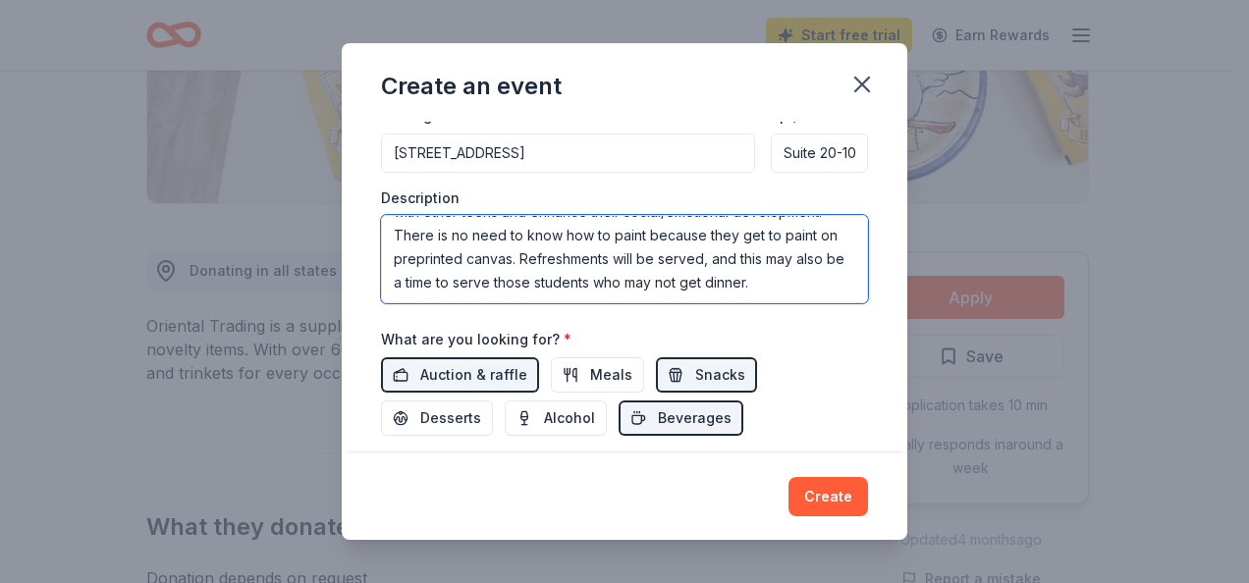
scroll to position [589, 0]
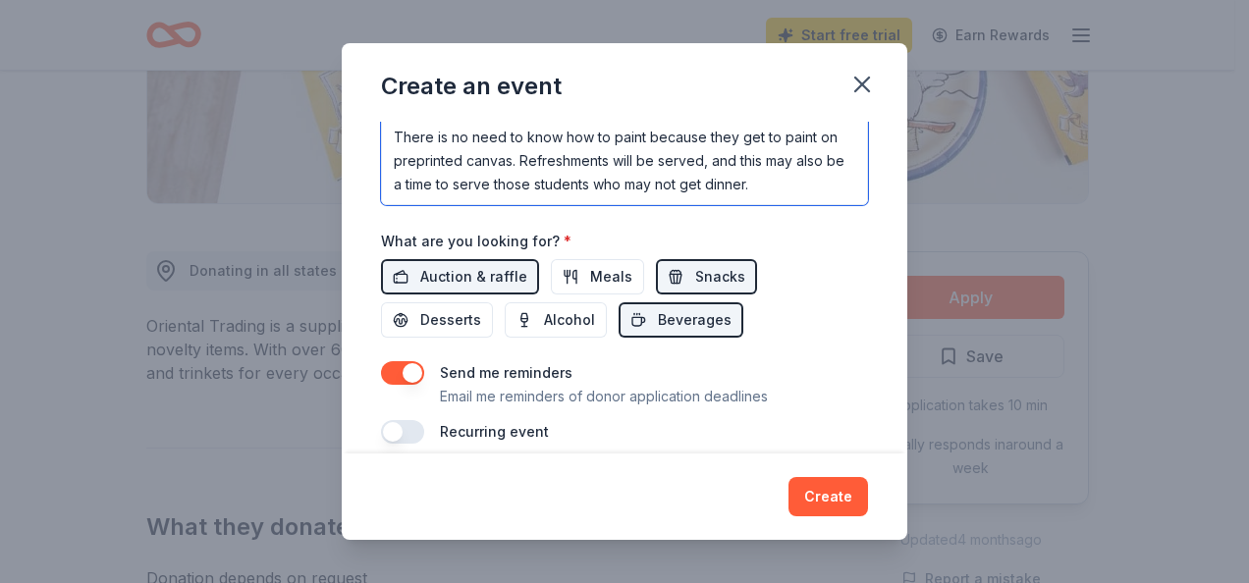
click at [575, 179] on textarea "This is a fun and safe Halloween environment for teens 13to 17 to connect with …" at bounding box center [624, 161] width 487 height 88
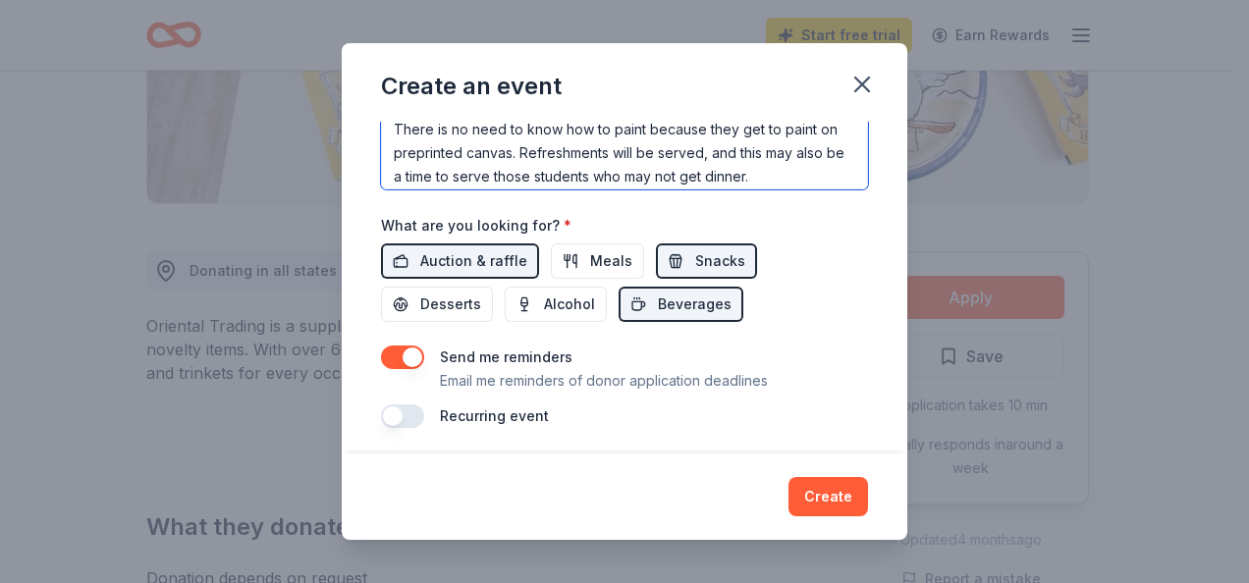
scroll to position [71, 0]
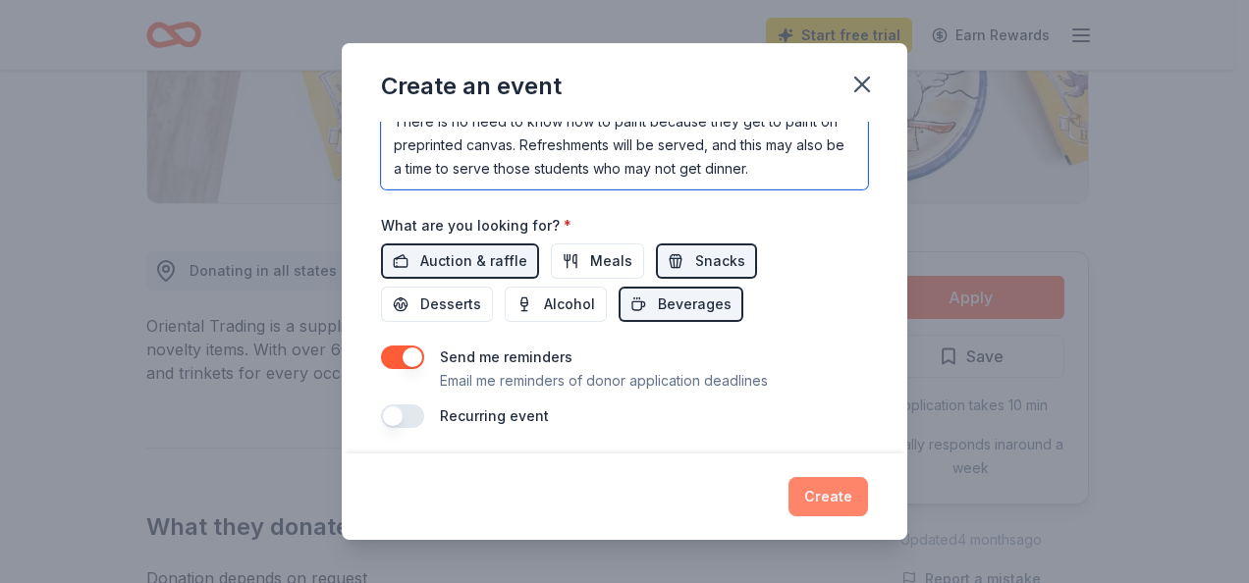
type textarea "This is a fun and safe Halloween environment for teens 13to 17 to connect with …"
click at [825, 499] on button "Create" at bounding box center [828, 496] width 80 height 39
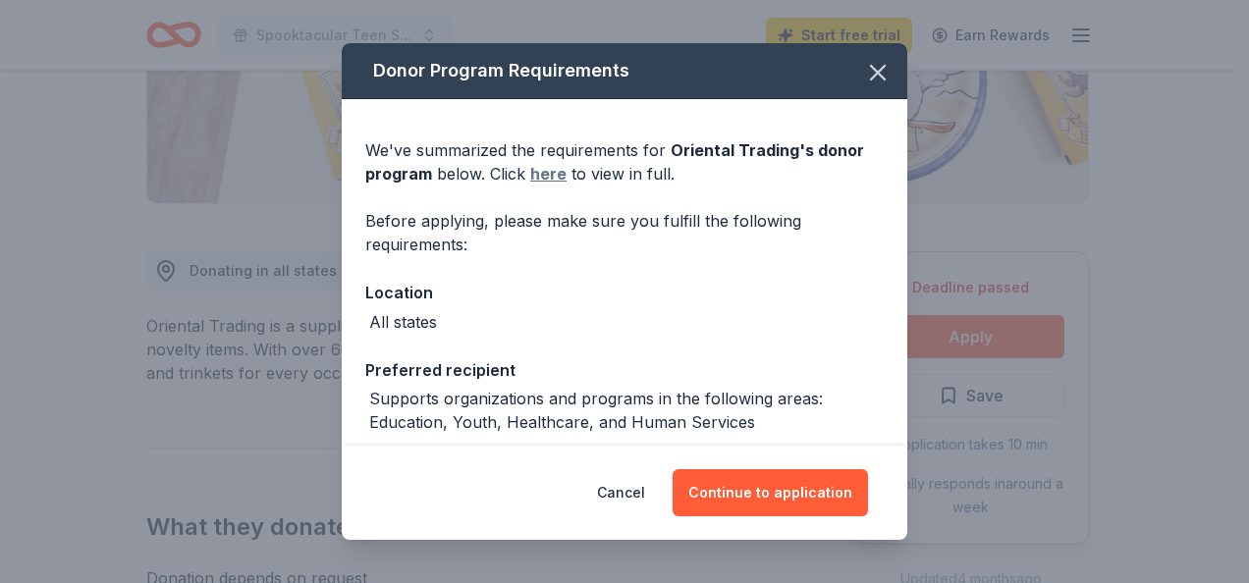
click at [548, 168] on link "here" at bounding box center [548, 174] width 36 height 24
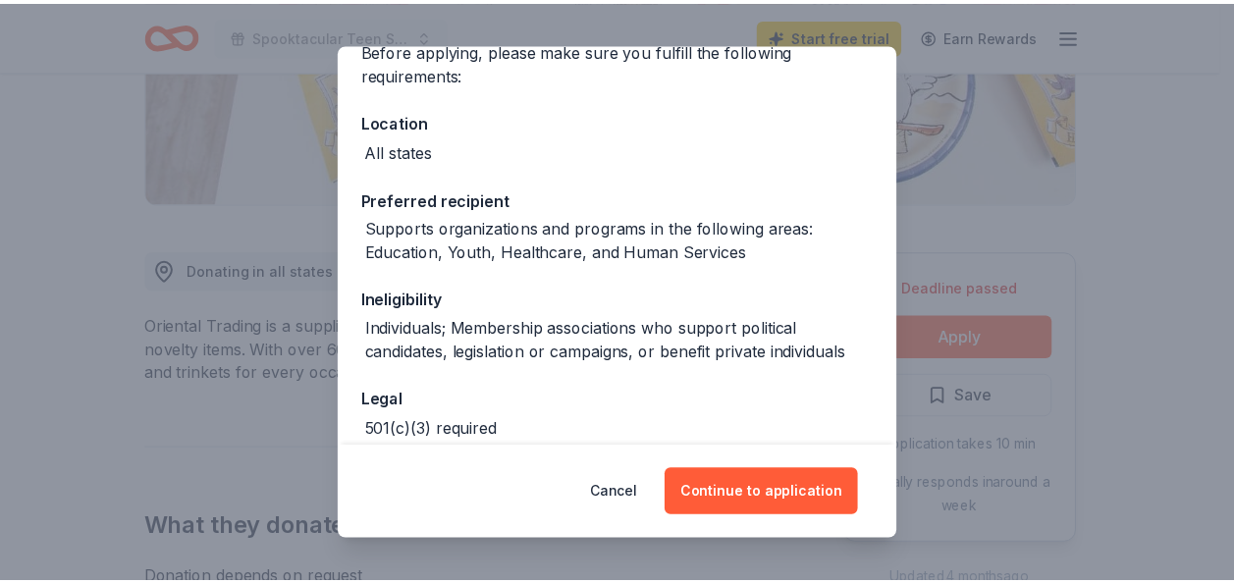
scroll to position [269, 0]
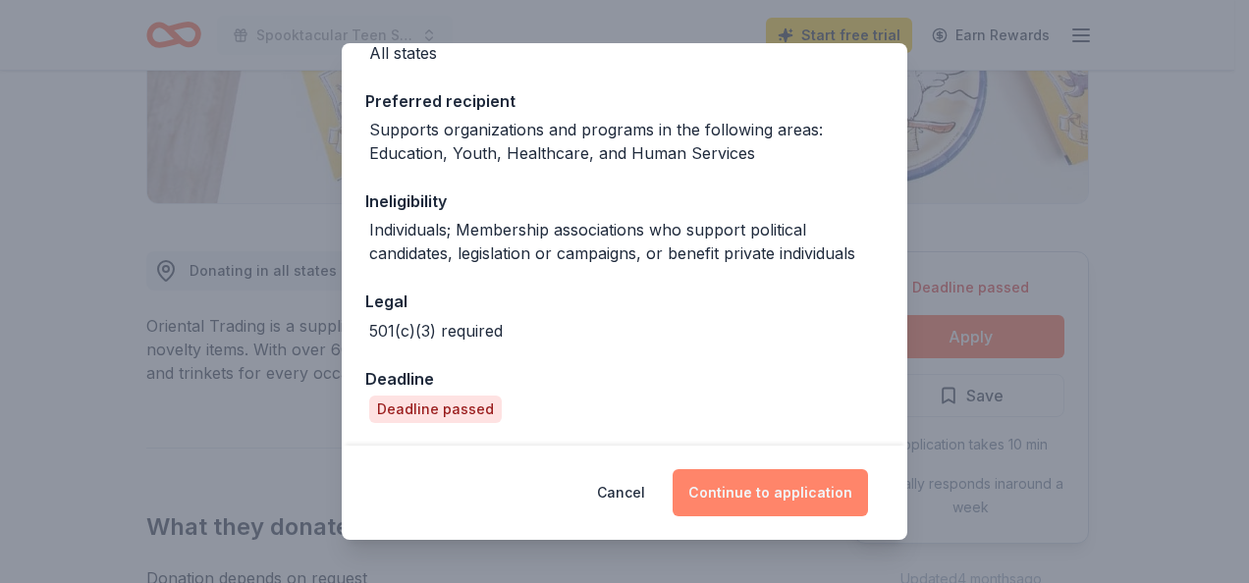
click at [772, 492] on button "Continue to application" at bounding box center [769, 492] width 195 height 47
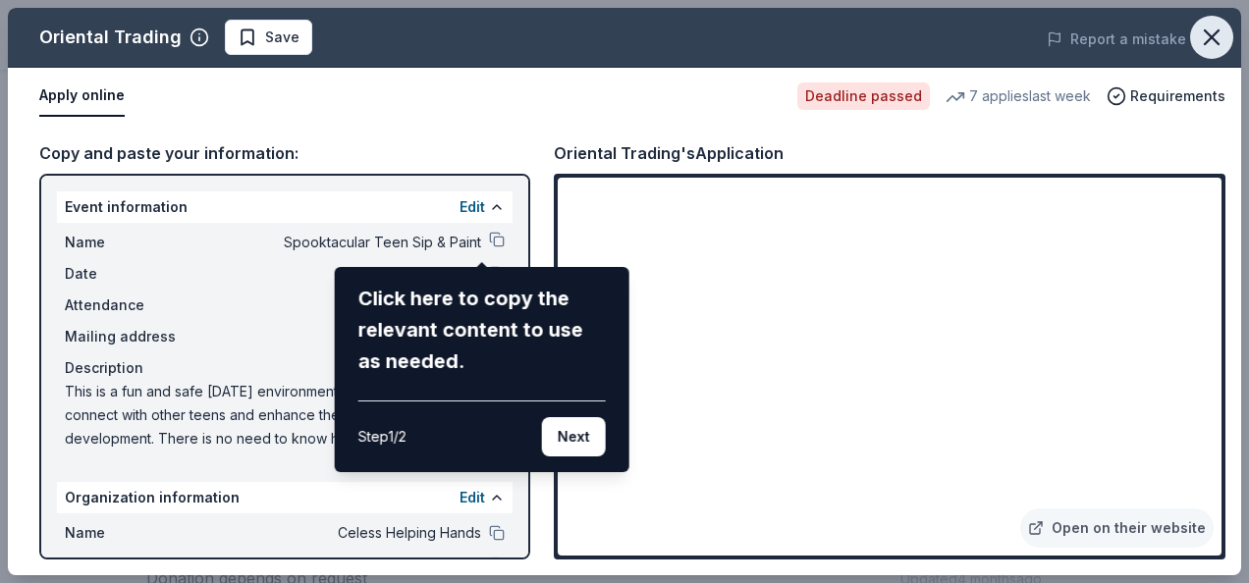
click at [1221, 35] on icon "button" at bounding box center [1211, 37] width 27 height 27
